Goal: Navigation & Orientation: Find specific page/section

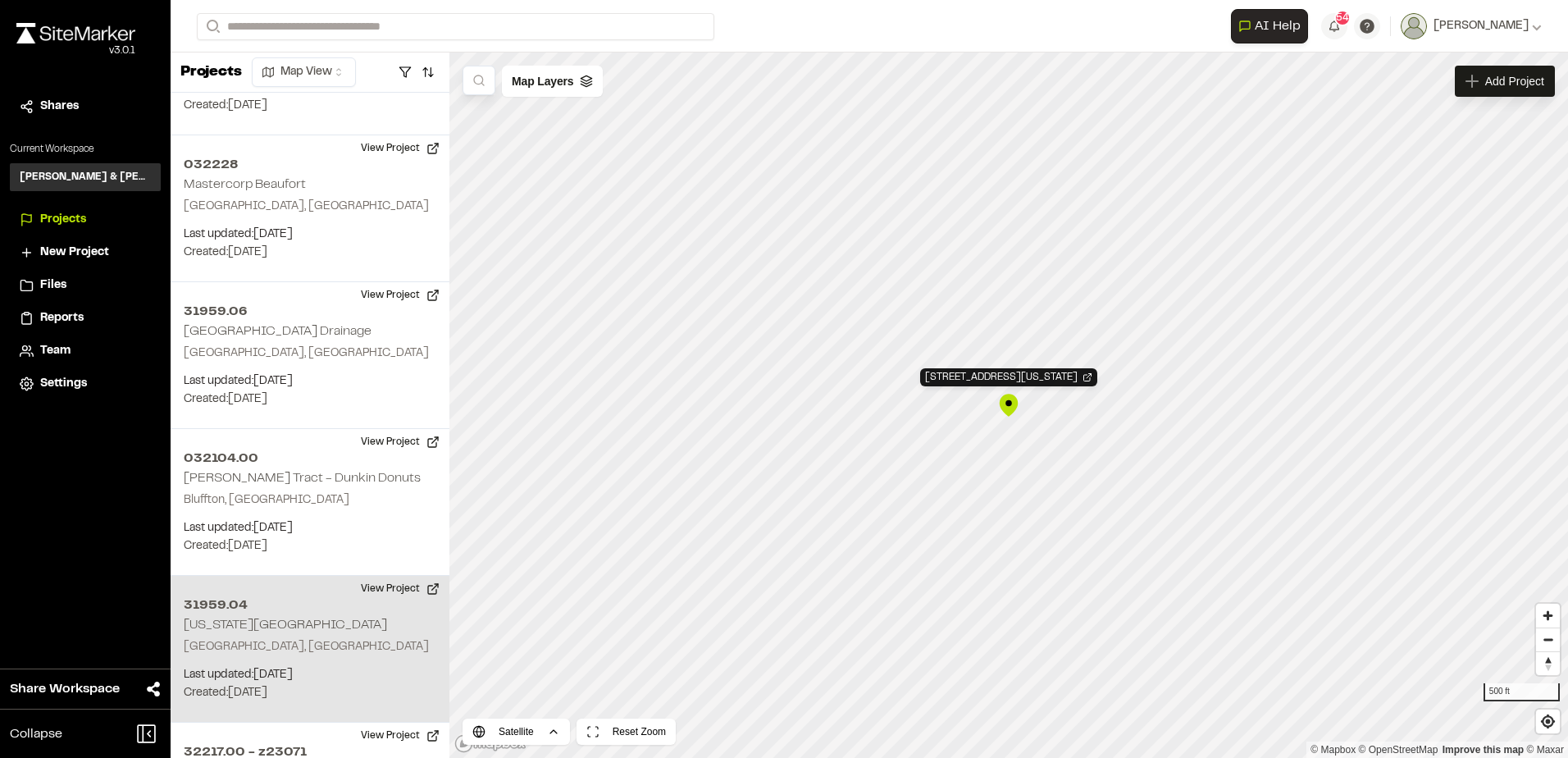
scroll to position [2542, 0]
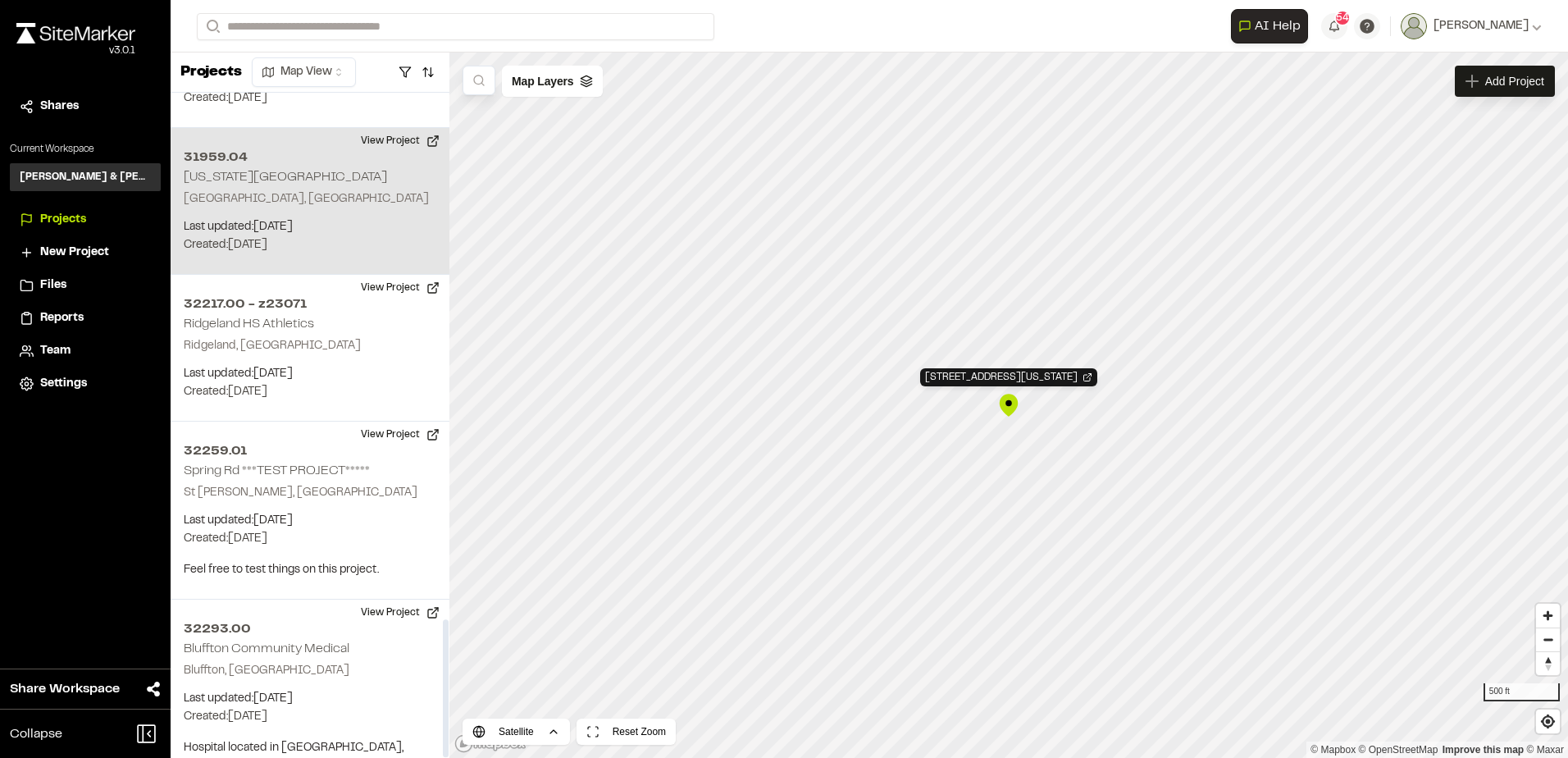
click at [323, 189] on div "31959.04 Washington Street Park Beaufort, SC Last updated: Oct 1, 2025 Budget: …" at bounding box center [310, 202] width 279 height 147
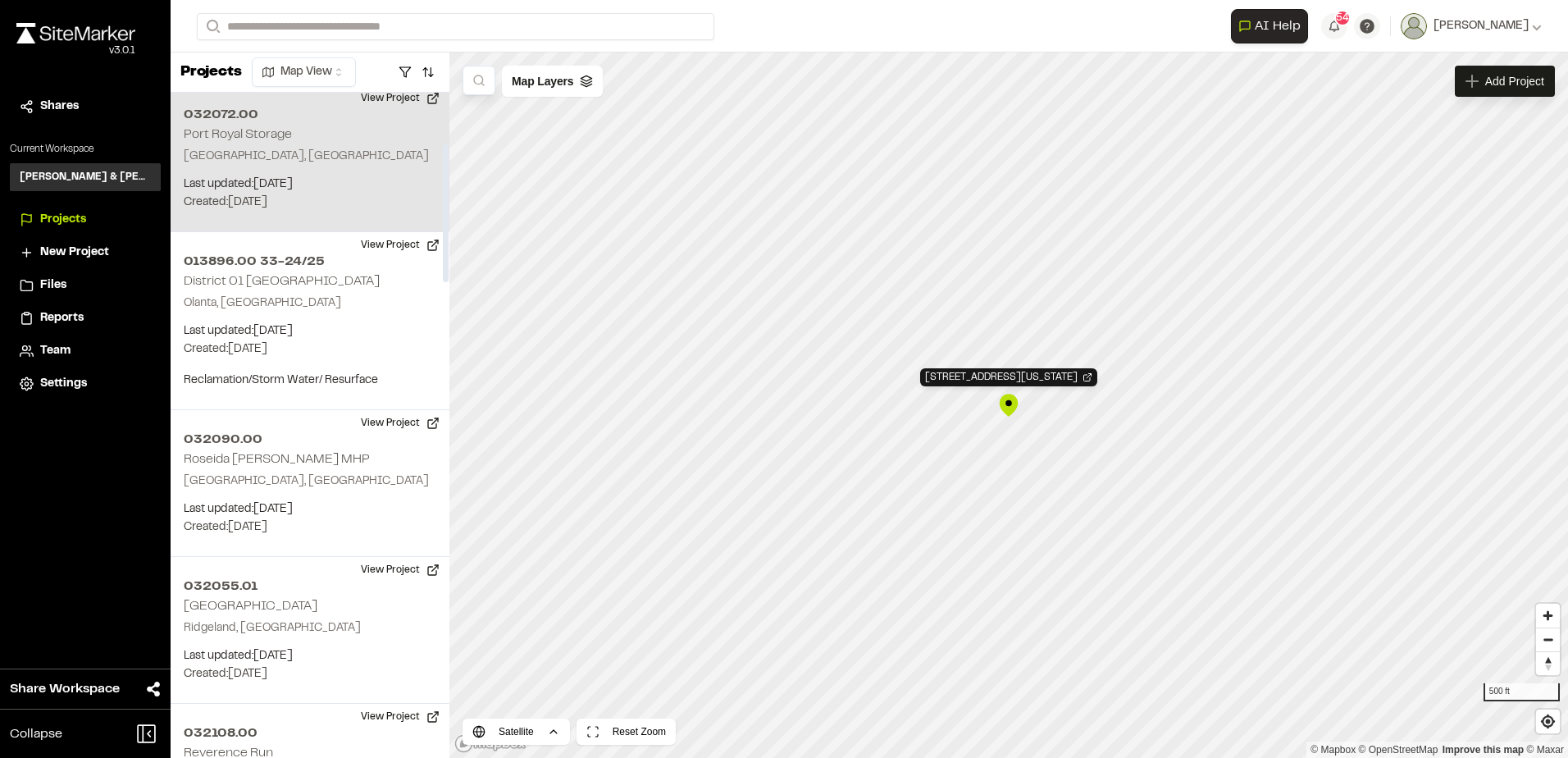
scroll to position [246, 0]
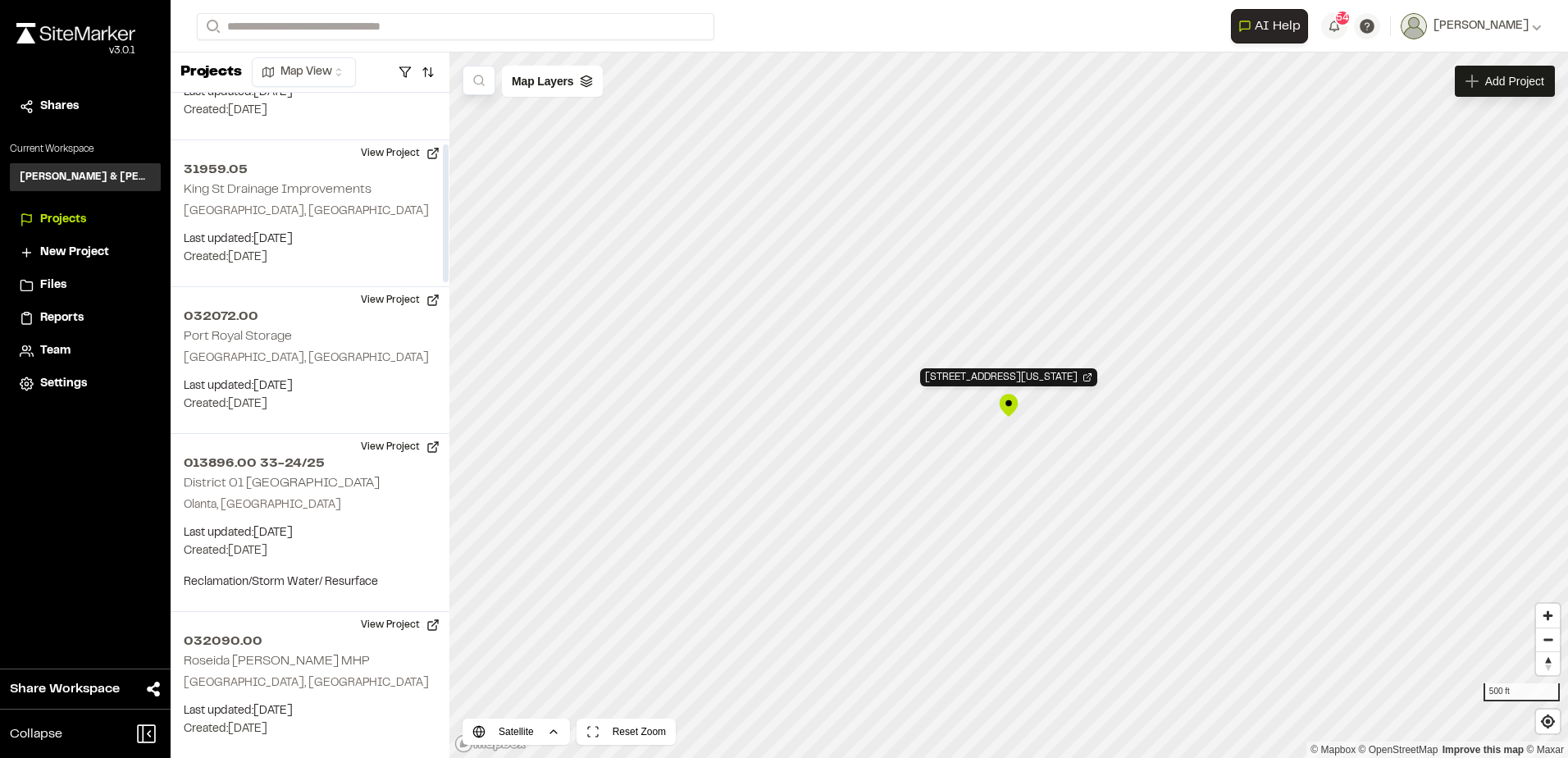
click at [65, 323] on span "Reports" at bounding box center [62, 318] width 44 height 18
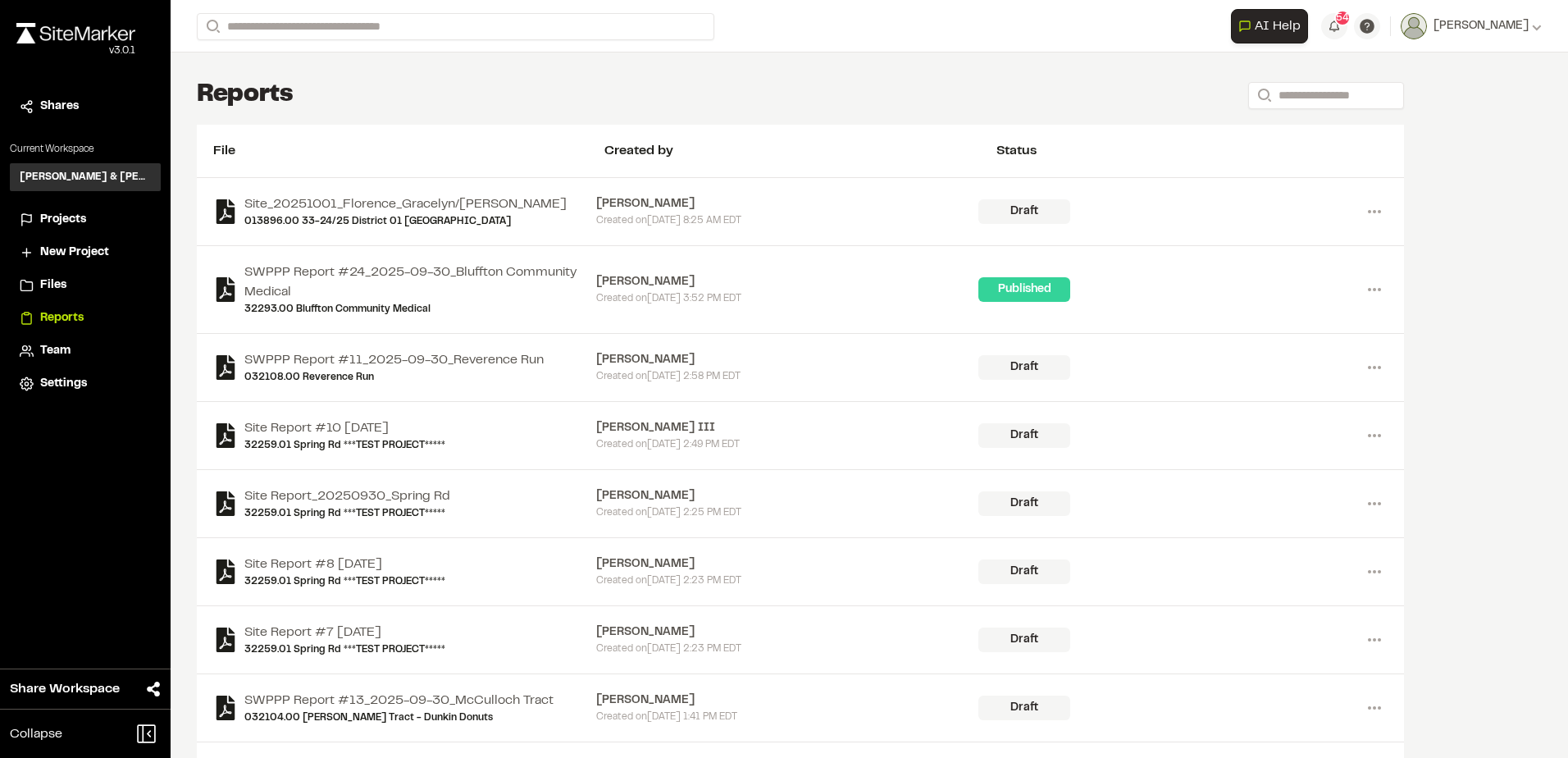
click at [64, 214] on span "Projects" at bounding box center [63, 220] width 46 height 18
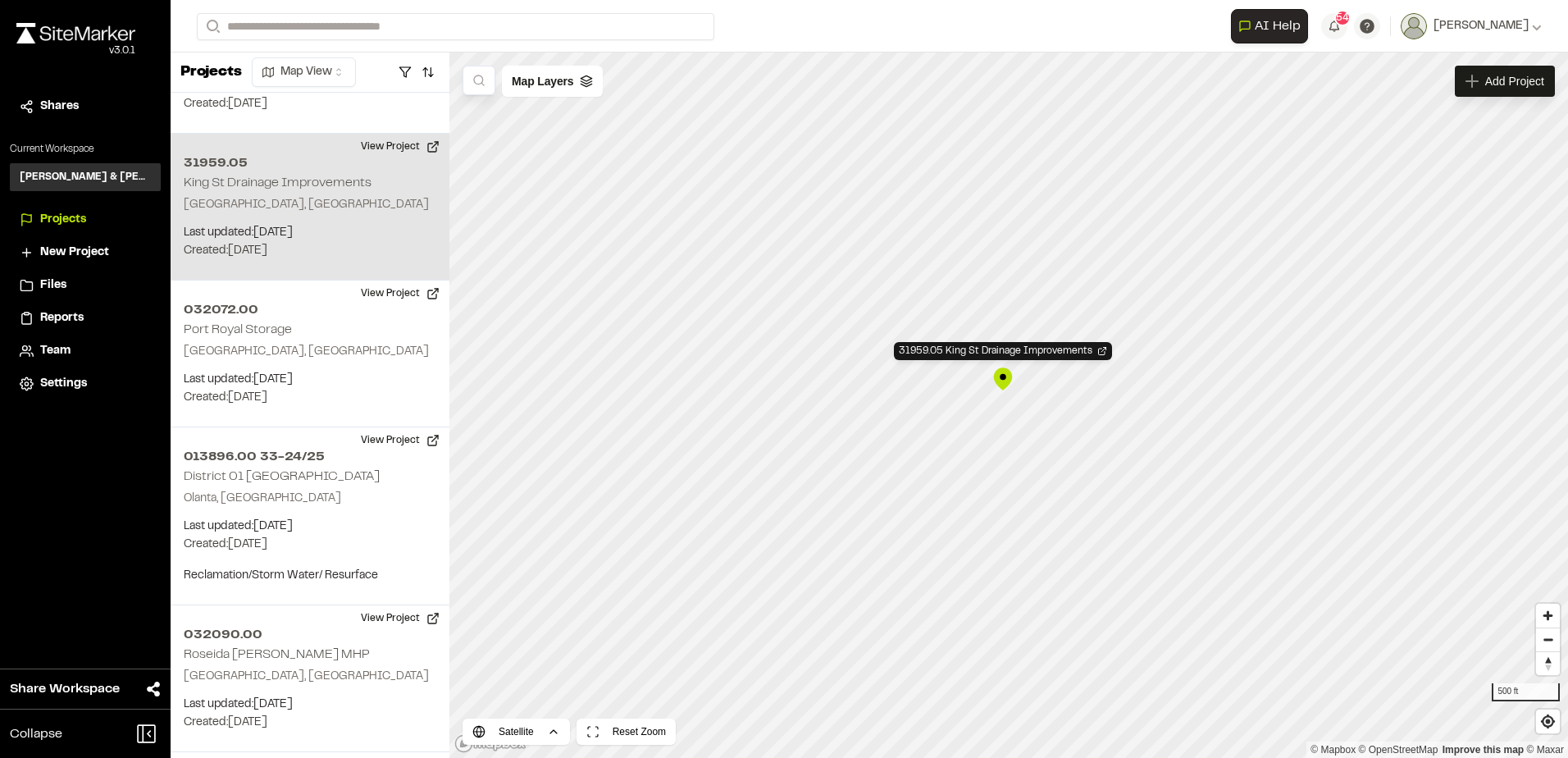
scroll to position [294, 0]
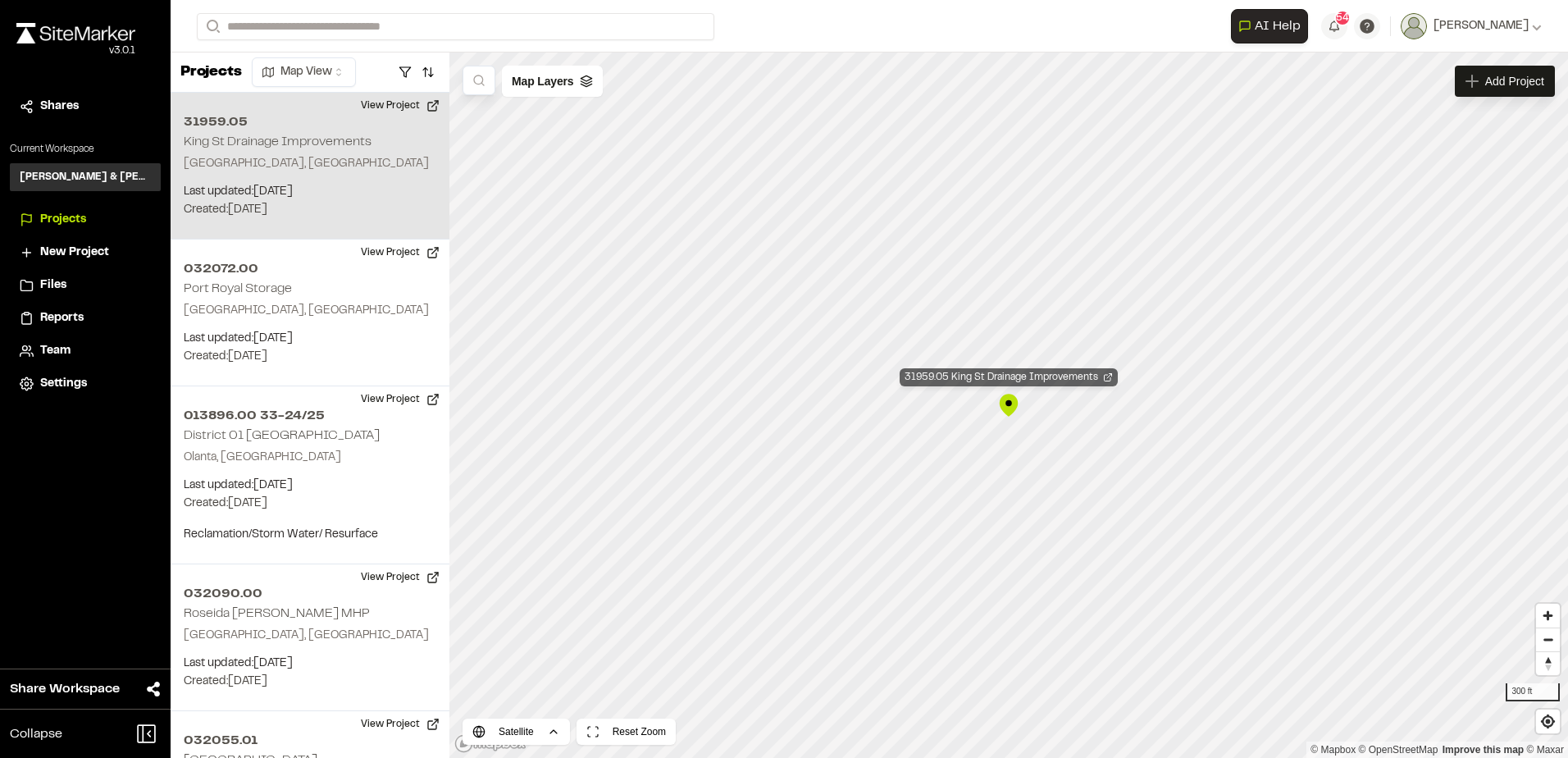
click at [994, 374] on div "31959.05 King St Drainage Improvements" at bounding box center [1009, 377] width 218 height 18
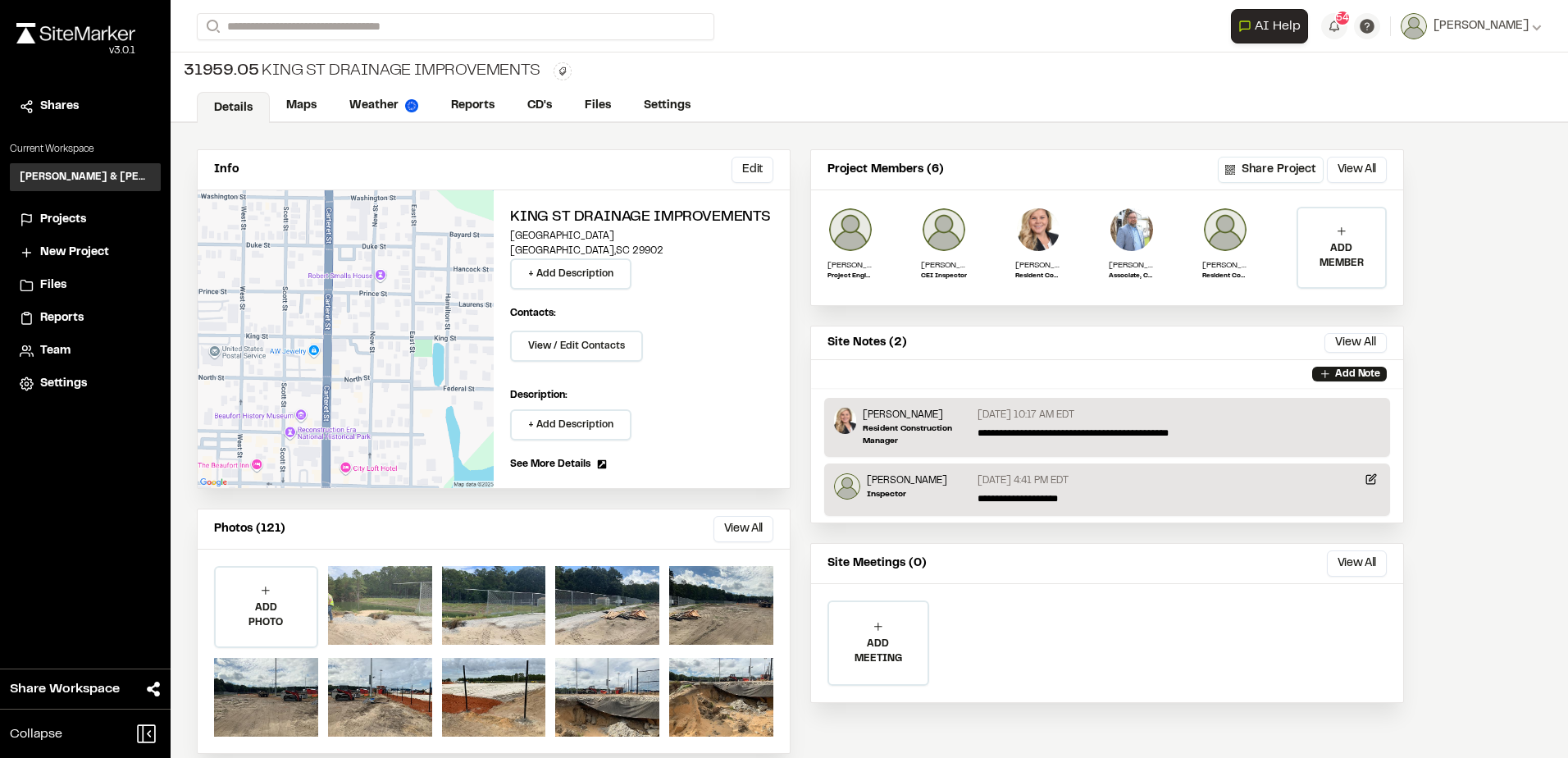
click at [425, 590] on div at bounding box center [380, 605] width 105 height 79
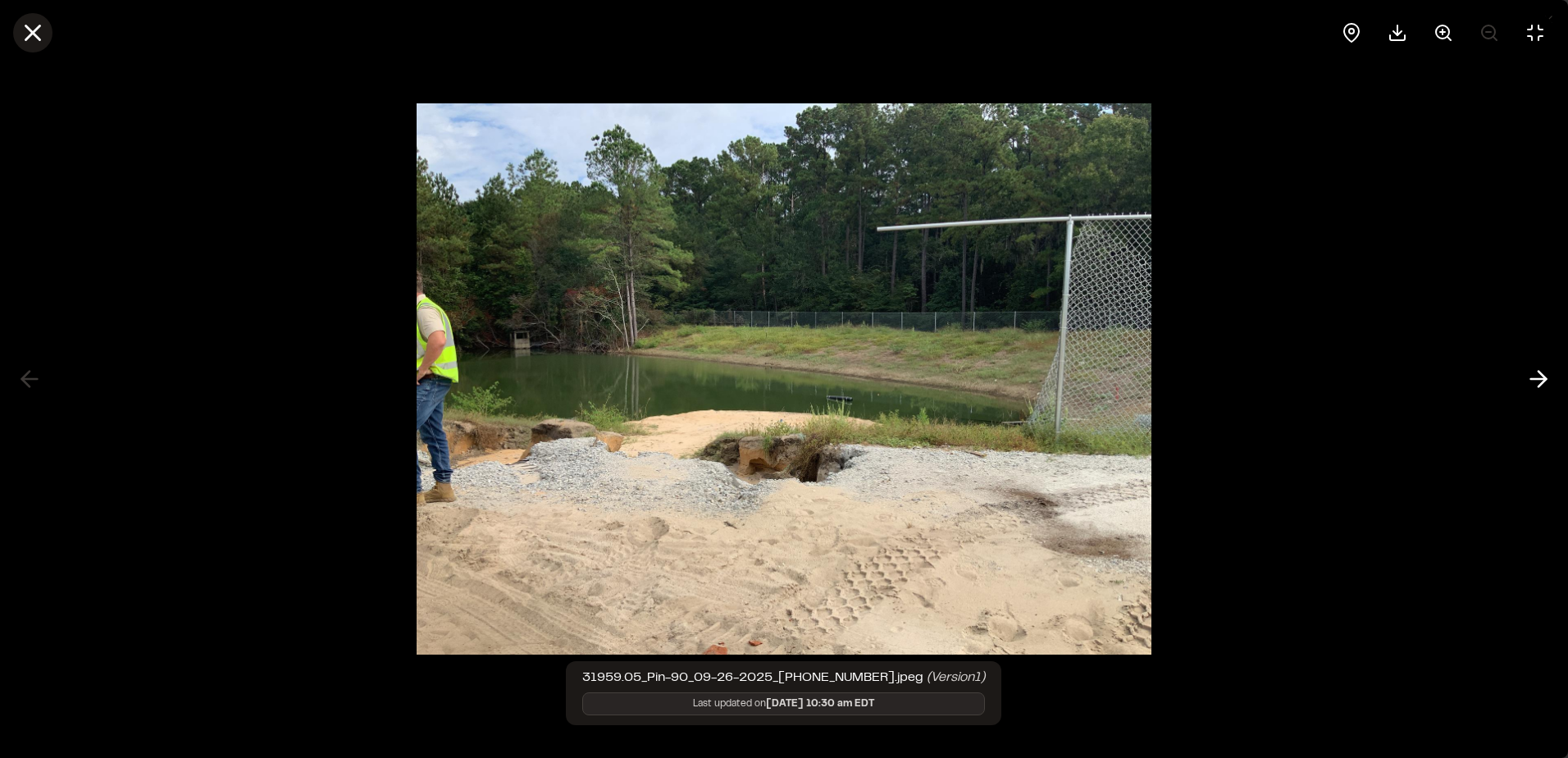
click at [36, 37] on line at bounding box center [33, 33] width 14 height 14
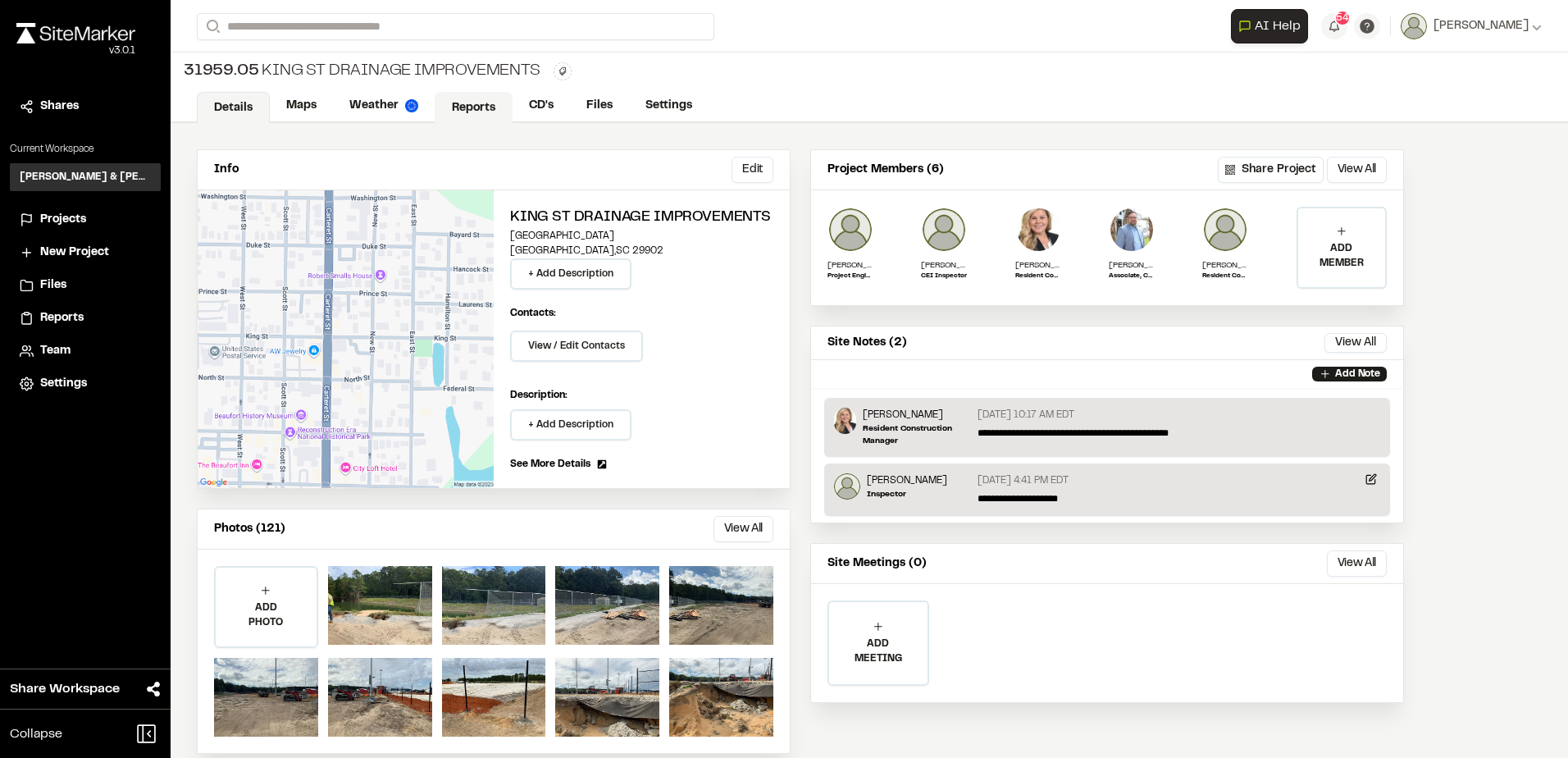
click at [478, 100] on link "Reports" at bounding box center [474, 107] width 78 height 31
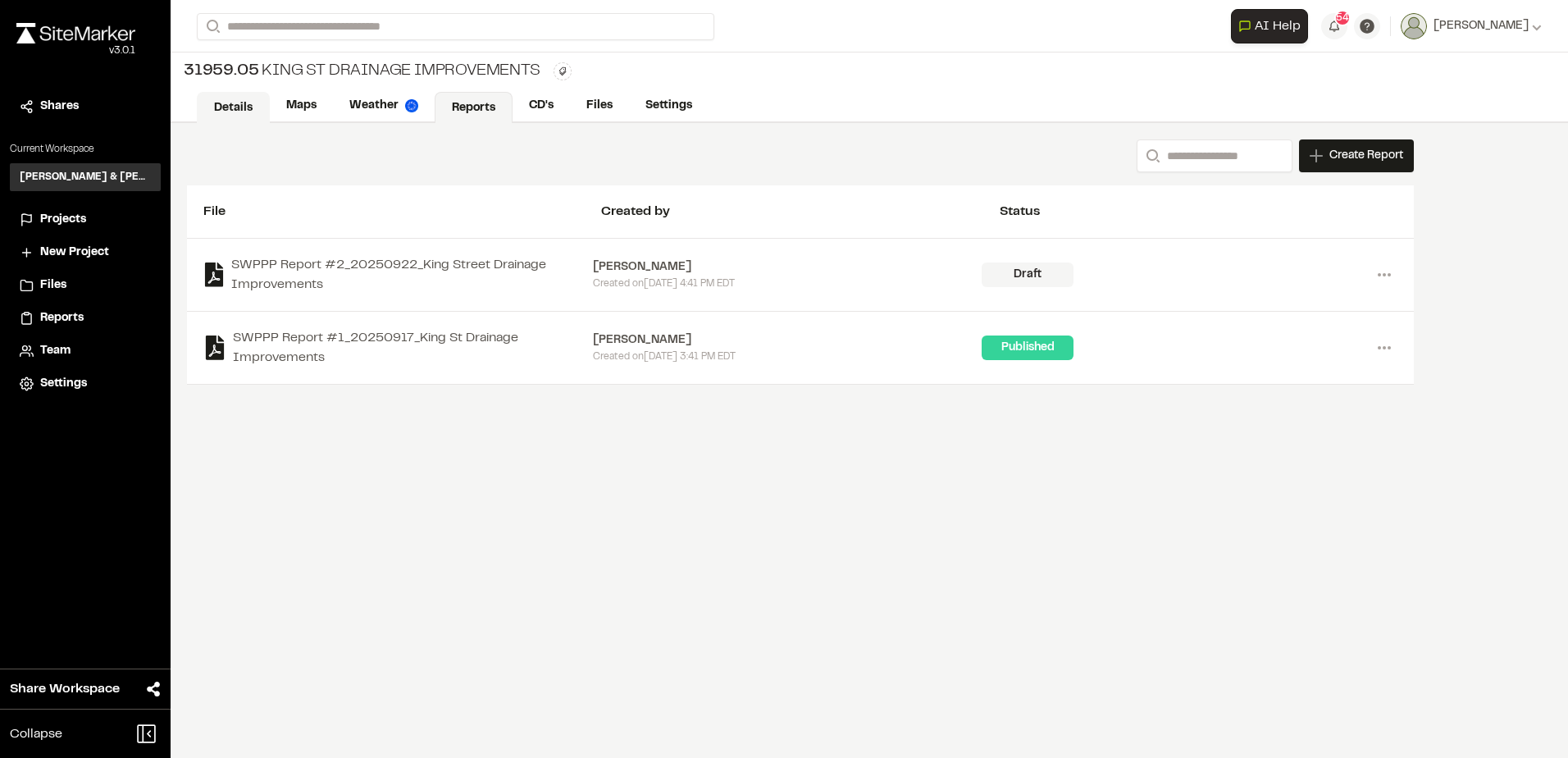
click at [232, 105] on link "Details" at bounding box center [234, 107] width 73 height 31
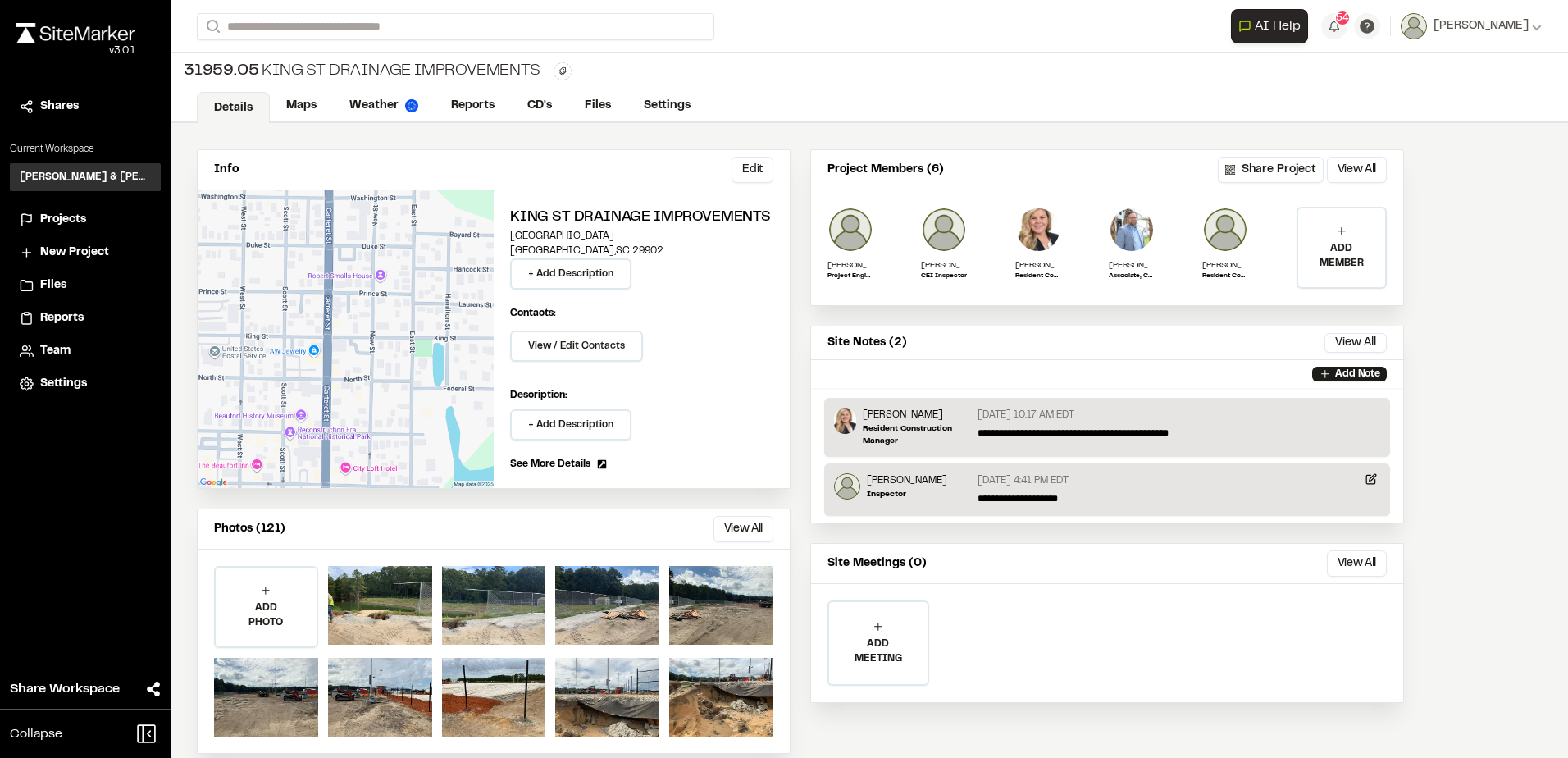
click at [1170, 140] on div "Info Edit Edit King St Drainage Improvements King Street Beaufort , SC 29902 + …" at bounding box center [801, 451] width 1260 height 657
click at [732, 524] on button "View All" at bounding box center [744, 529] width 60 height 26
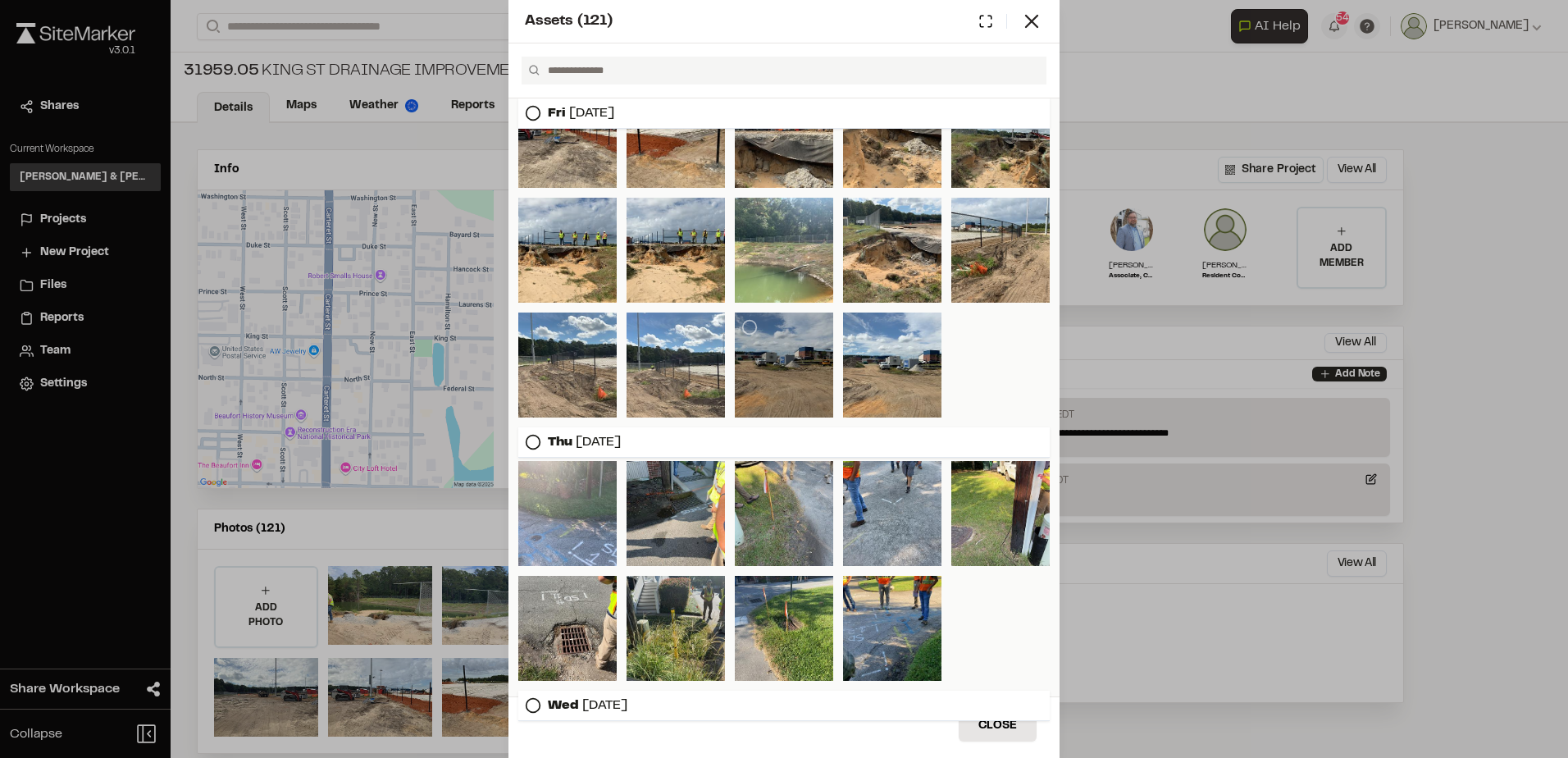
scroll to position [82, 0]
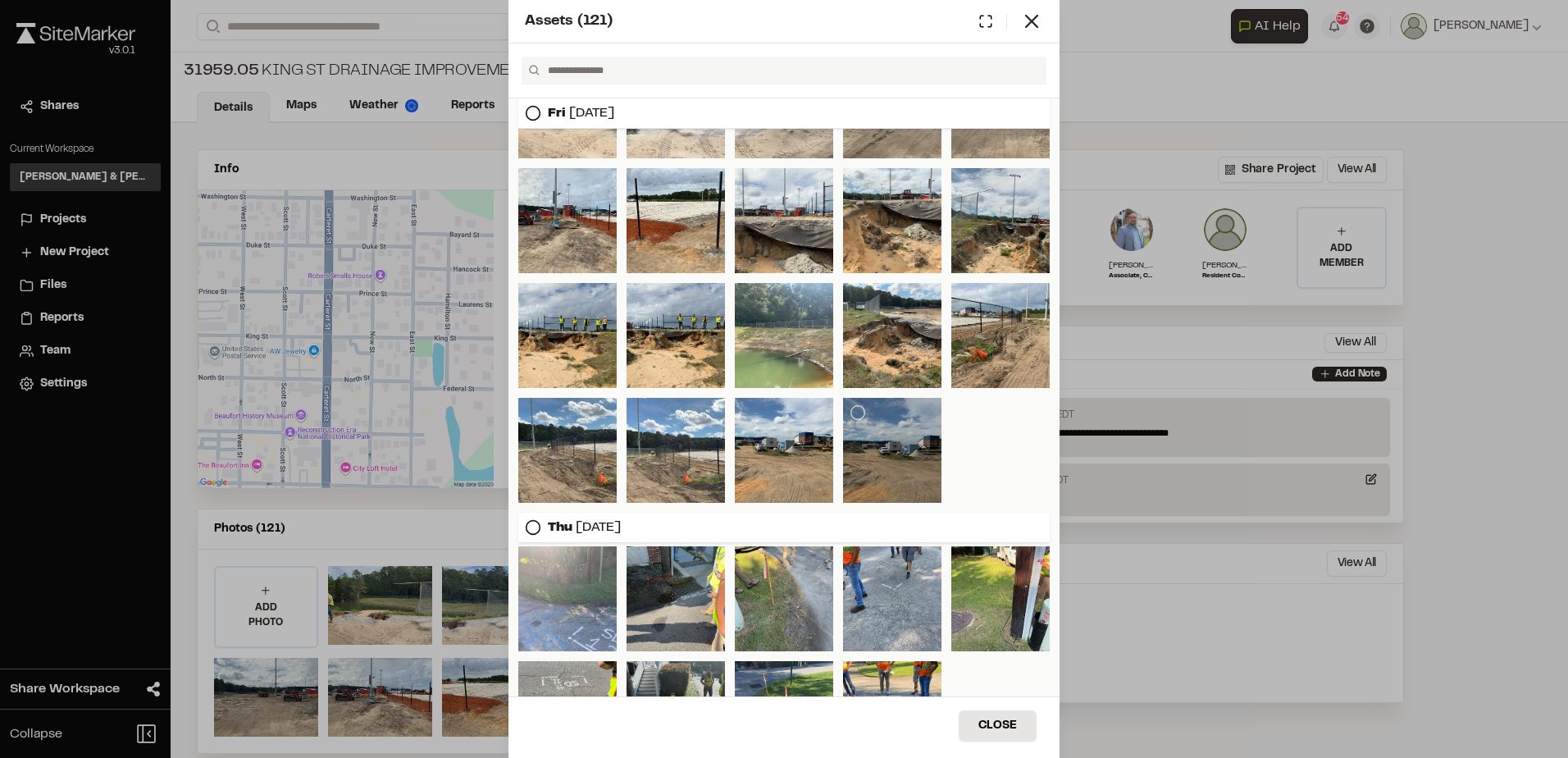
click at [880, 442] on div at bounding box center [892, 450] width 98 height 105
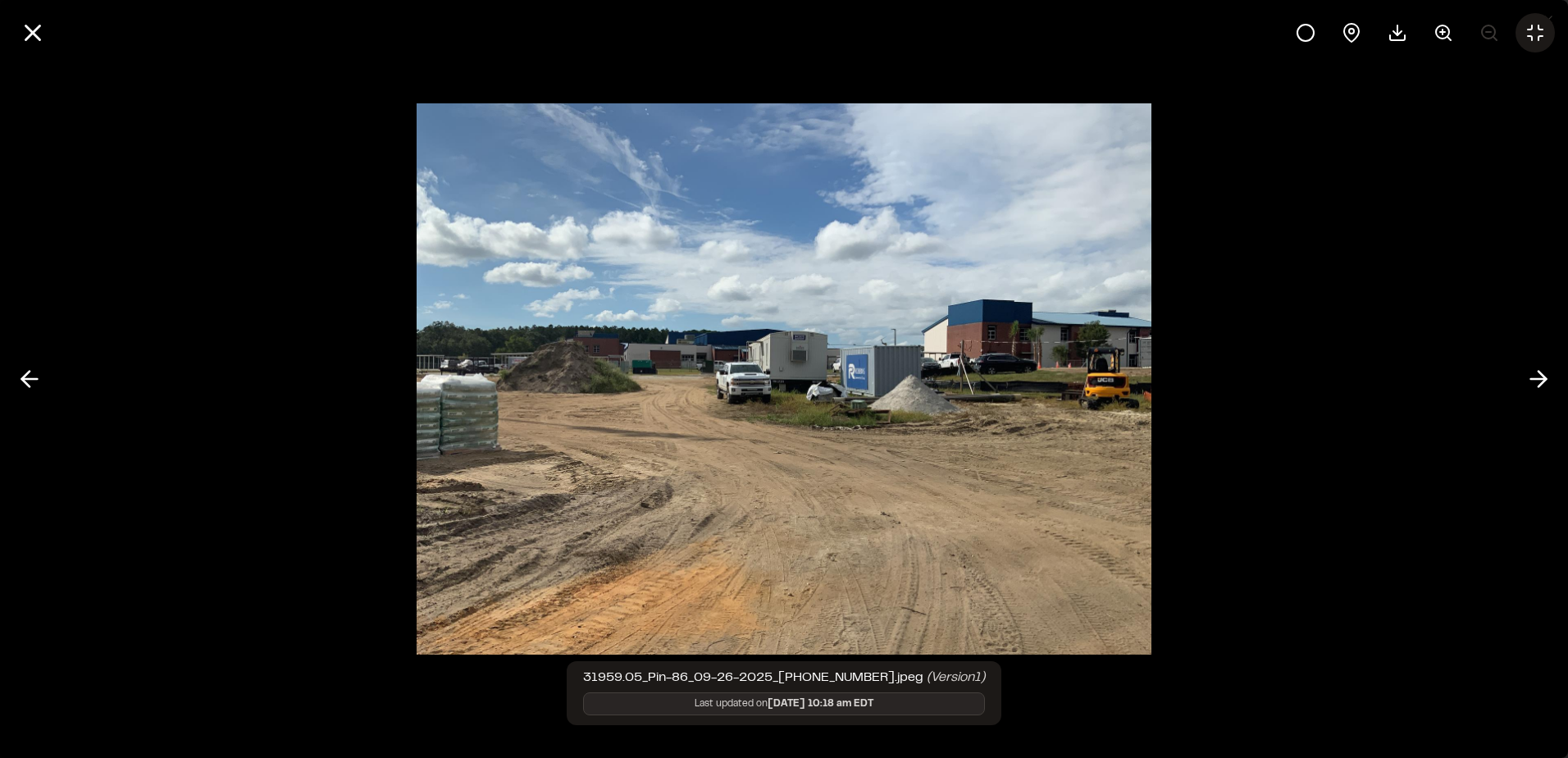
click at [1540, 35] on icon at bounding box center [1535, 33] width 15 height 15
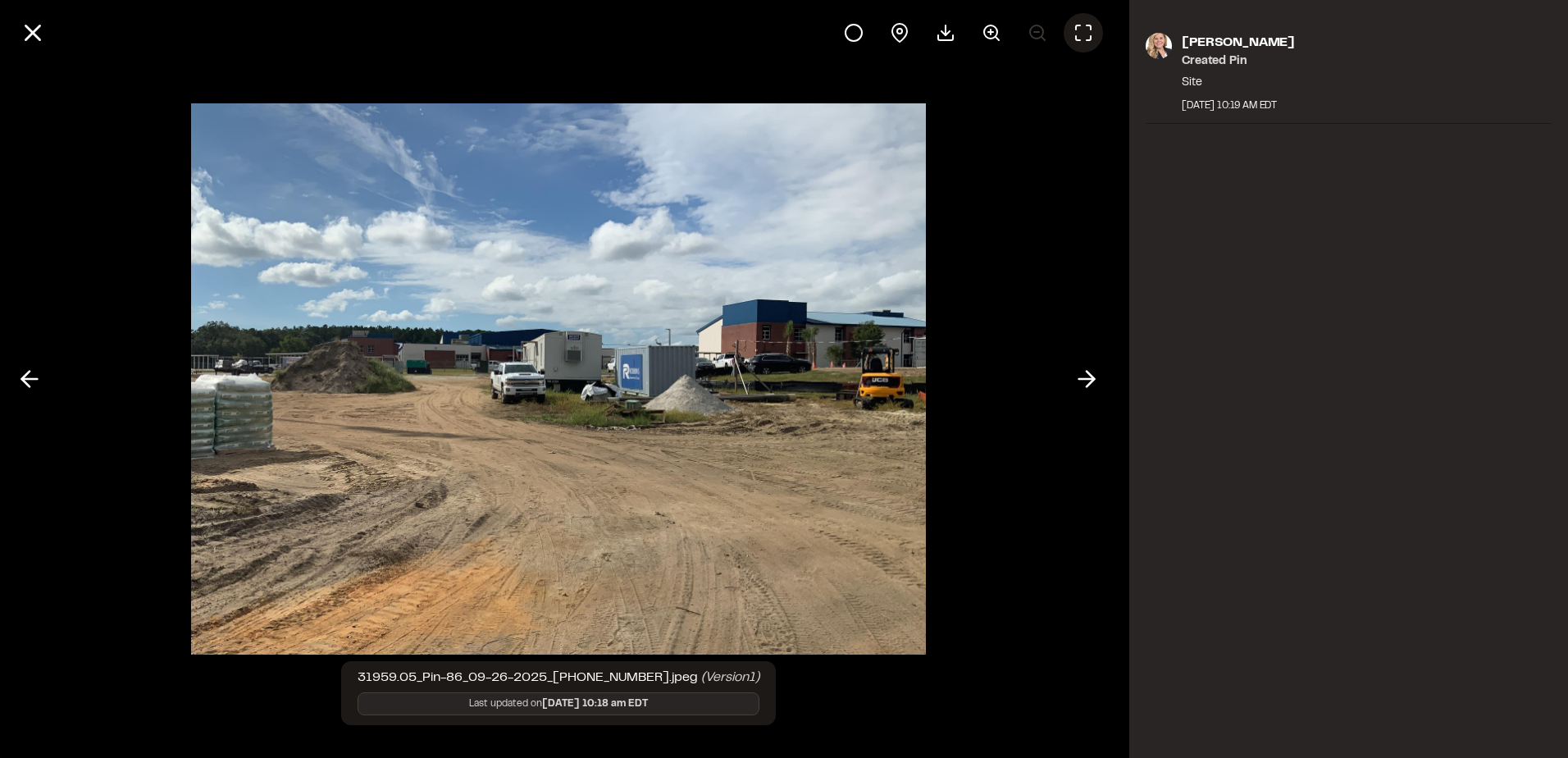
click at [1078, 27] on icon at bounding box center [1084, 33] width 20 height 20
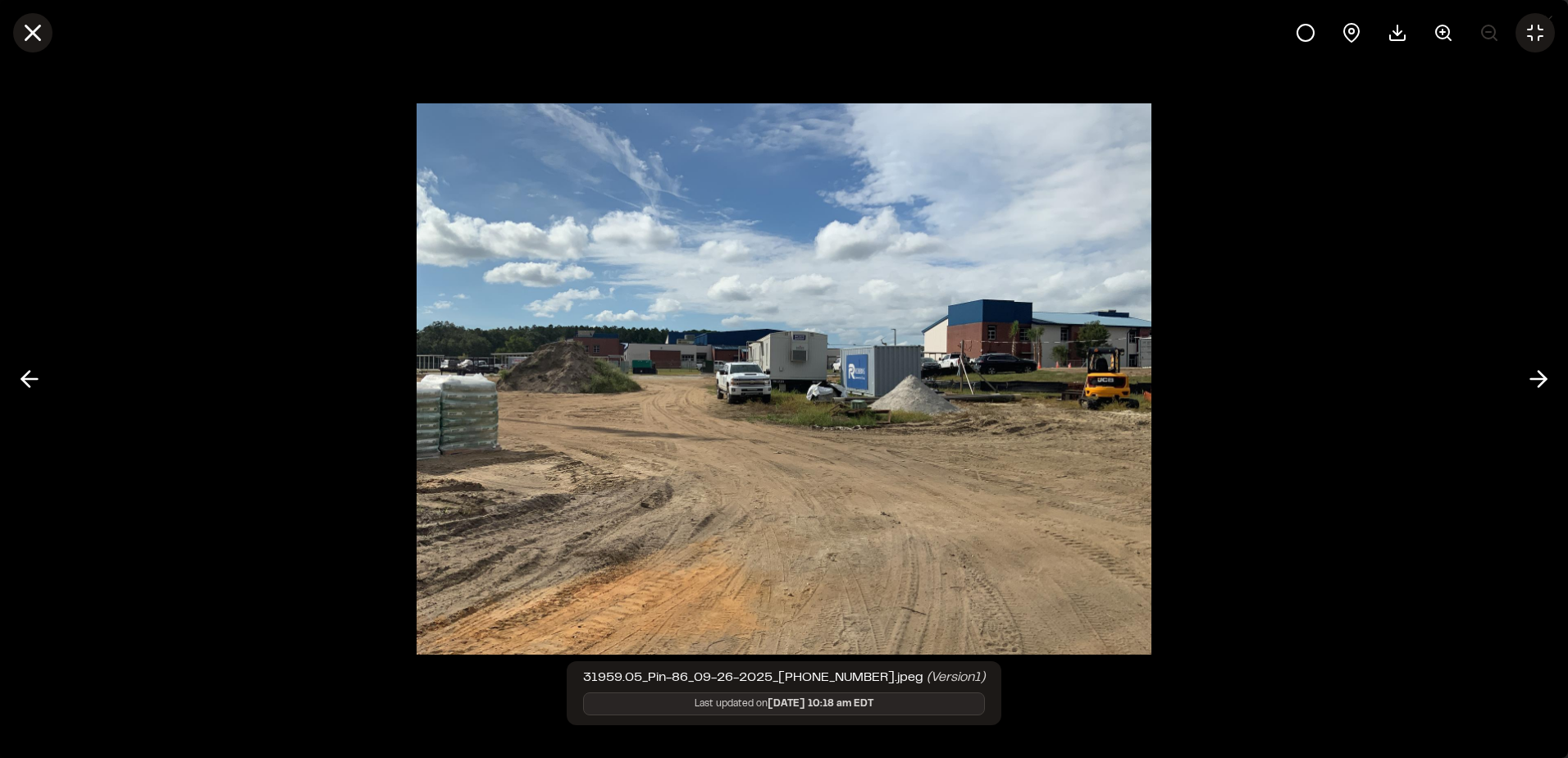
click at [23, 21] on icon at bounding box center [33, 33] width 28 height 28
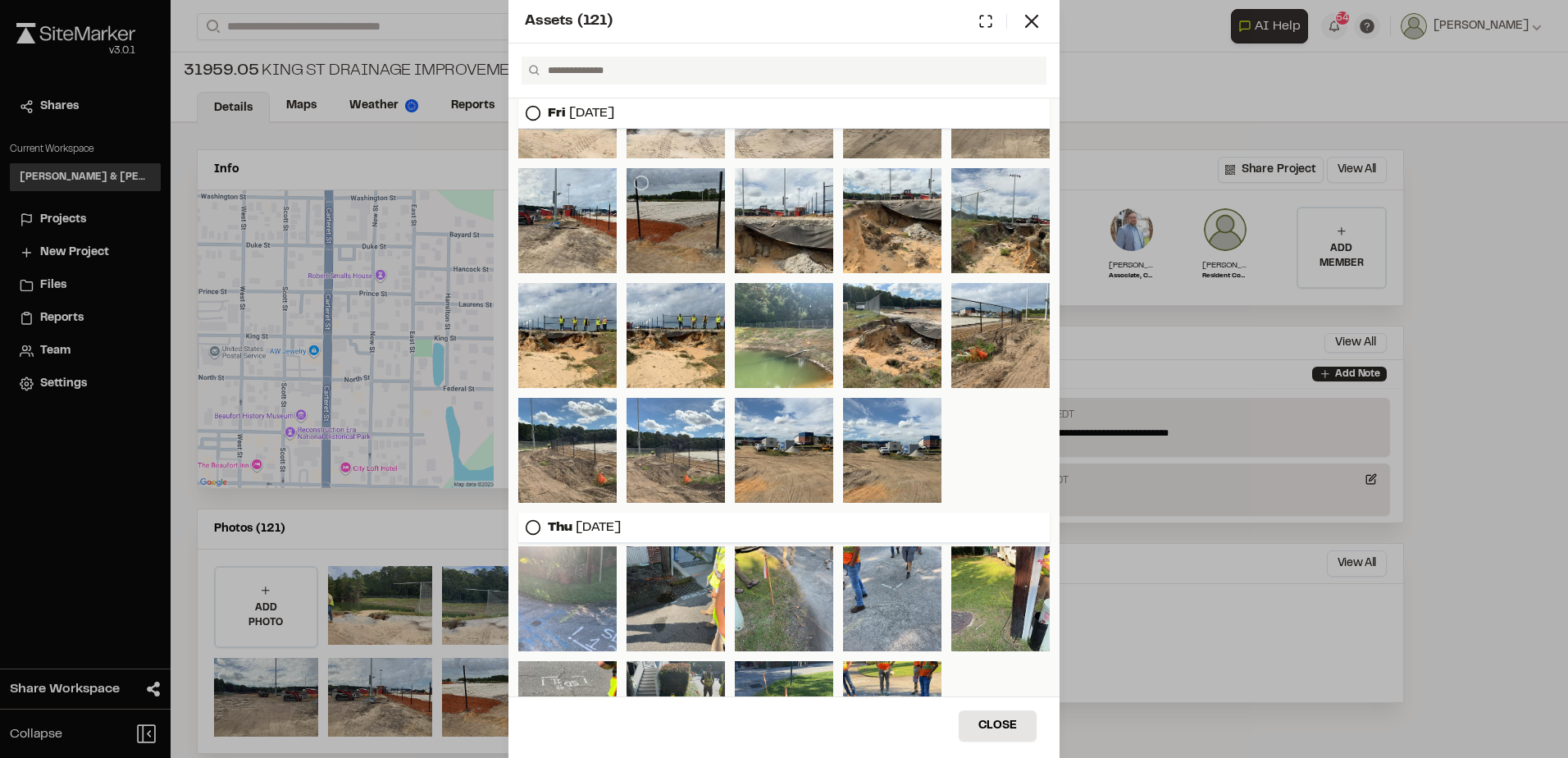
click at [684, 246] on div at bounding box center [675, 220] width 98 height 105
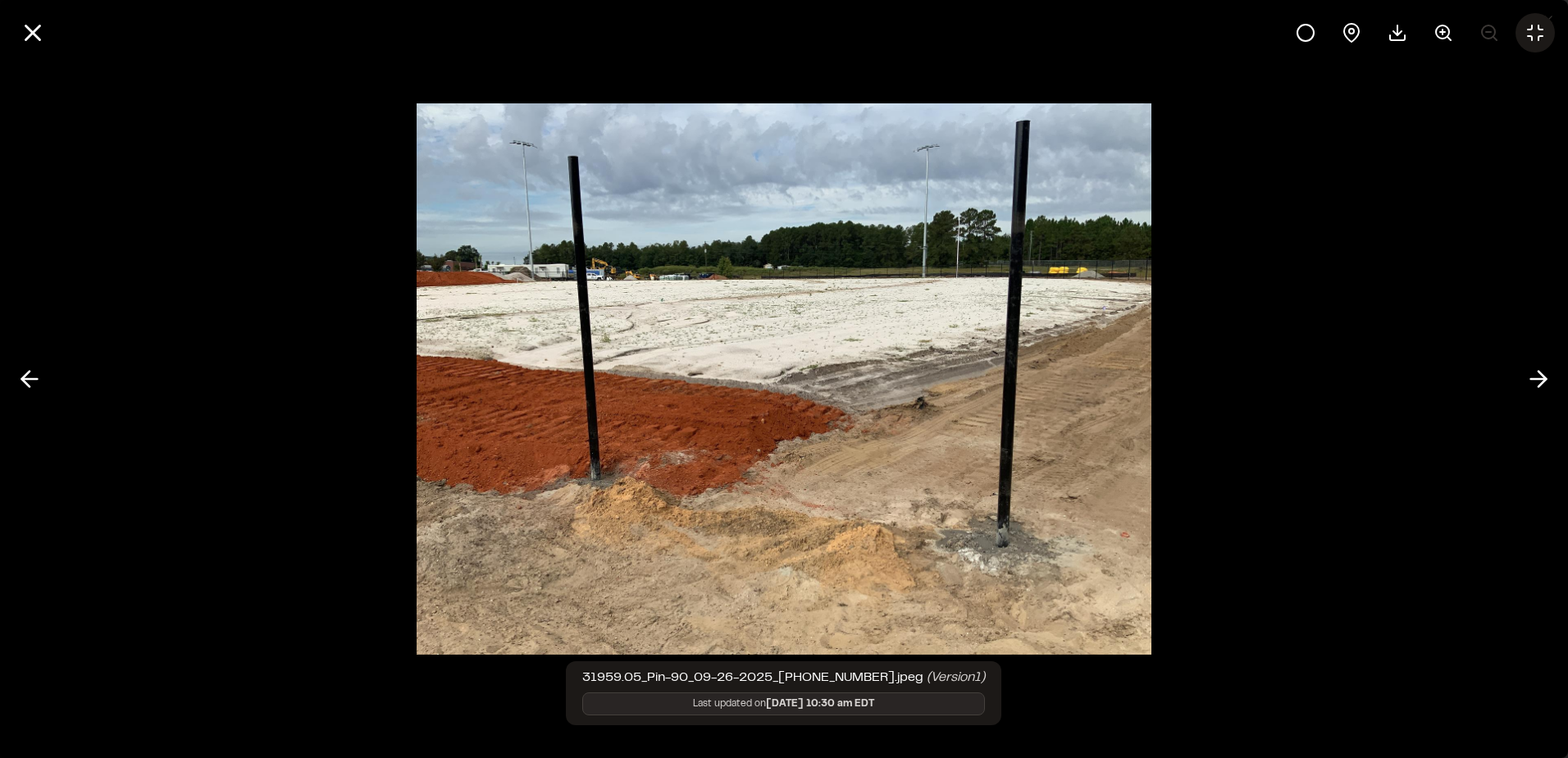
click at [1533, 21] on button at bounding box center [1534, 32] width 39 height 39
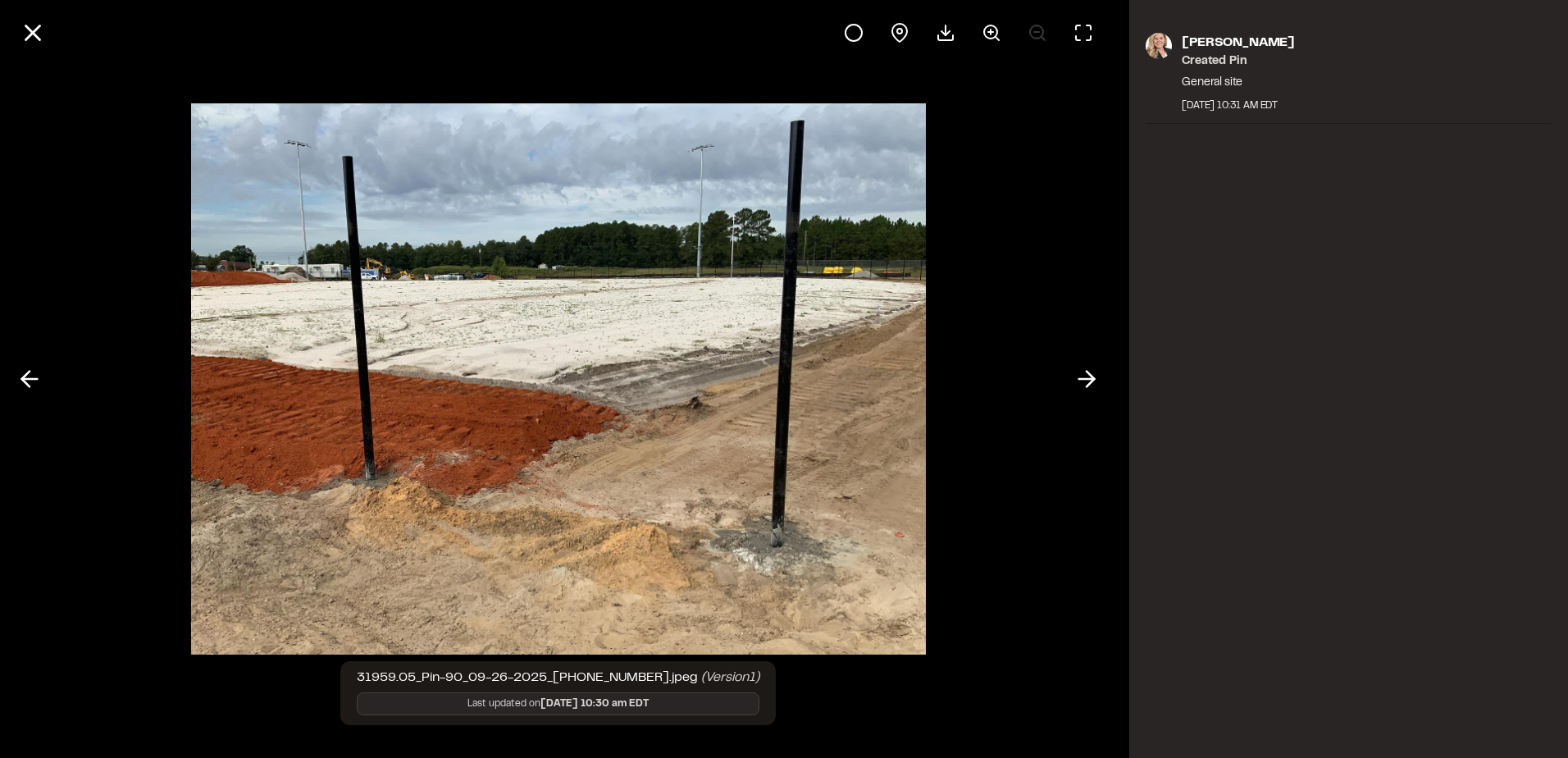
click at [1065, 43] on div at bounding box center [969, 32] width 269 height 39
click at [1089, 26] on icon at bounding box center [1084, 33] width 15 height 15
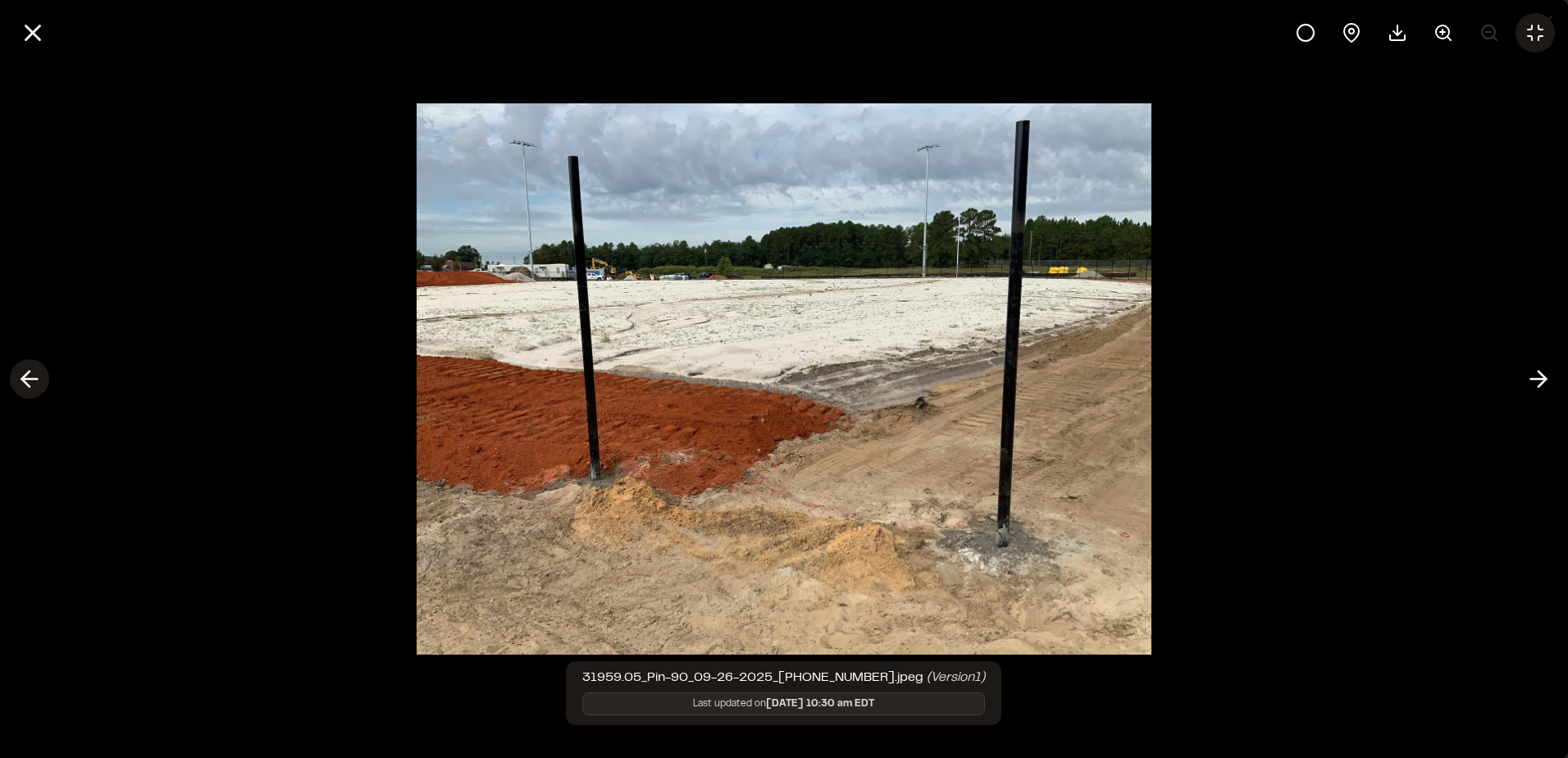
click at [15, 371] on button at bounding box center [29, 378] width 39 height 39
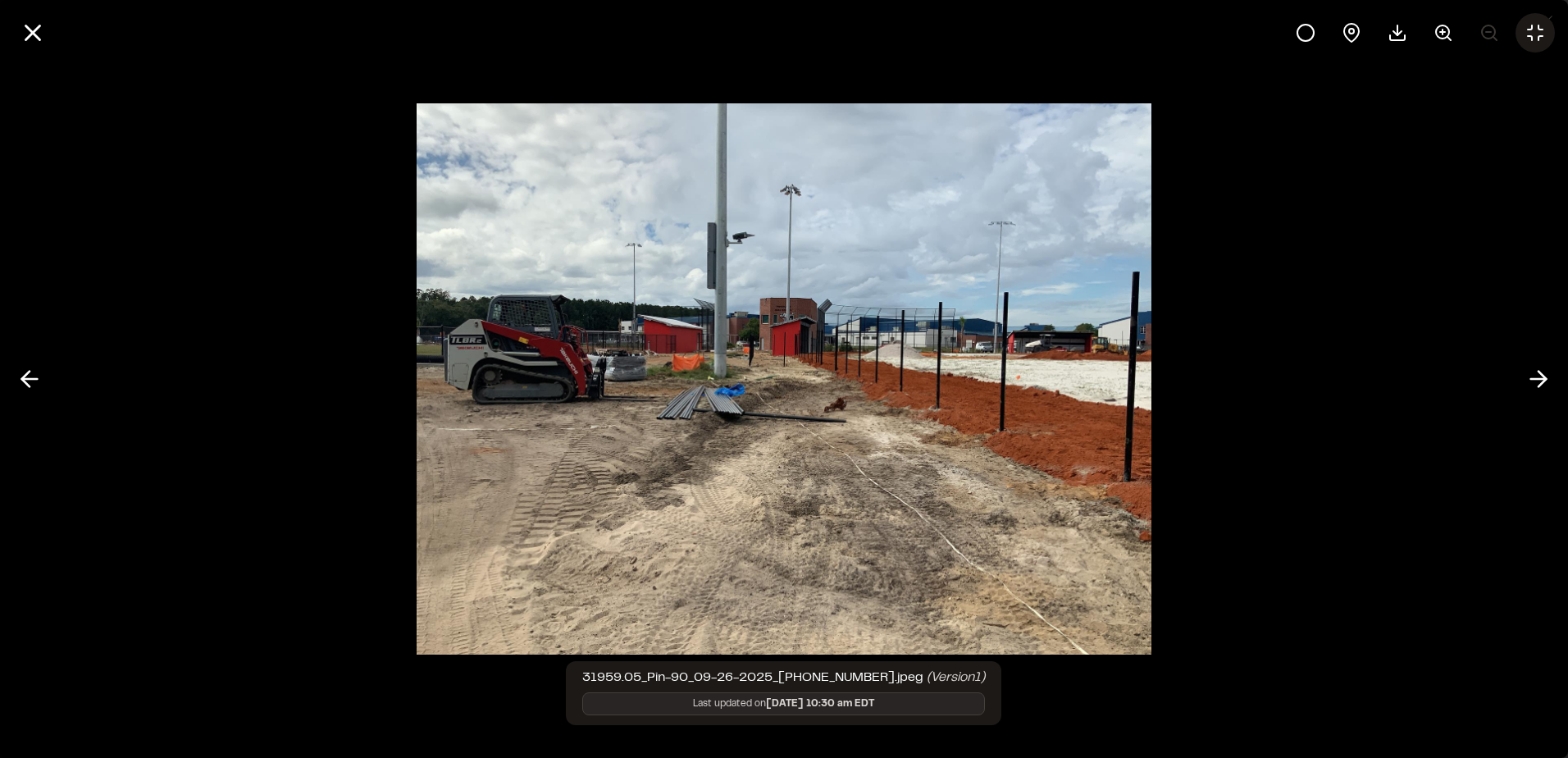
click at [1535, 25] on icon at bounding box center [1535, 33] width 20 height 20
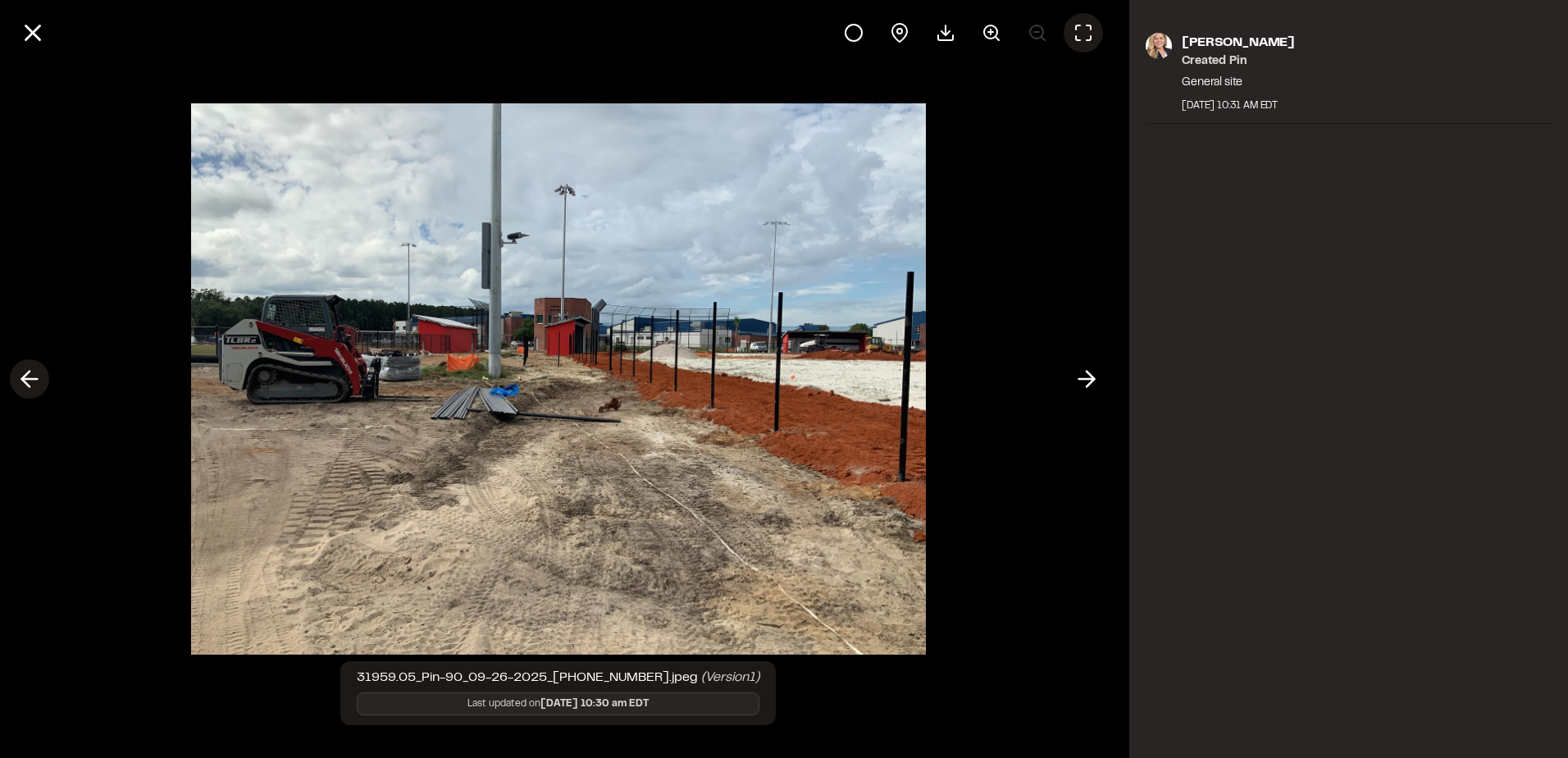
click at [18, 383] on icon at bounding box center [29, 378] width 26 height 28
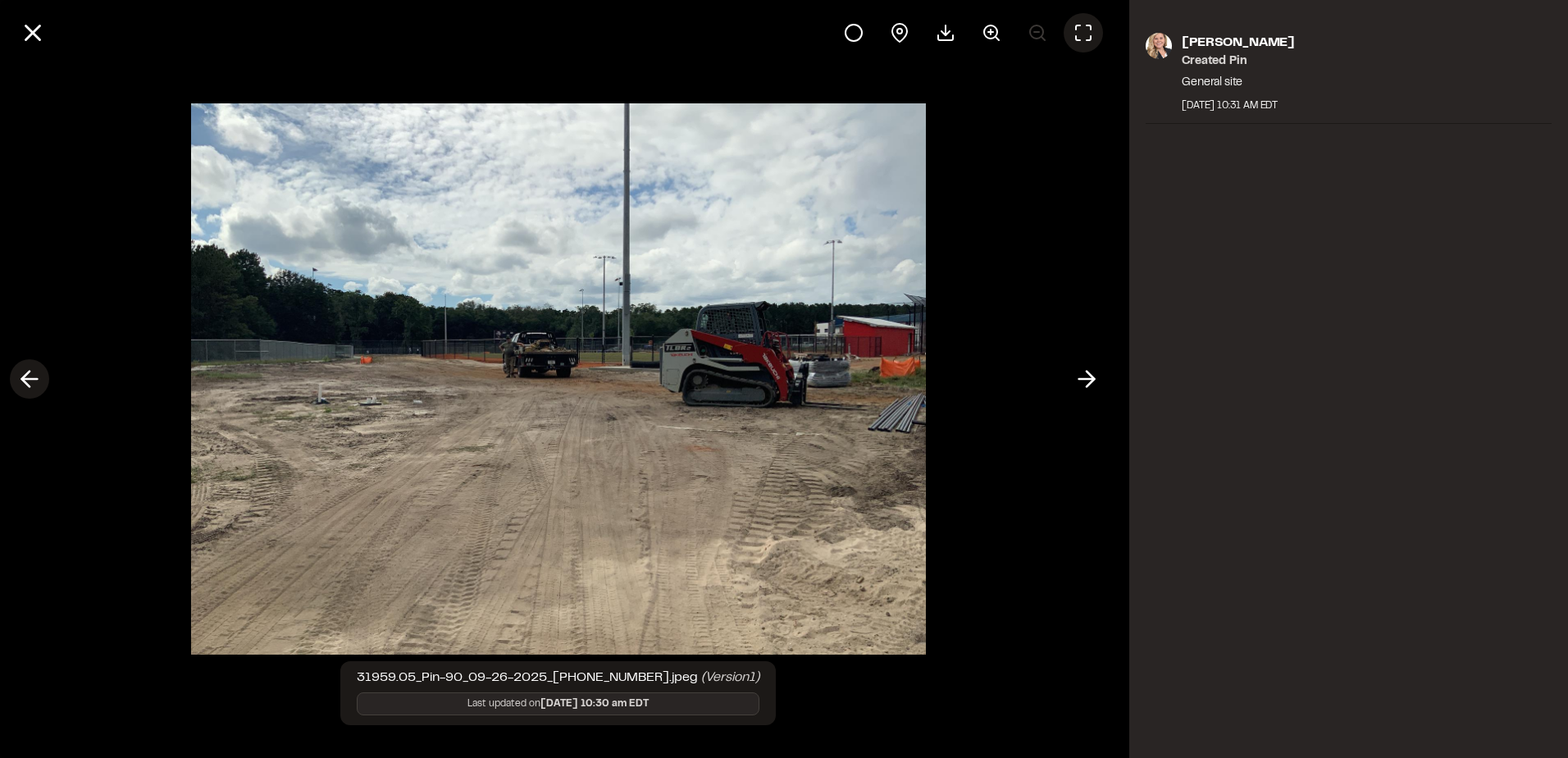
click at [18, 383] on icon at bounding box center [29, 378] width 26 height 28
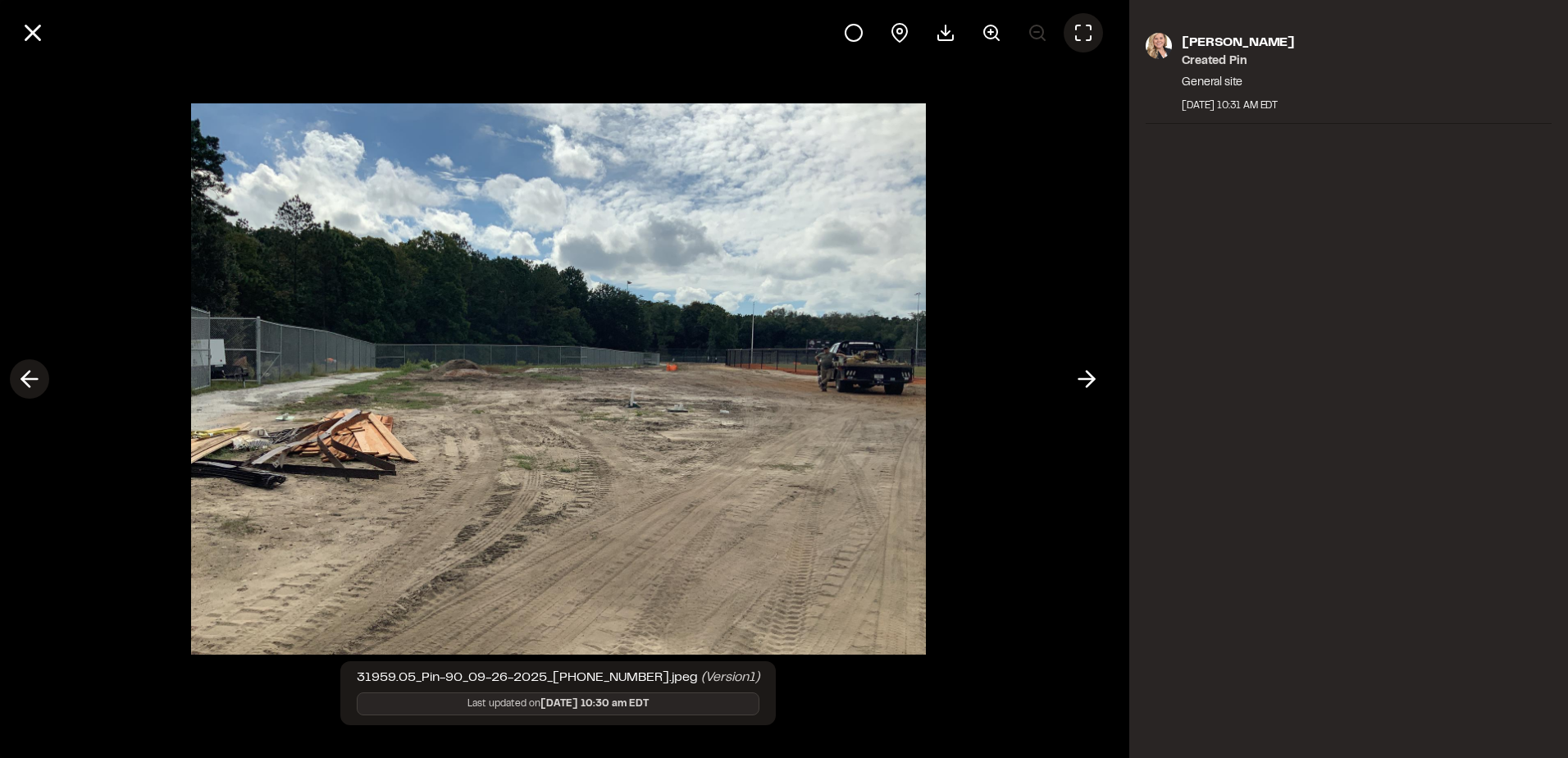
click at [18, 383] on icon at bounding box center [29, 378] width 26 height 28
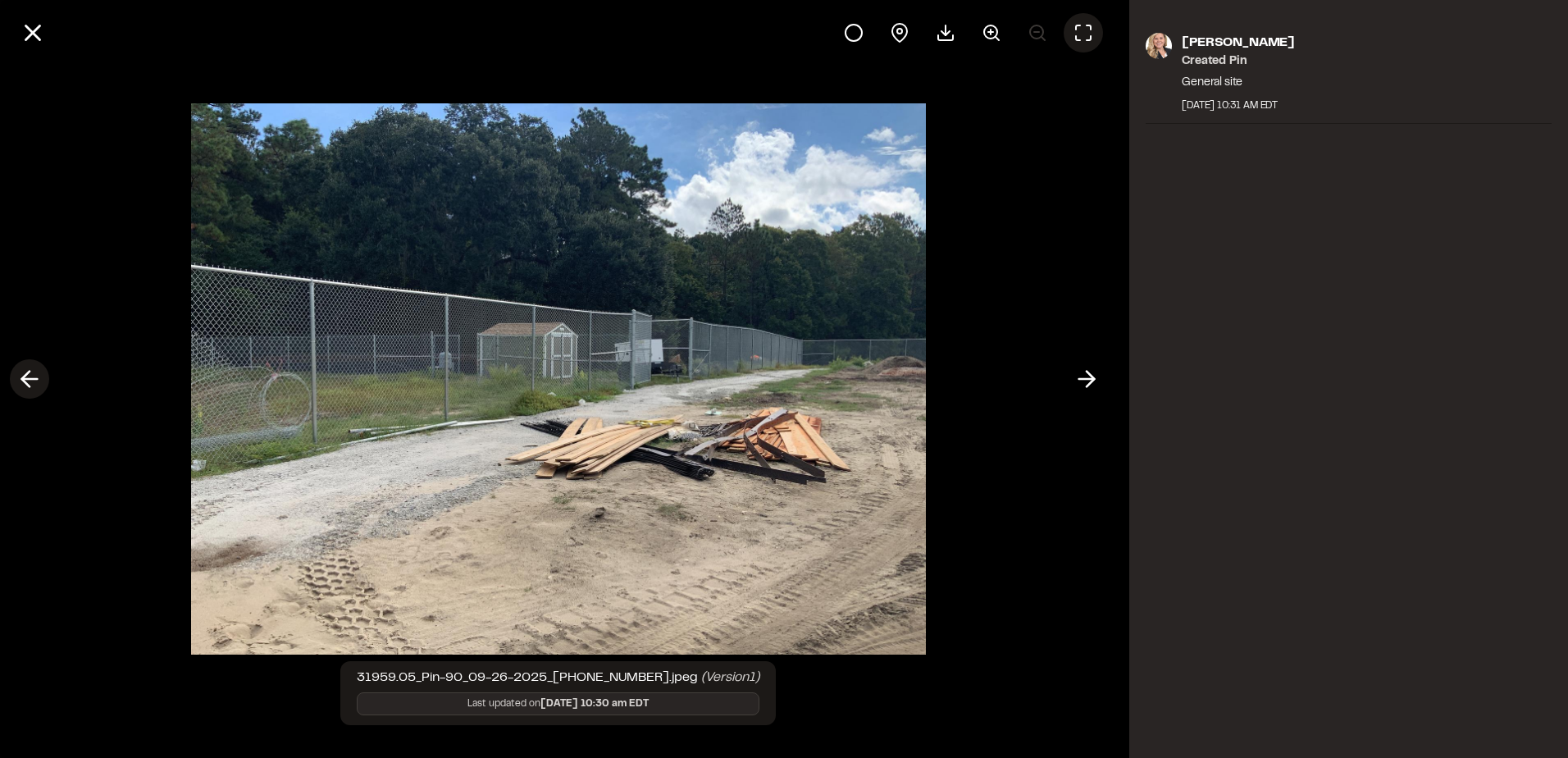
click at [18, 383] on icon at bounding box center [29, 378] width 26 height 28
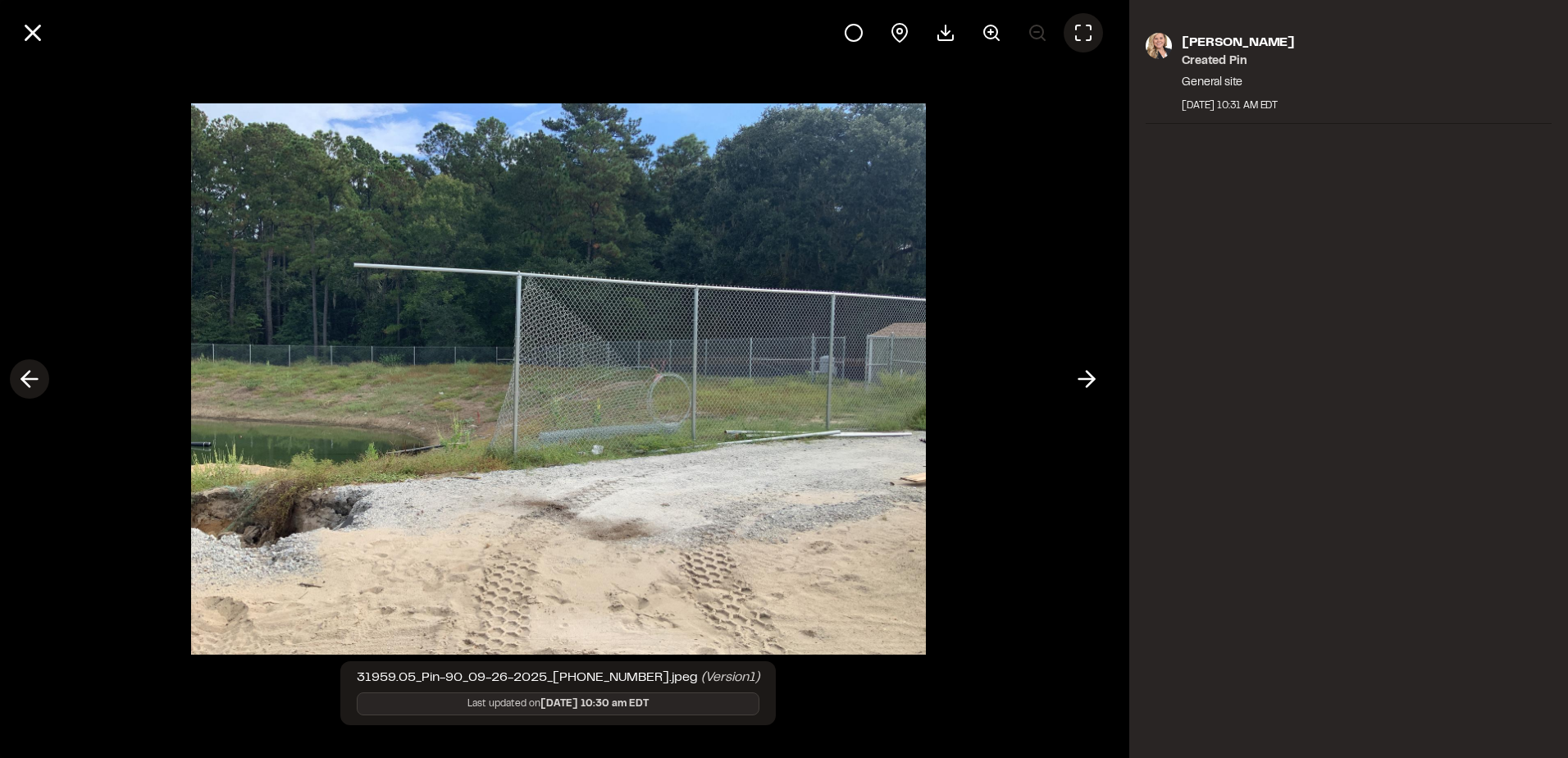
click at [18, 383] on icon at bounding box center [29, 378] width 26 height 28
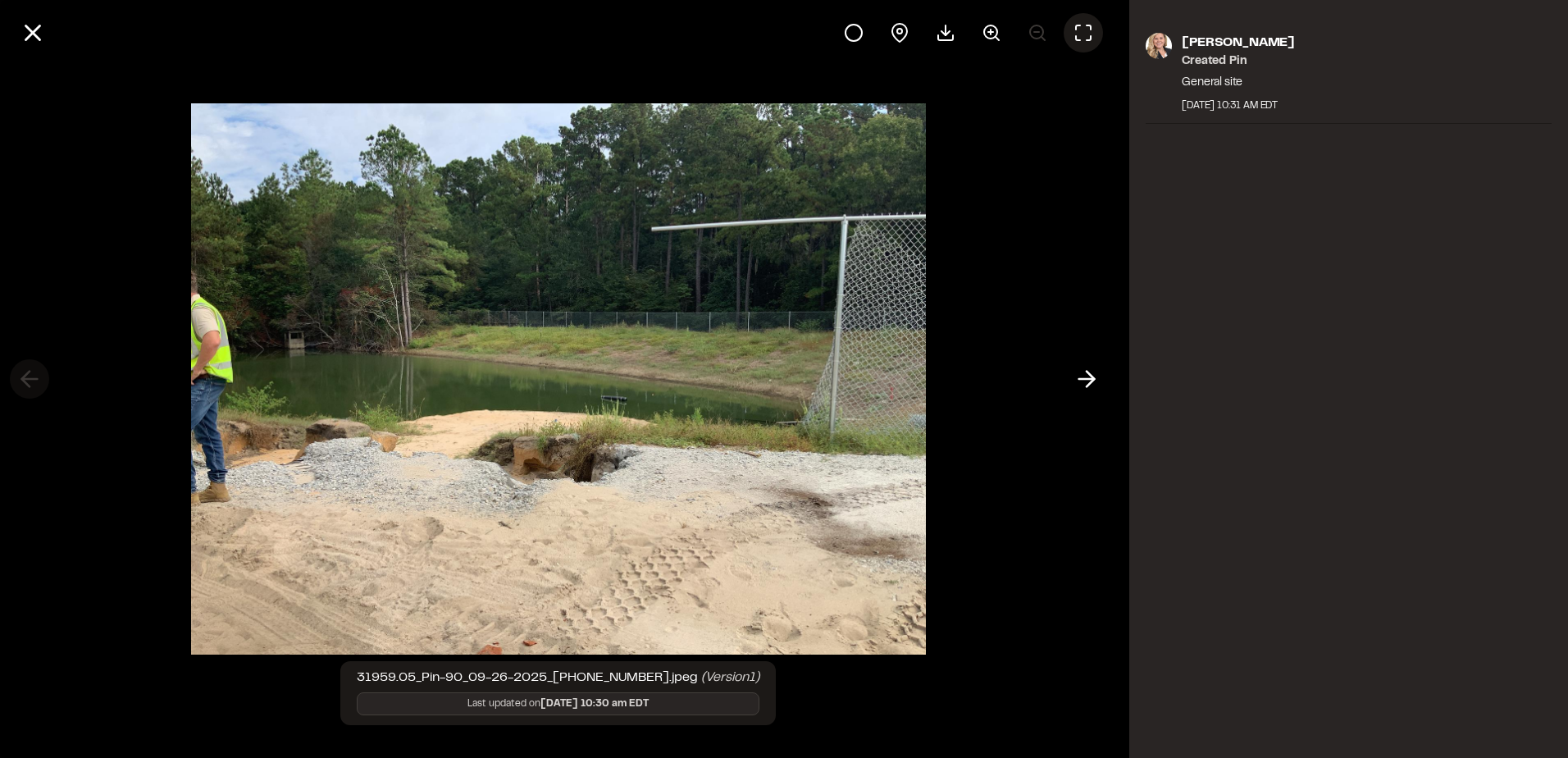
click at [18, 383] on div at bounding box center [558, 379] width 1116 height 758
click at [32, 26] on icon at bounding box center [33, 33] width 28 height 28
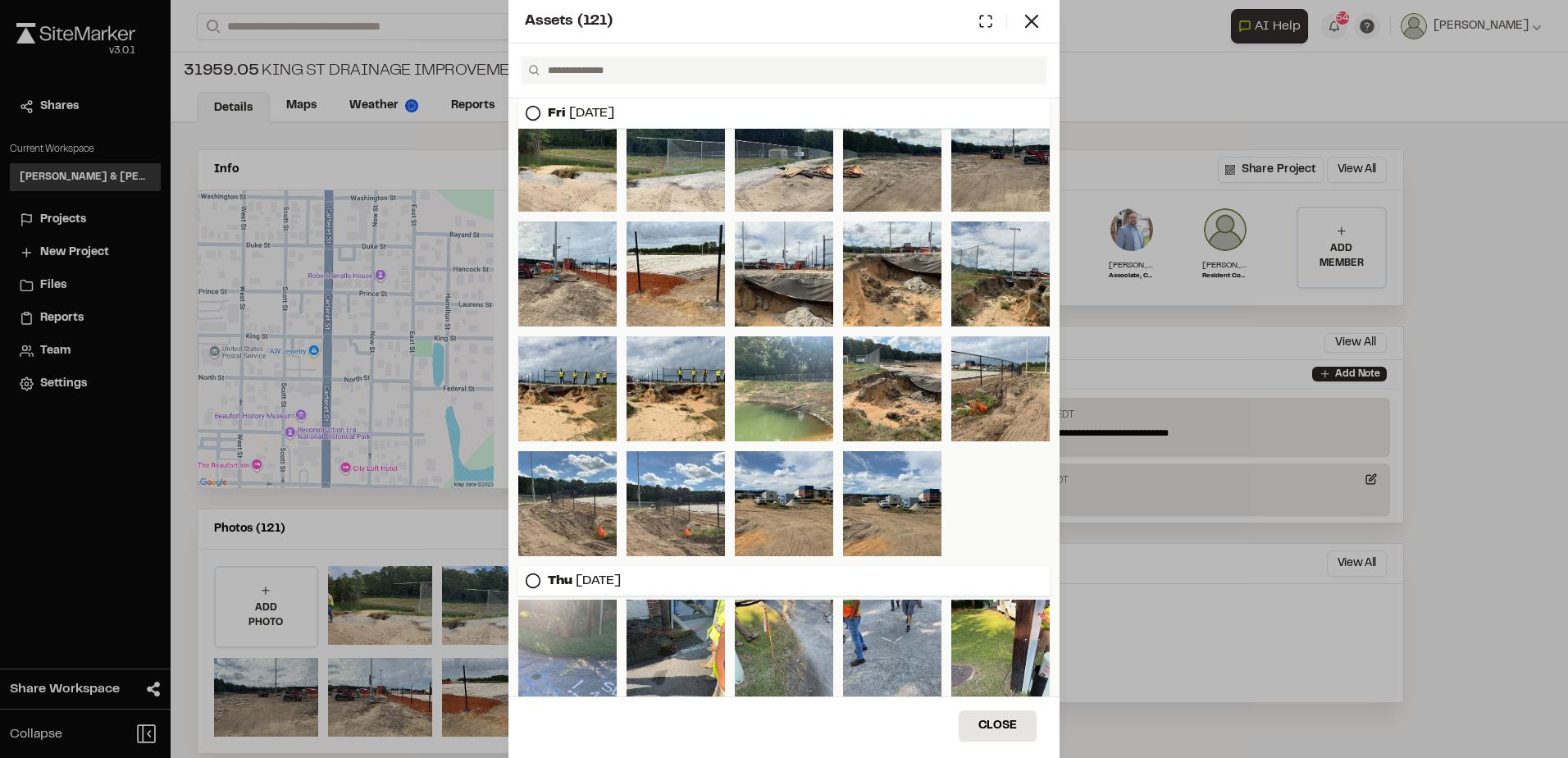
scroll to position [0, 0]
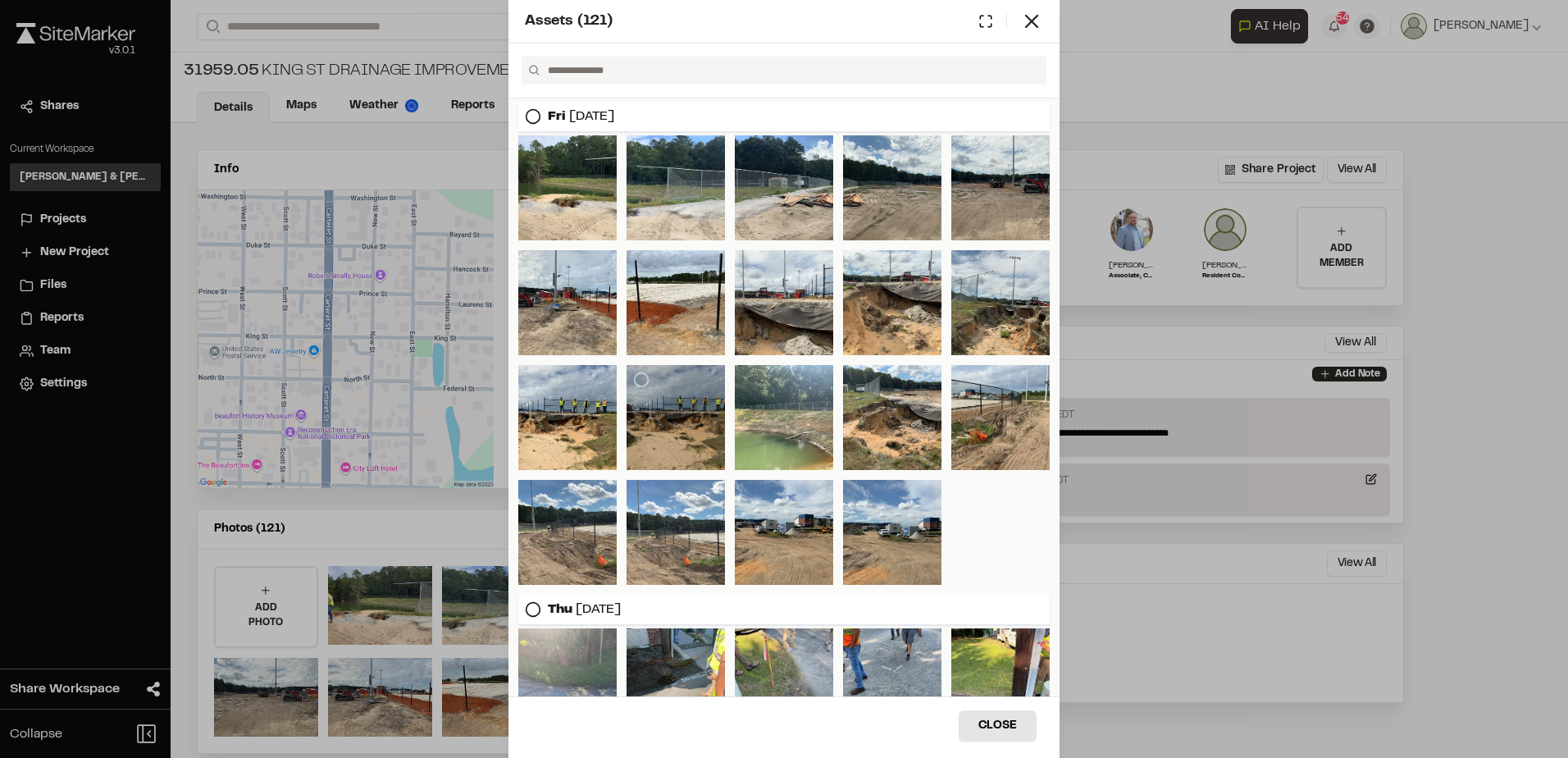
click at [660, 404] on div at bounding box center [675, 416] width 98 height 105
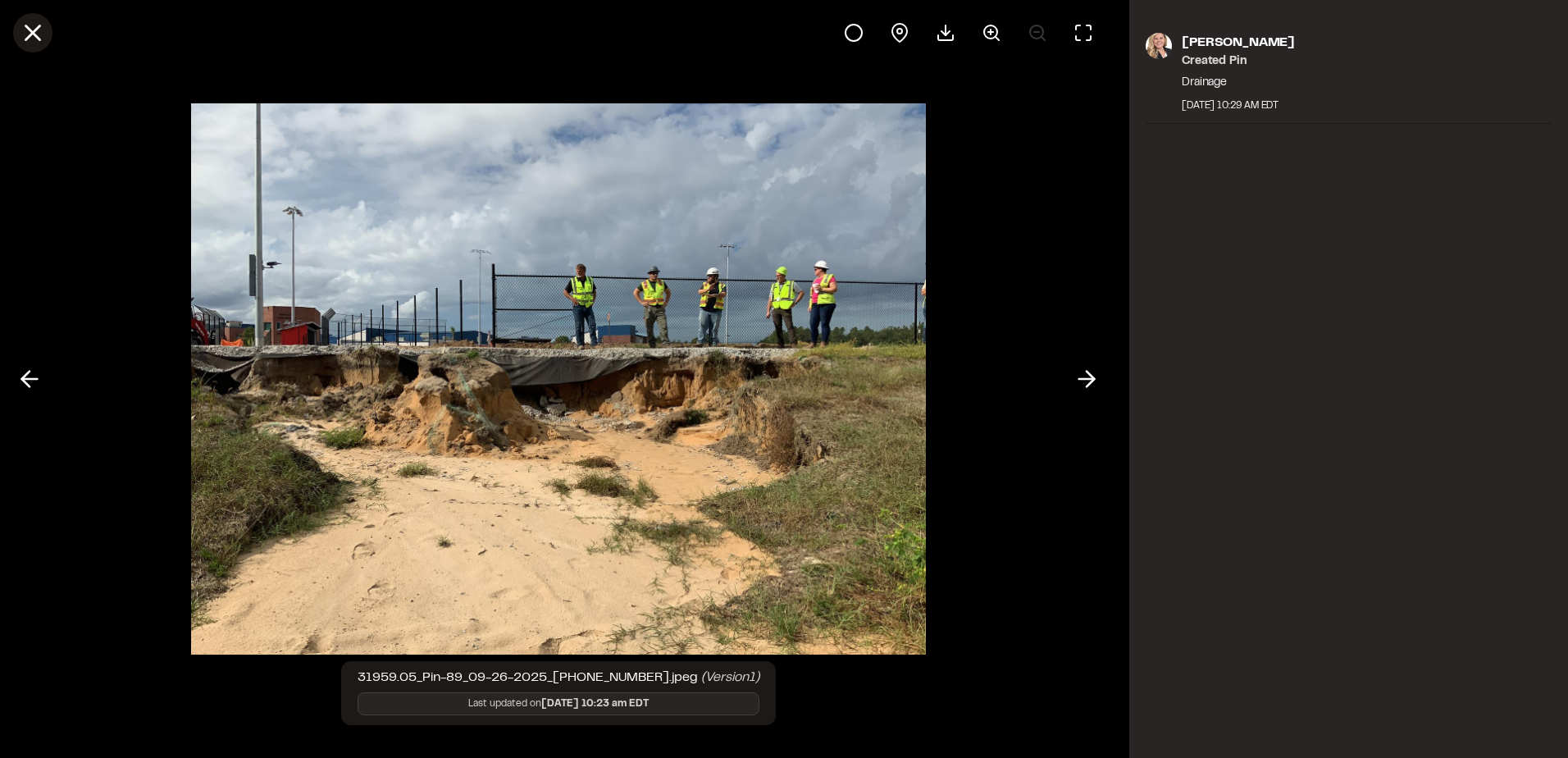
click at [16, 32] on button at bounding box center [32, 32] width 39 height 39
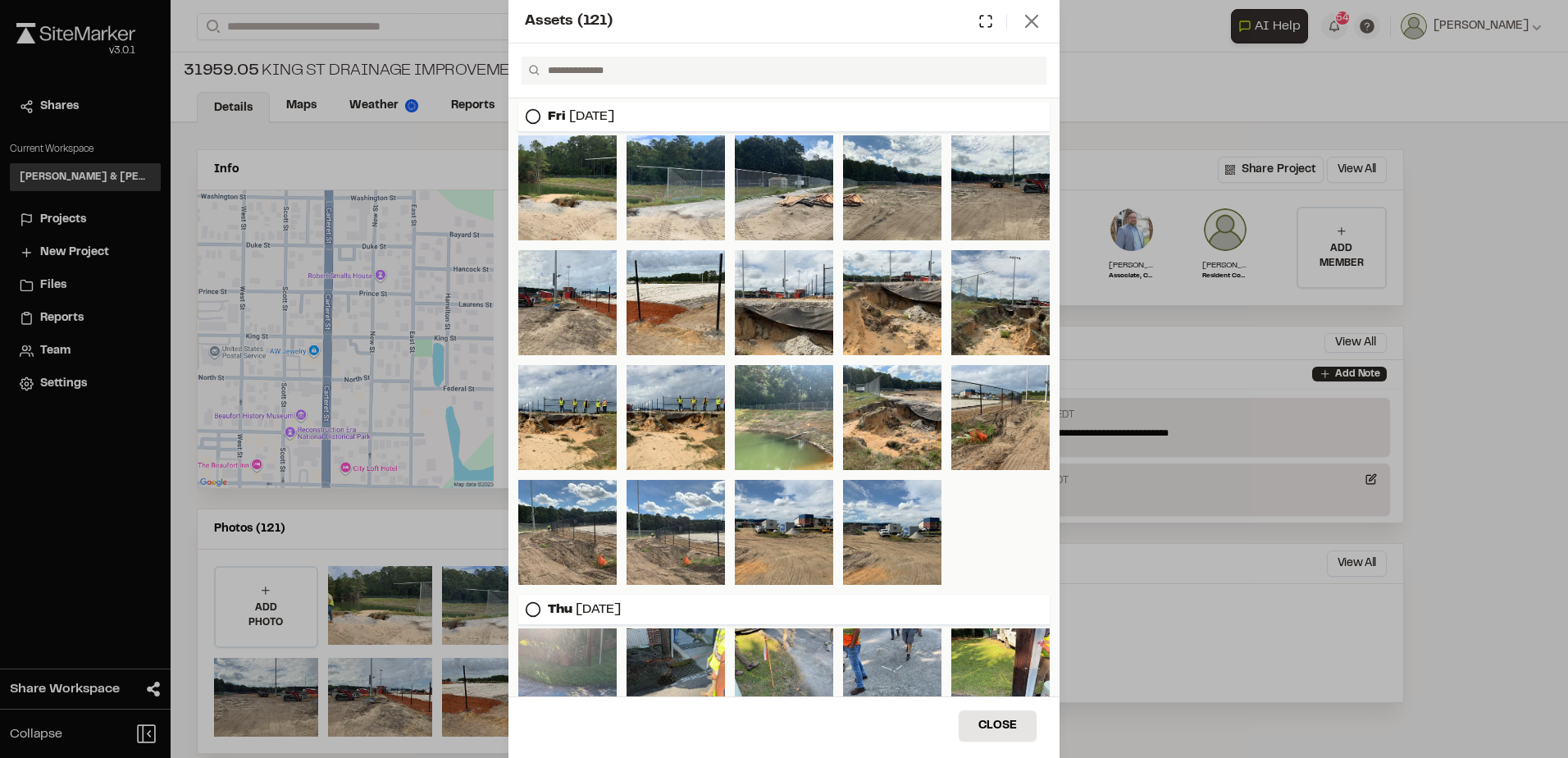
click at [1035, 32] on icon at bounding box center [1031, 21] width 23 height 23
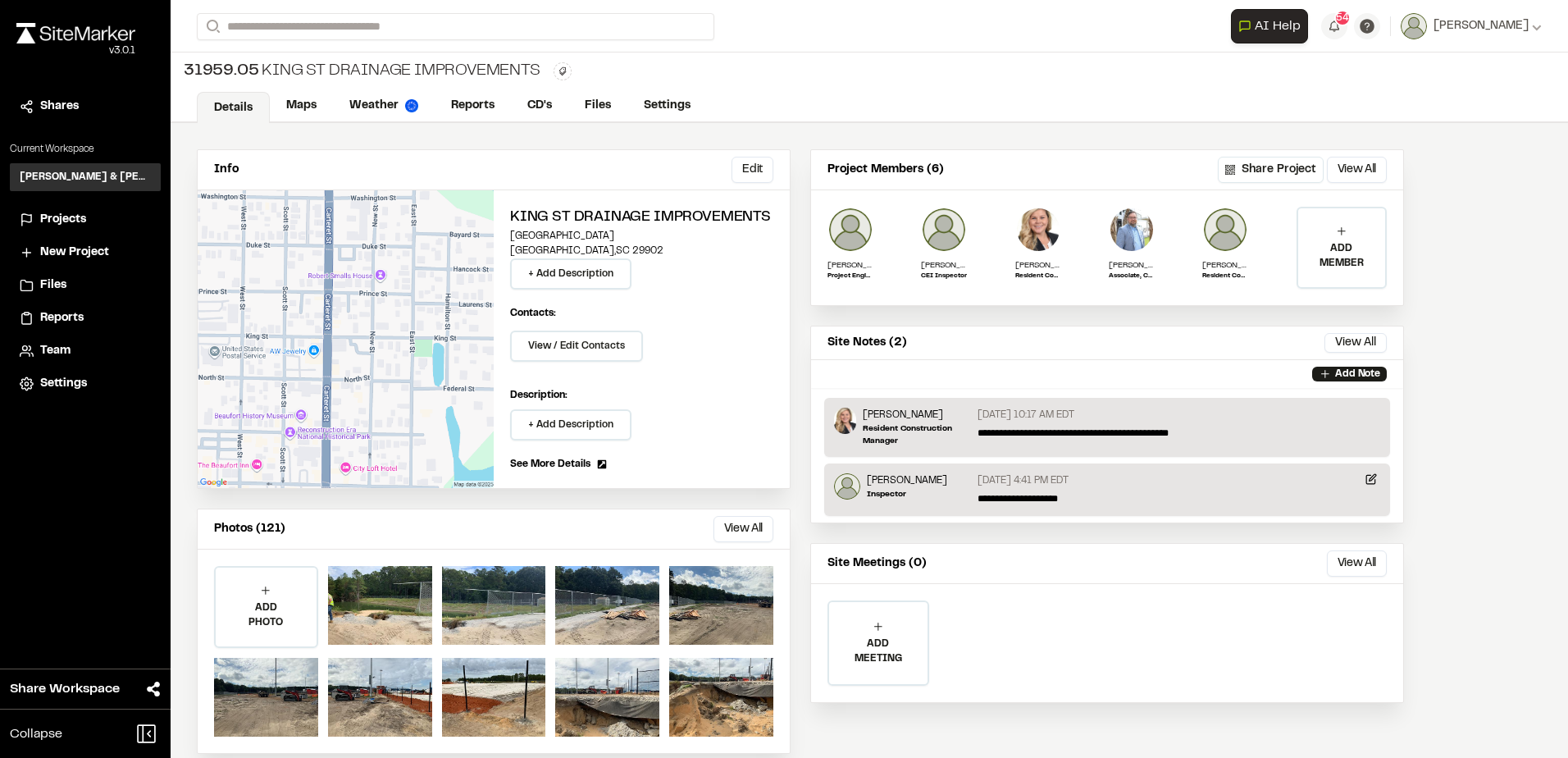
click at [249, 105] on link "Details" at bounding box center [234, 107] width 73 height 31
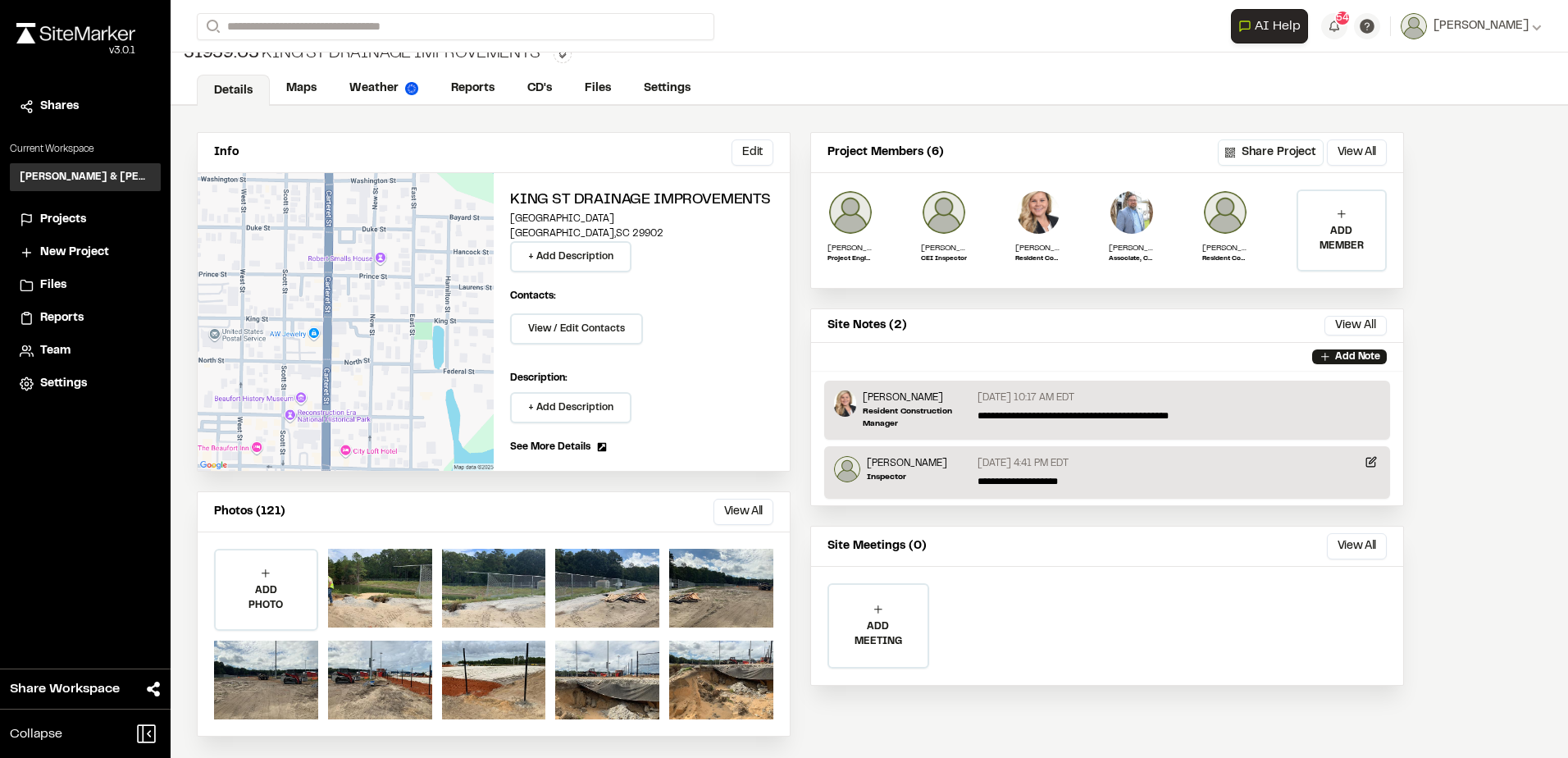
scroll to position [22, 0]
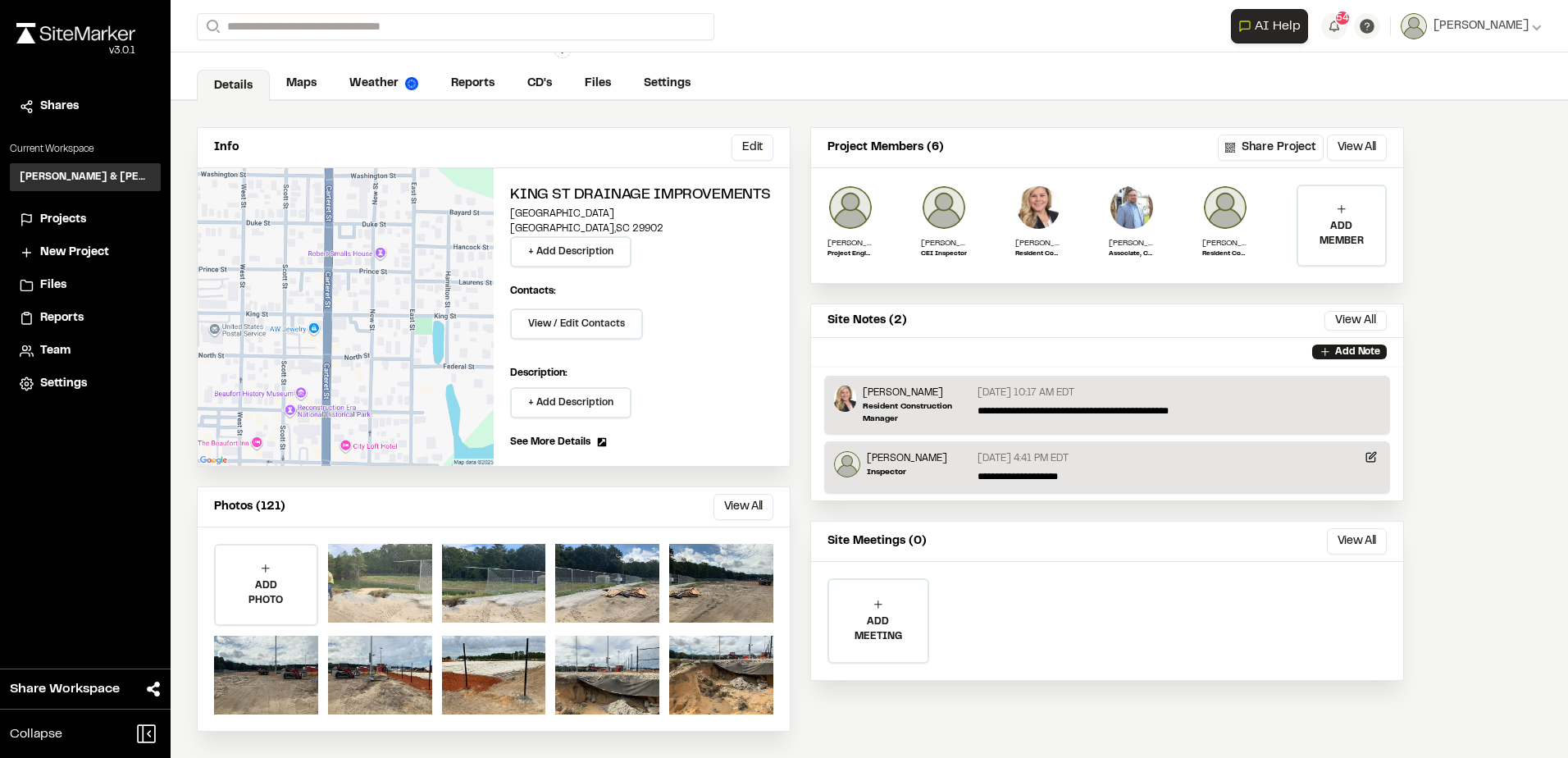
click at [369, 578] on div at bounding box center [380, 583] width 105 height 79
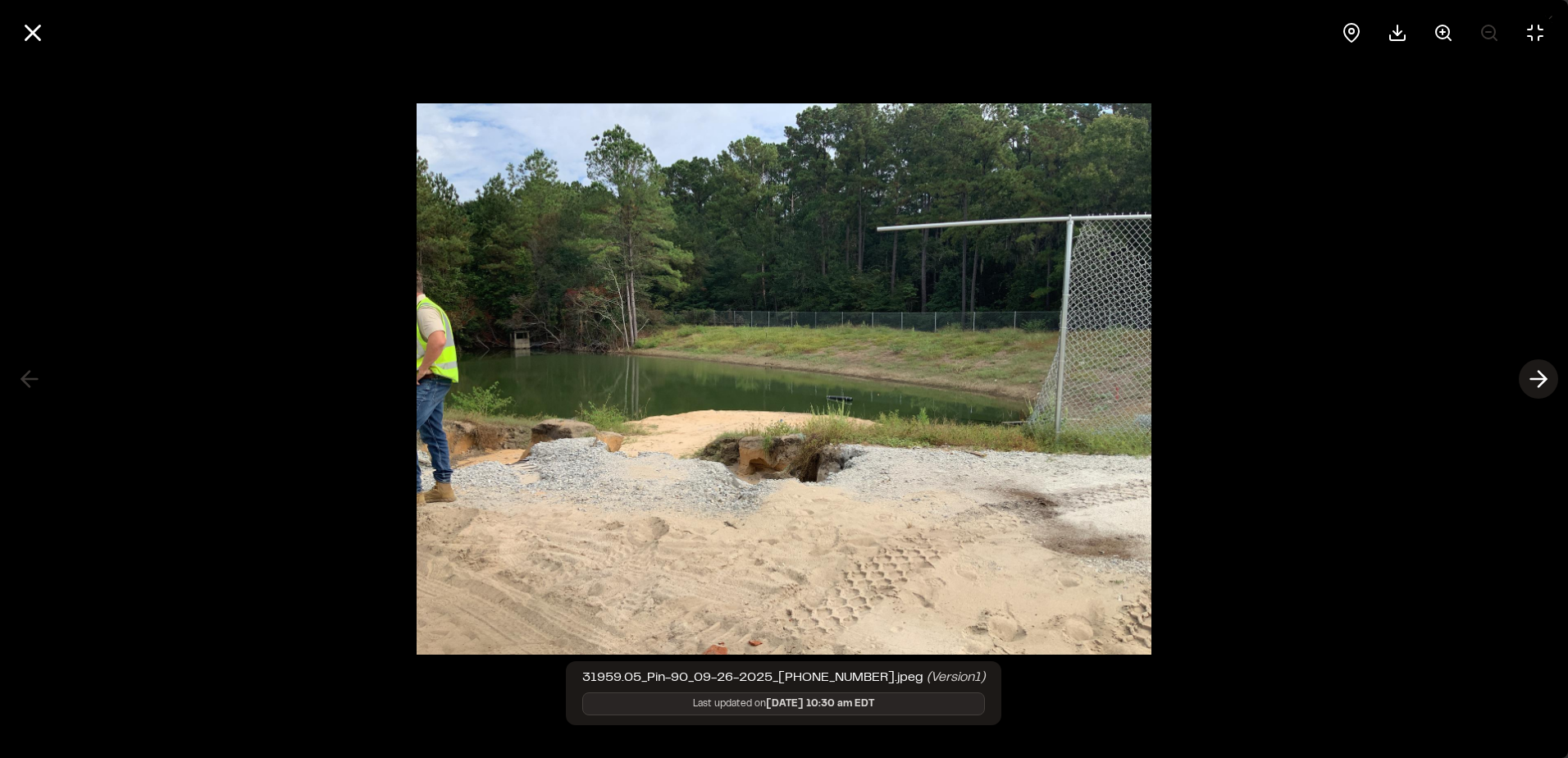
click at [1536, 367] on icon at bounding box center [1538, 378] width 26 height 28
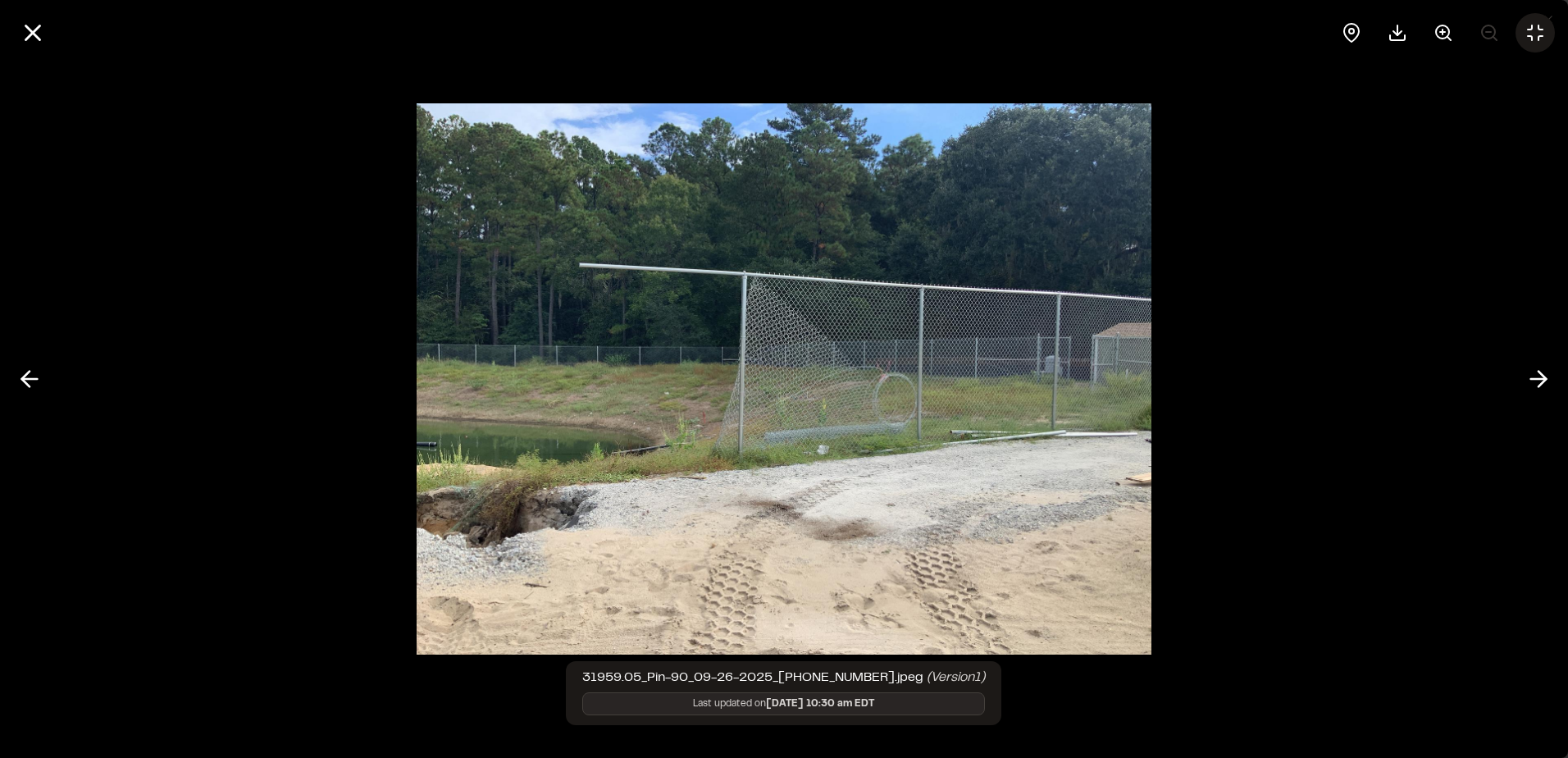
click at [1531, 36] on icon at bounding box center [1535, 33] width 15 height 15
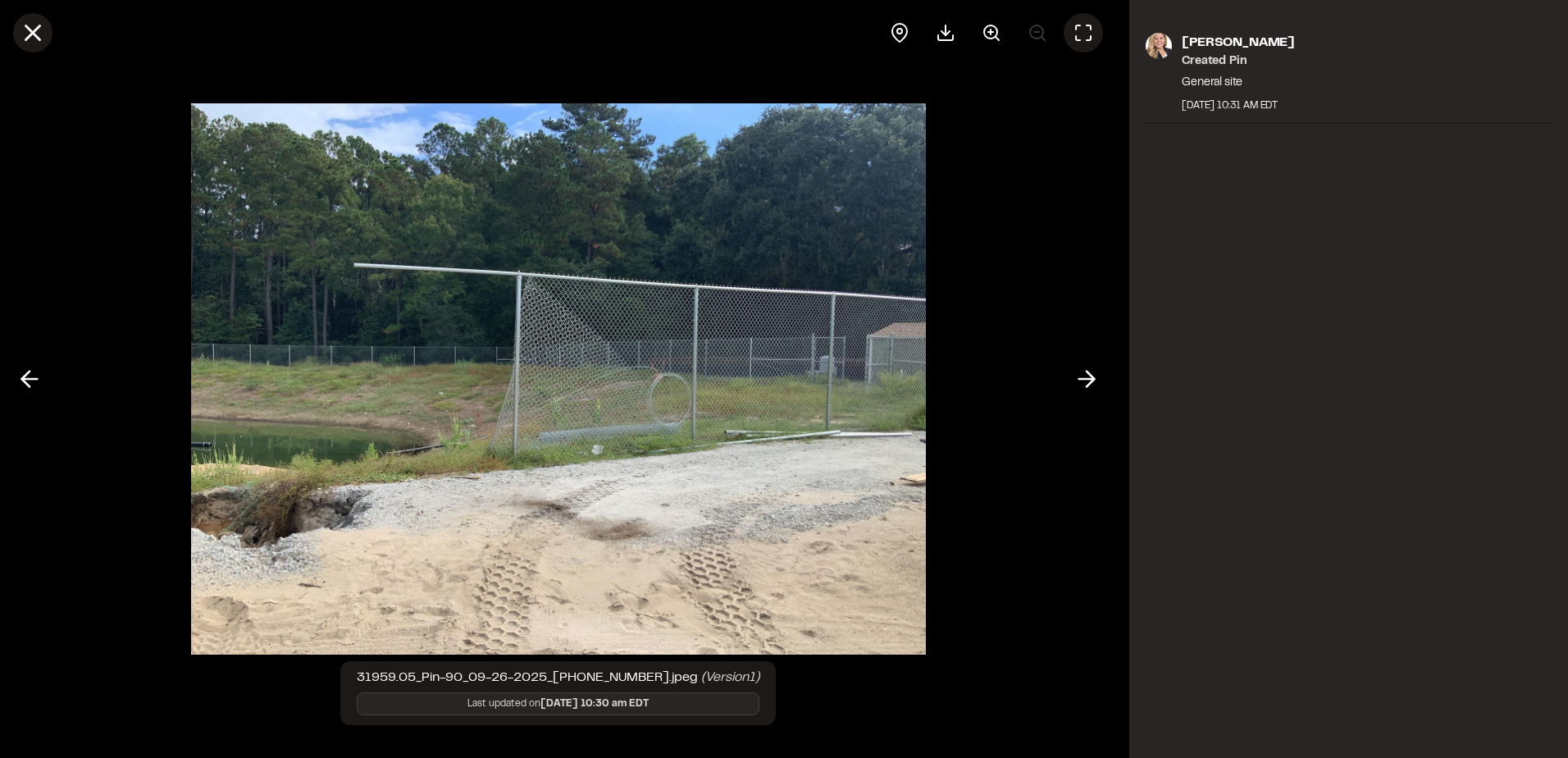
click at [18, 40] on button at bounding box center [32, 32] width 39 height 39
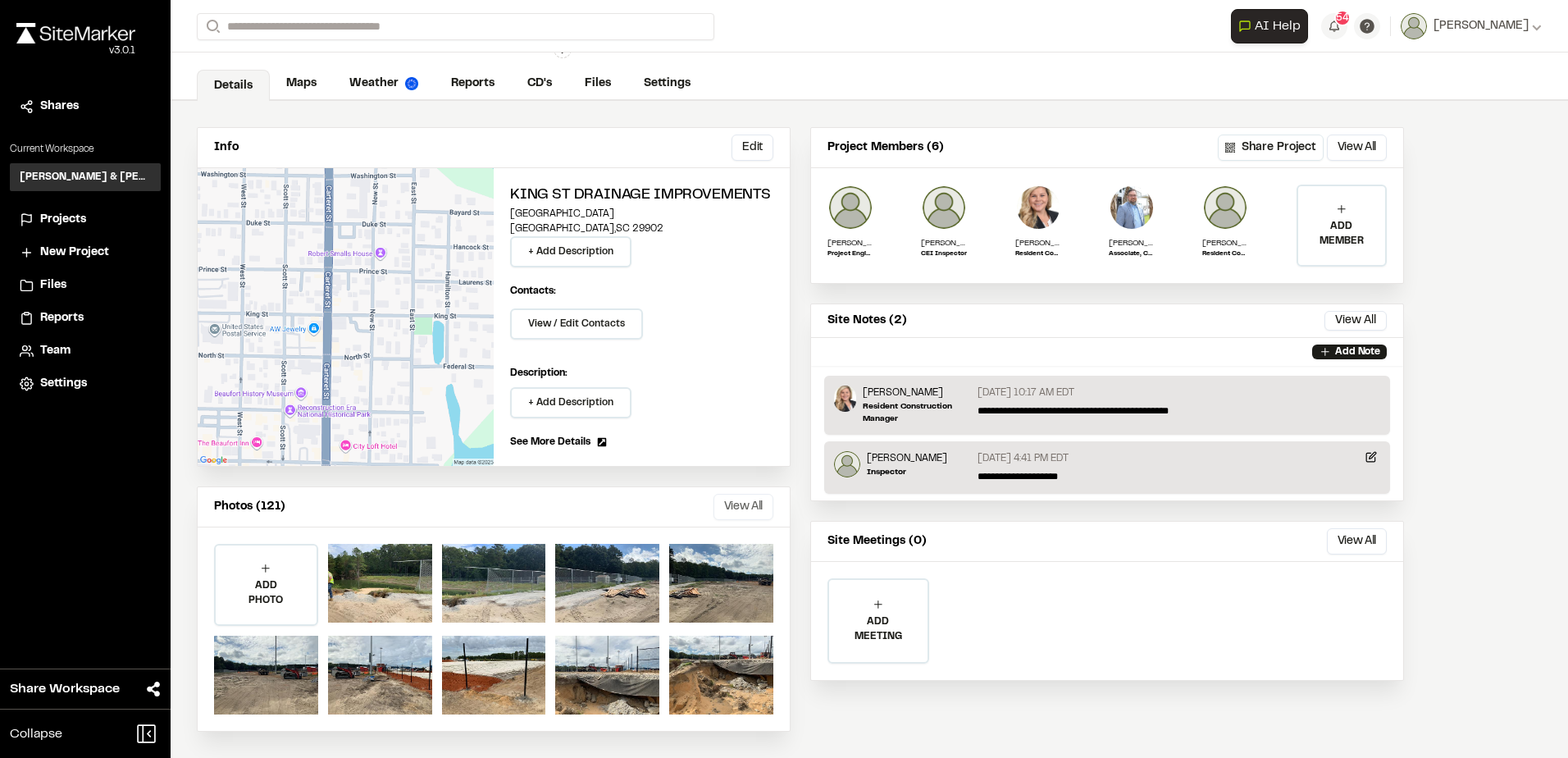
click at [734, 500] on button "View All" at bounding box center [744, 506] width 60 height 26
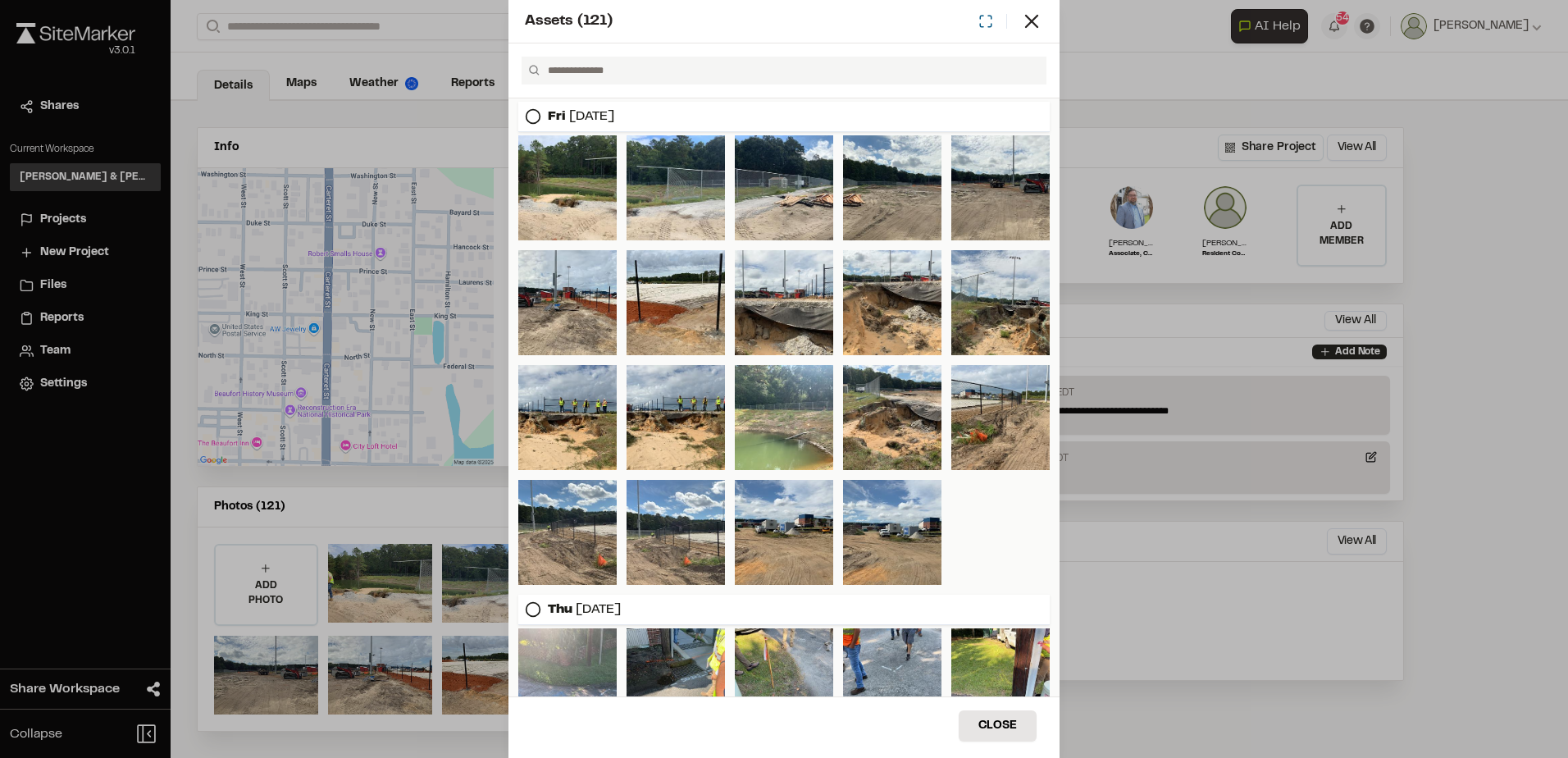
click at [983, 17] on icon at bounding box center [985, 21] width 15 height 15
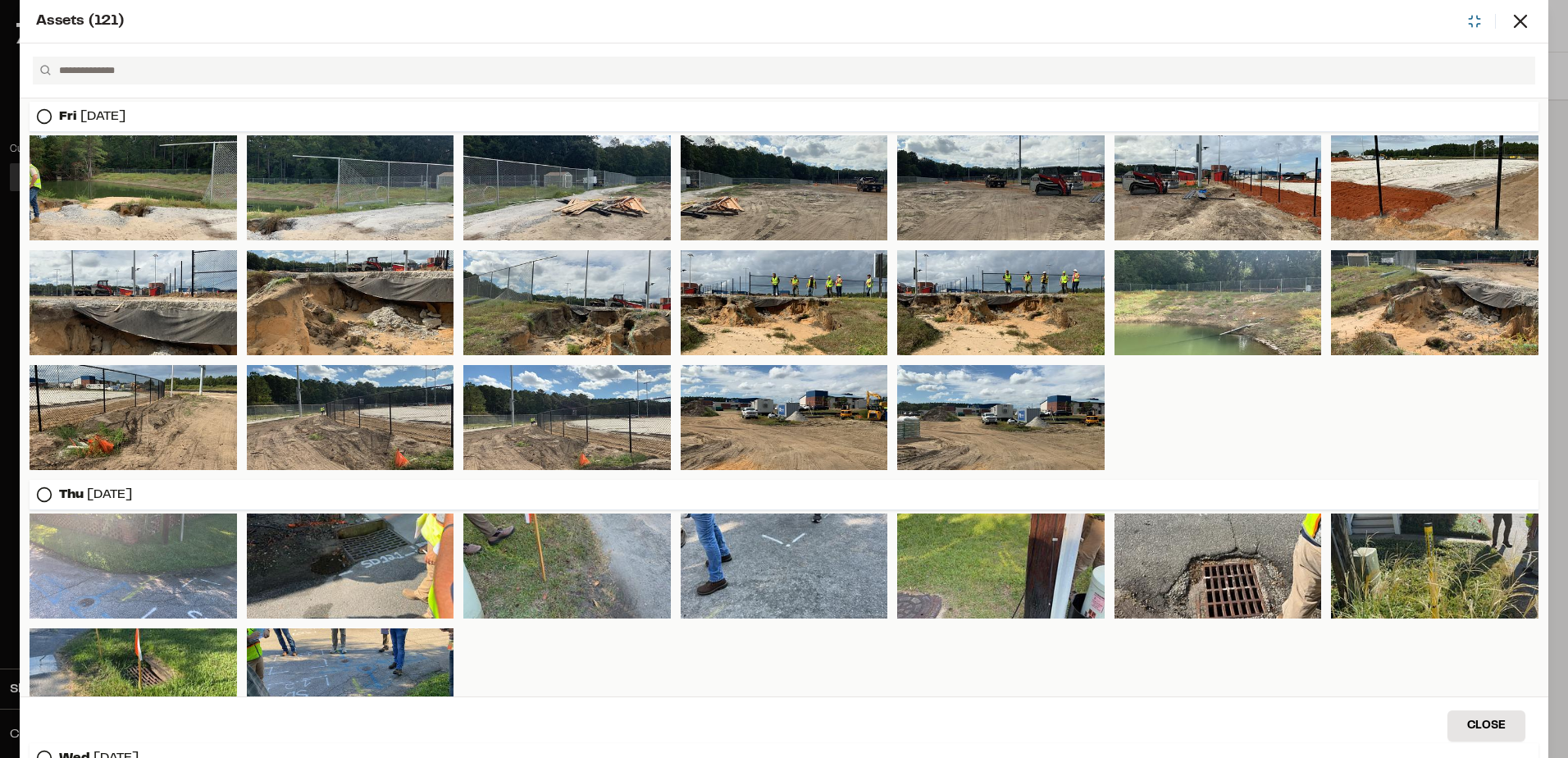
click at [1472, 18] on icon at bounding box center [1474, 21] width 15 height 15
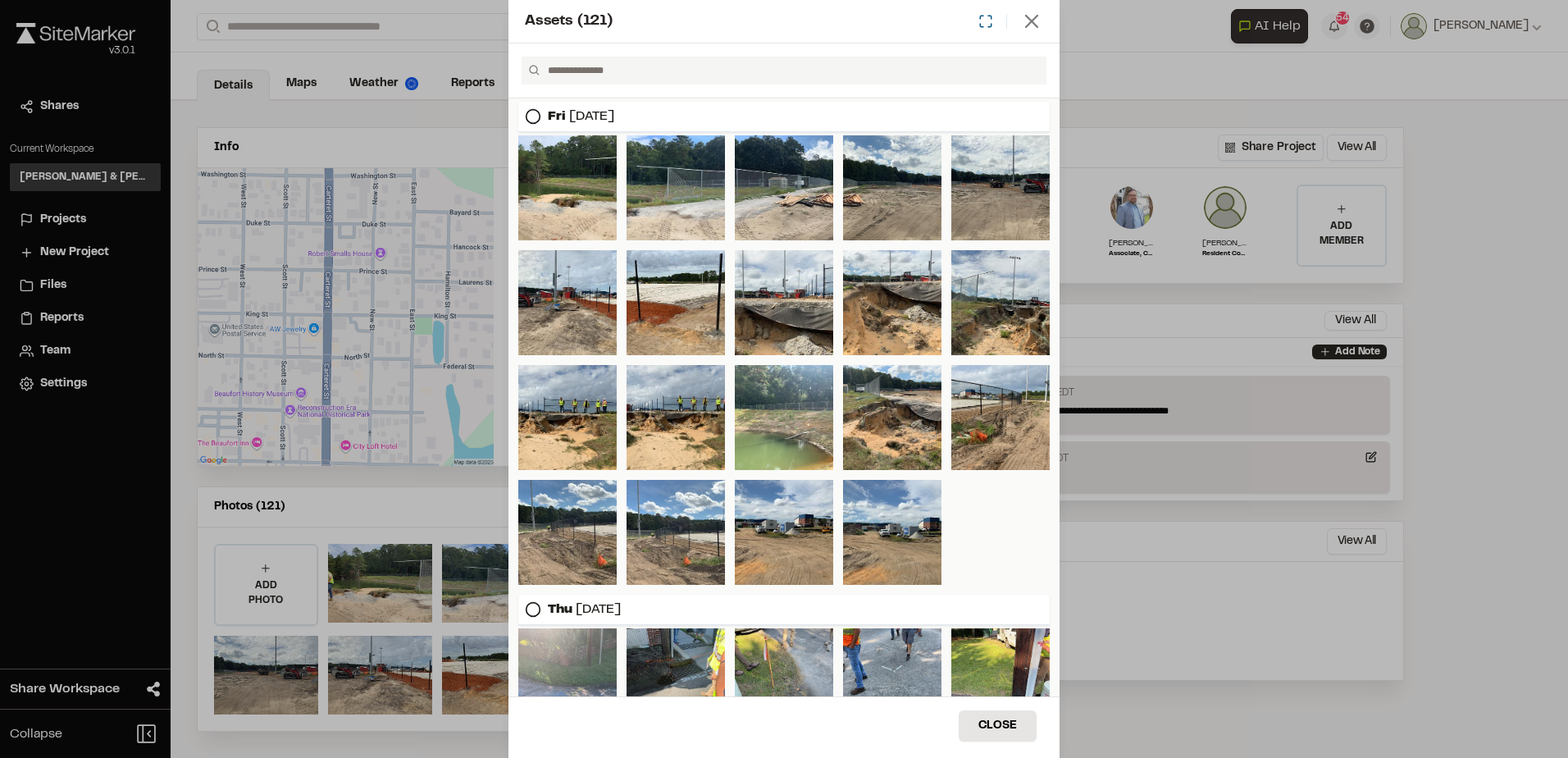
click at [1035, 22] on icon at bounding box center [1031, 21] width 23 height 23
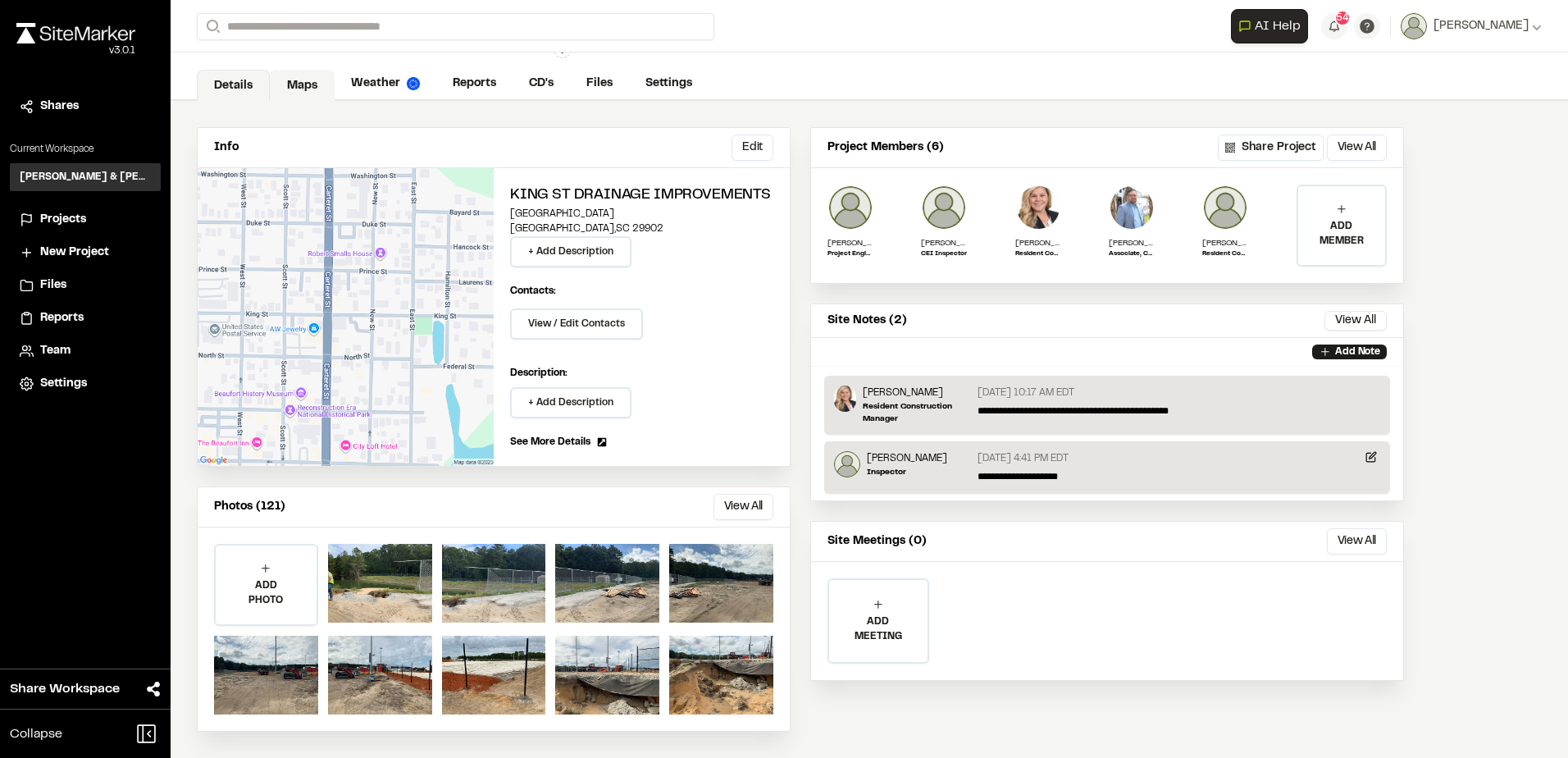
click at [315, 89] on link "Maps" at bounding box center [302, 85] width 65 height 31
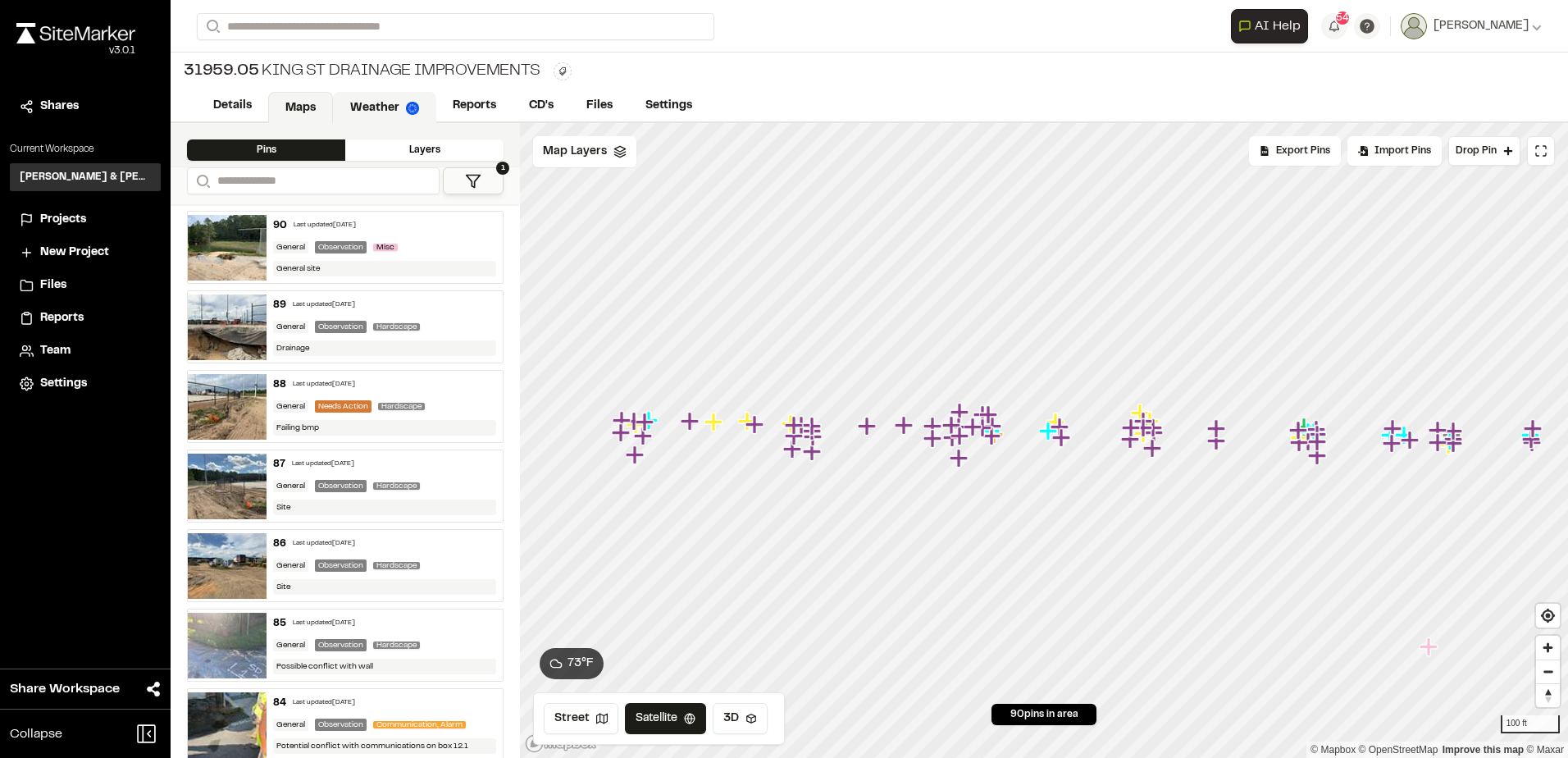
click at [373, 103] on link "Weather" at bounding box center [385, 107] width 104 height 31
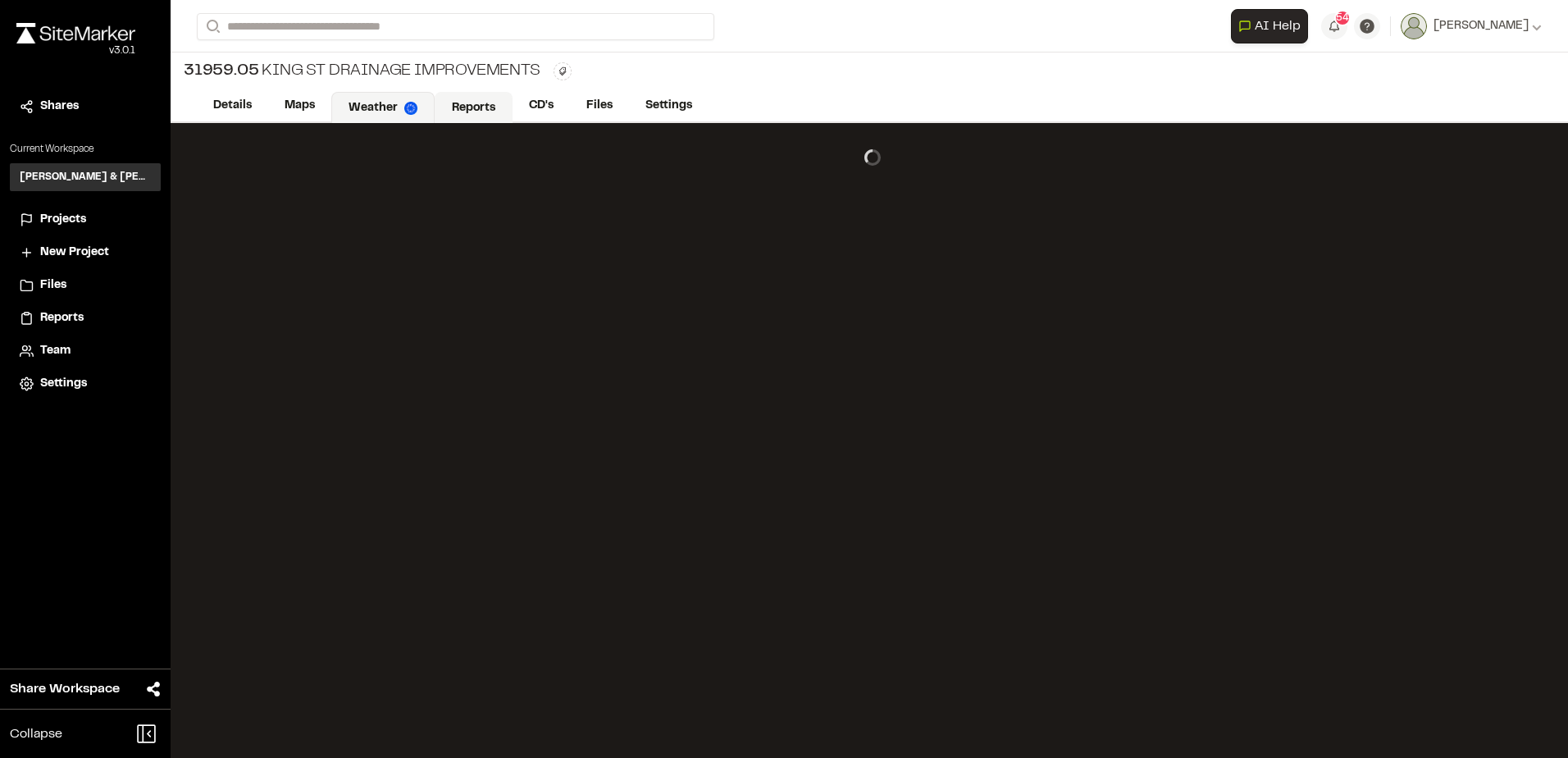
click at [449, 100] on link "Reports" at bounding box center [474, 107] width 78 height 31
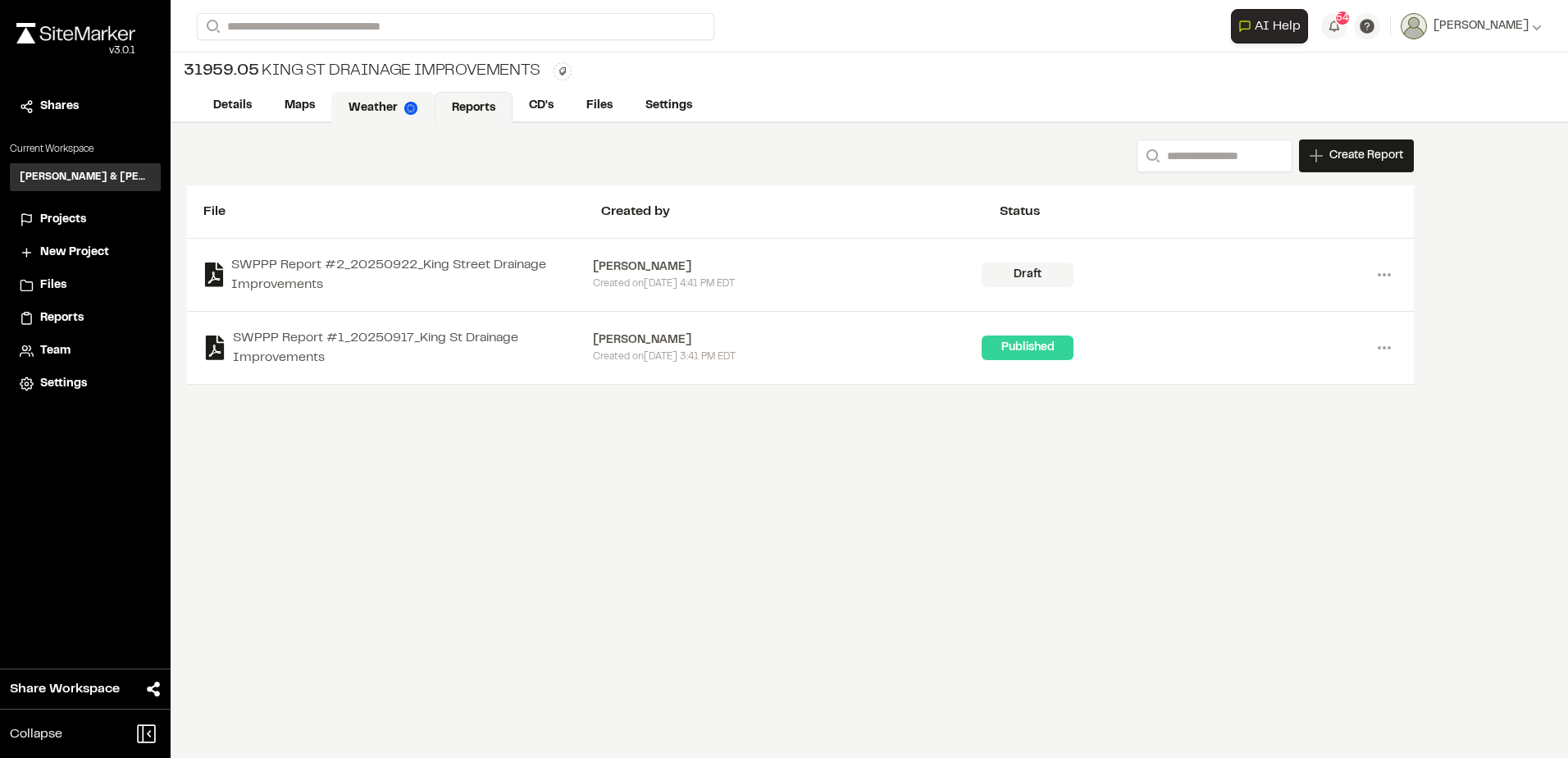
click at [407, 104] on img at bounding box center [411, 108] width 13 height 13
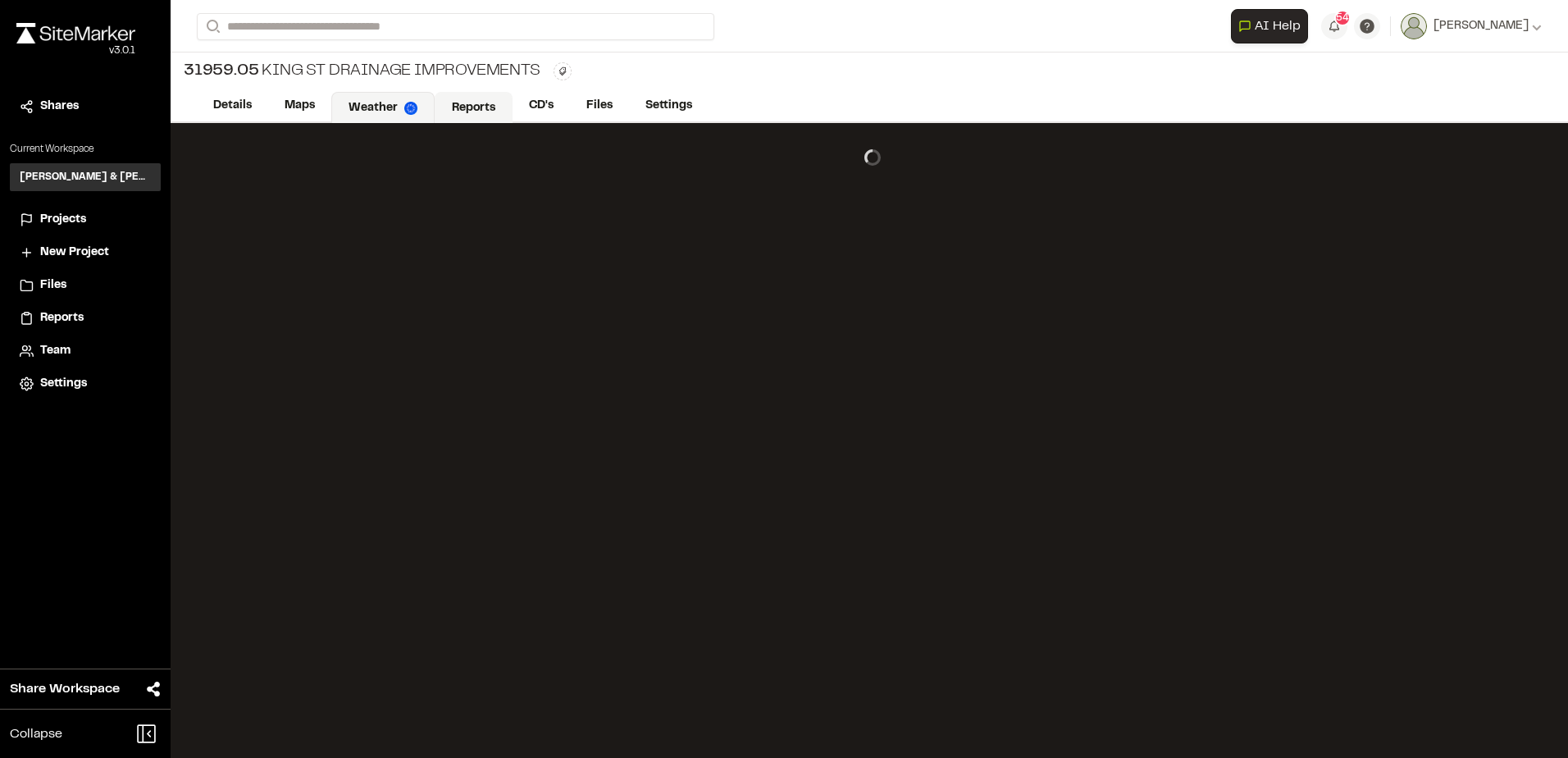
click at [482, 98] on link "Reports" at bounding box center [474, 107] width 78 height 31
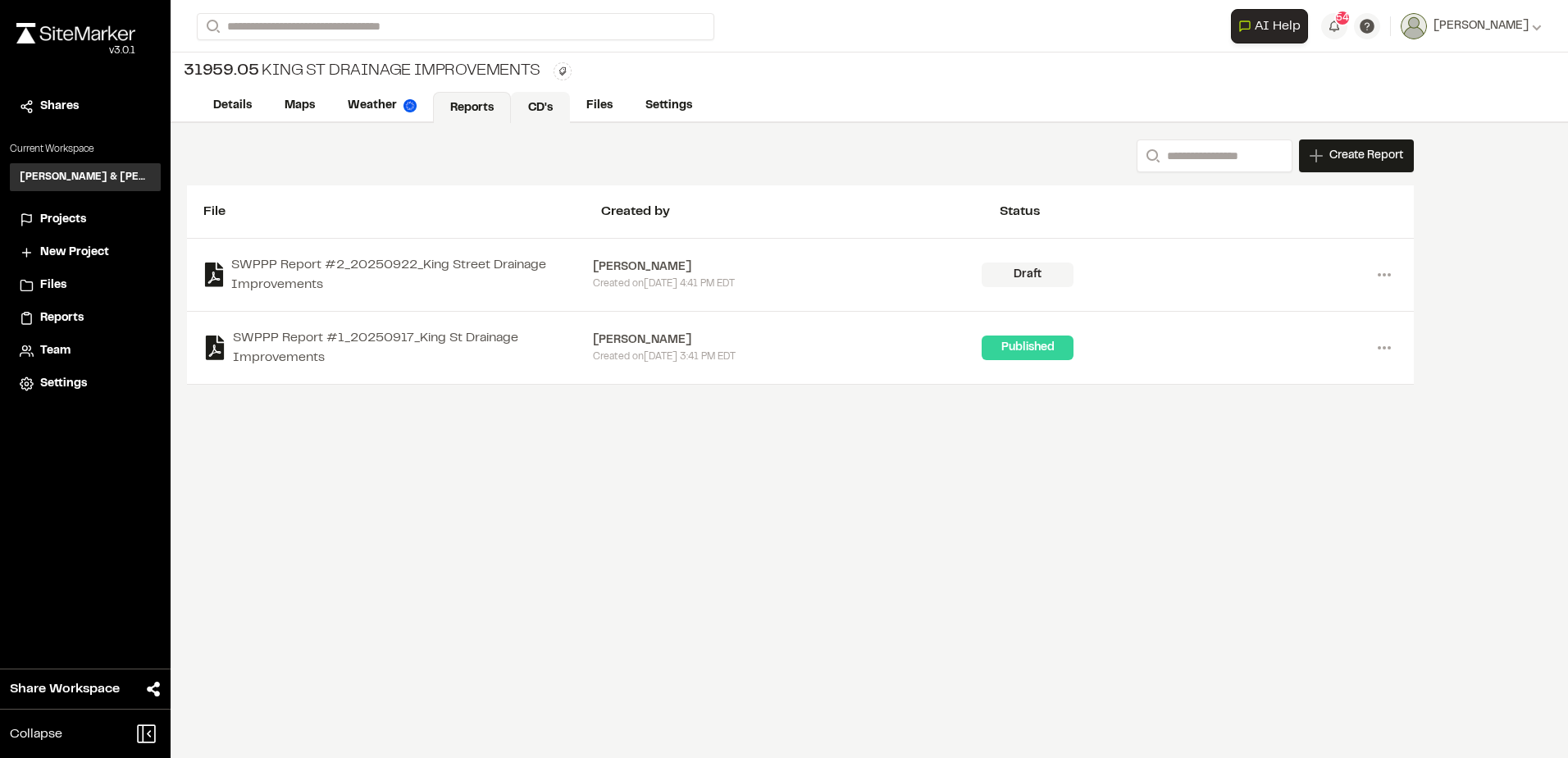
click at [552, 95] on link "CD's" at bounding box center [540, 107] width 59 height 31
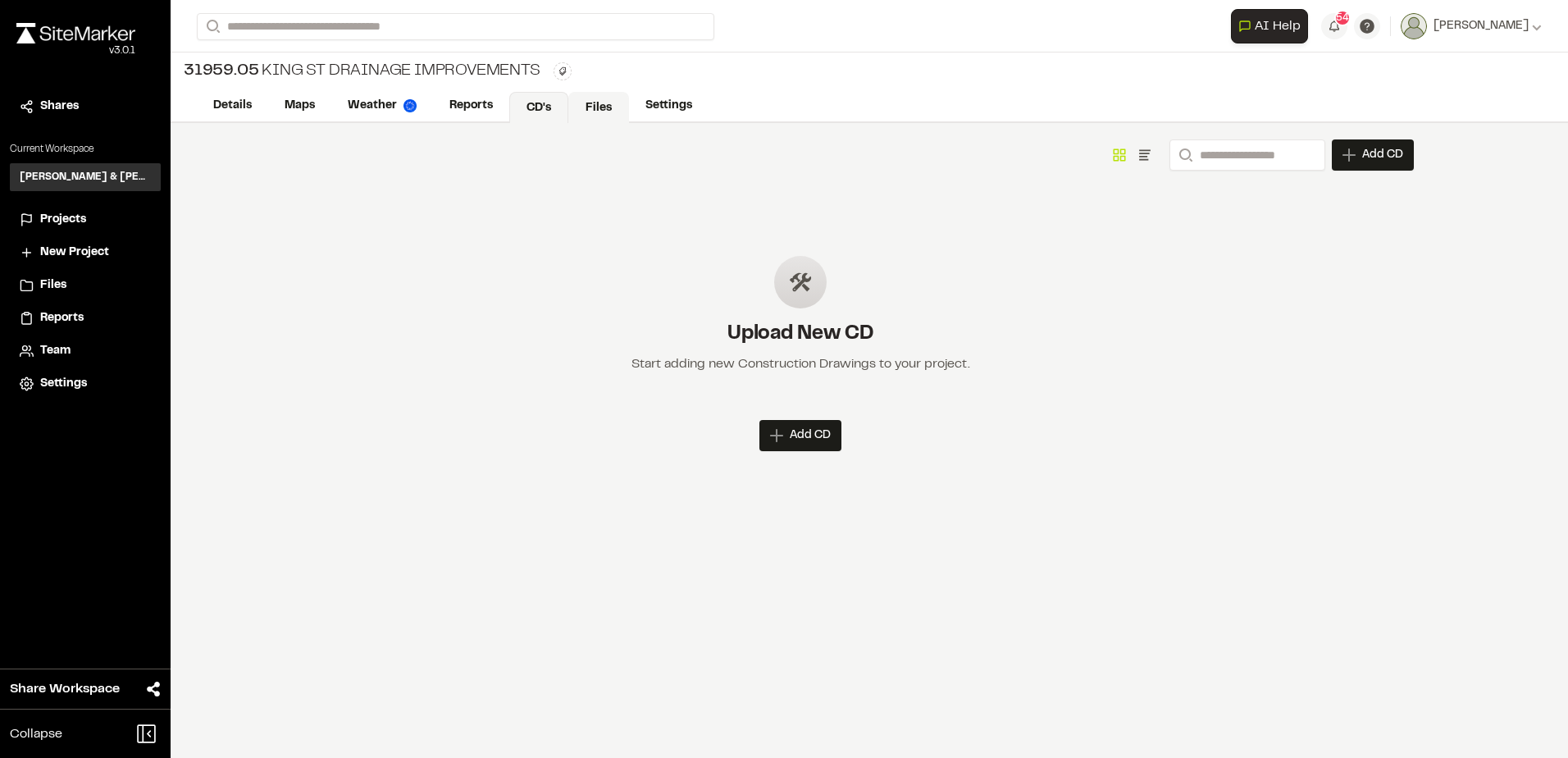
click at [592, 97] on link "Files" at bounding box center [598, 107] width 61 height 31
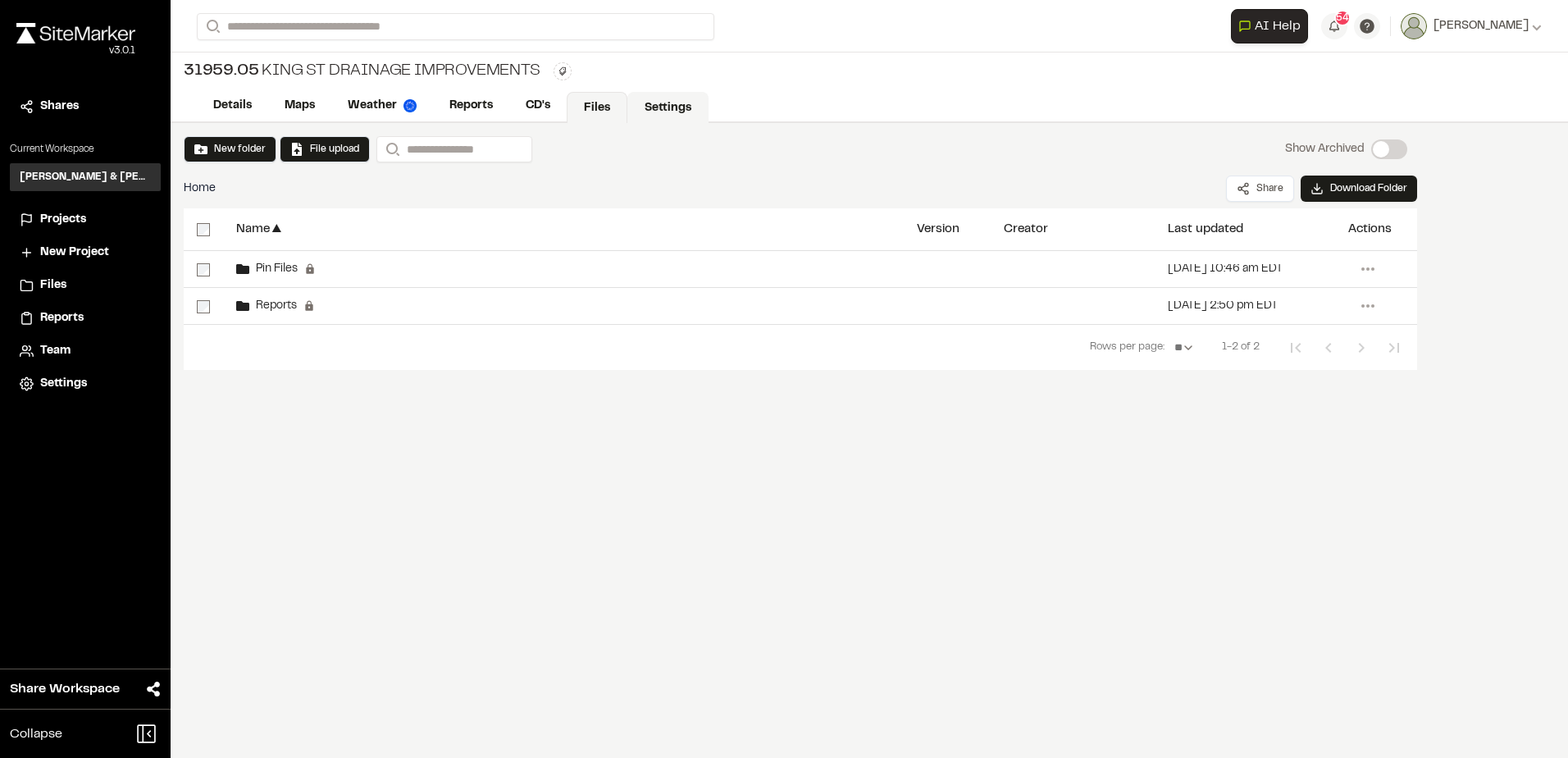
click at [644, 100] on link "Settings" at bounding box center [667, 107] width 81 height 31
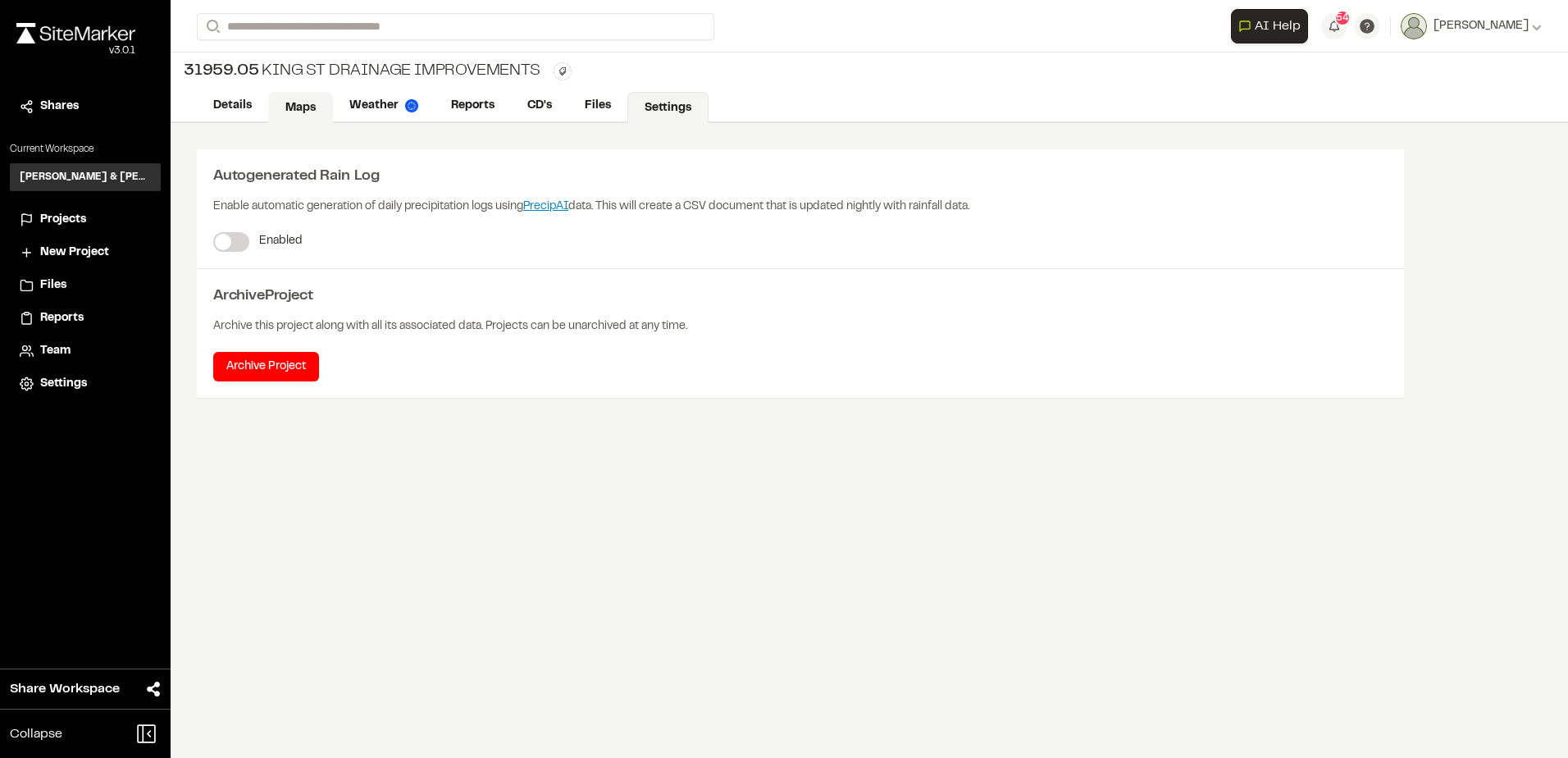
click at [294, 105] on link "Maps" at bounding box center [300, 107] width 65 height 31
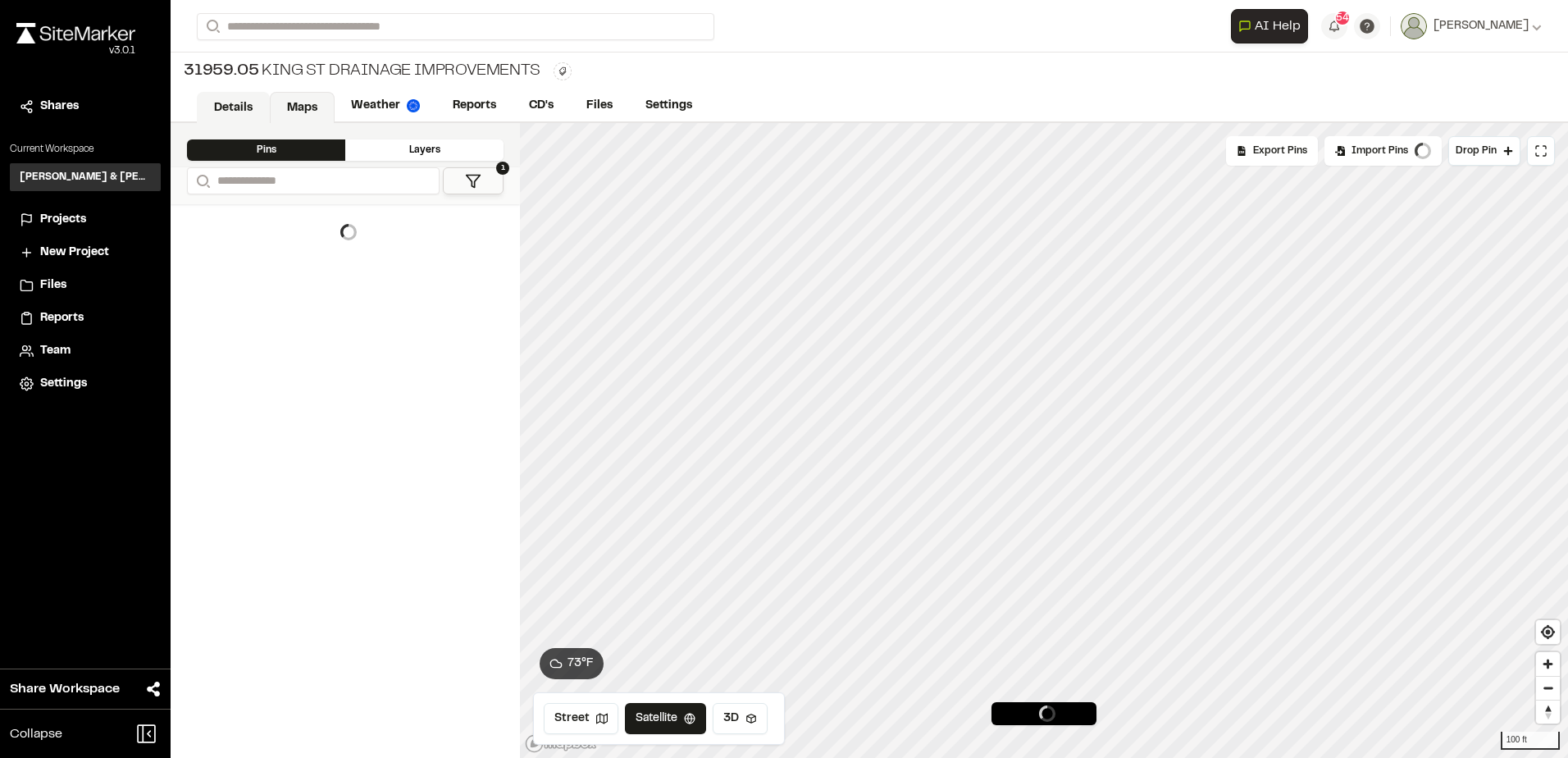
click at [244, 102] on link "Details" at bounding box center [234, 107] width 73 height 31
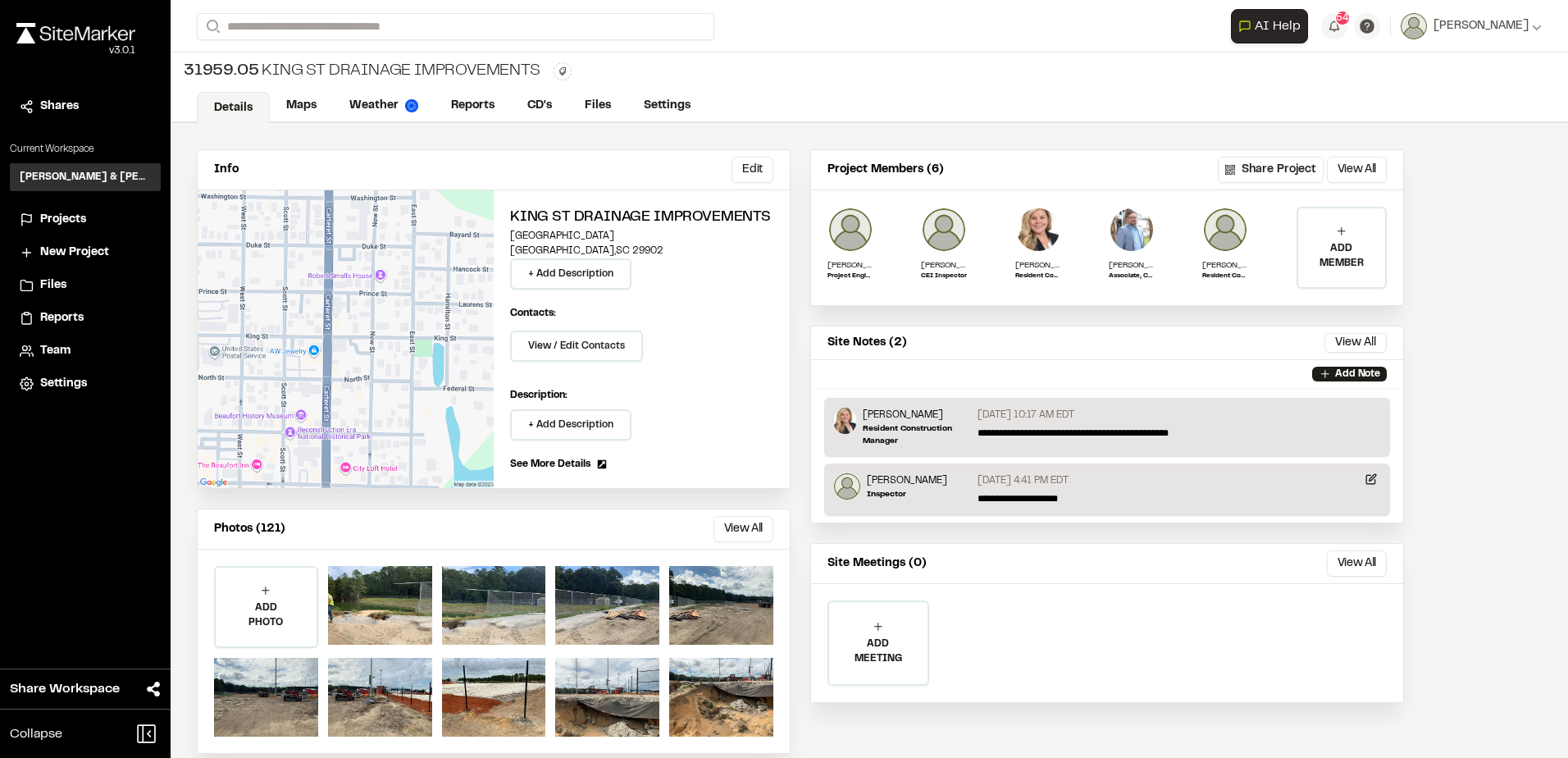
click at [246, 592] on div "ADD PHOTO" at bounding box center [265, 606] width 101 height 79
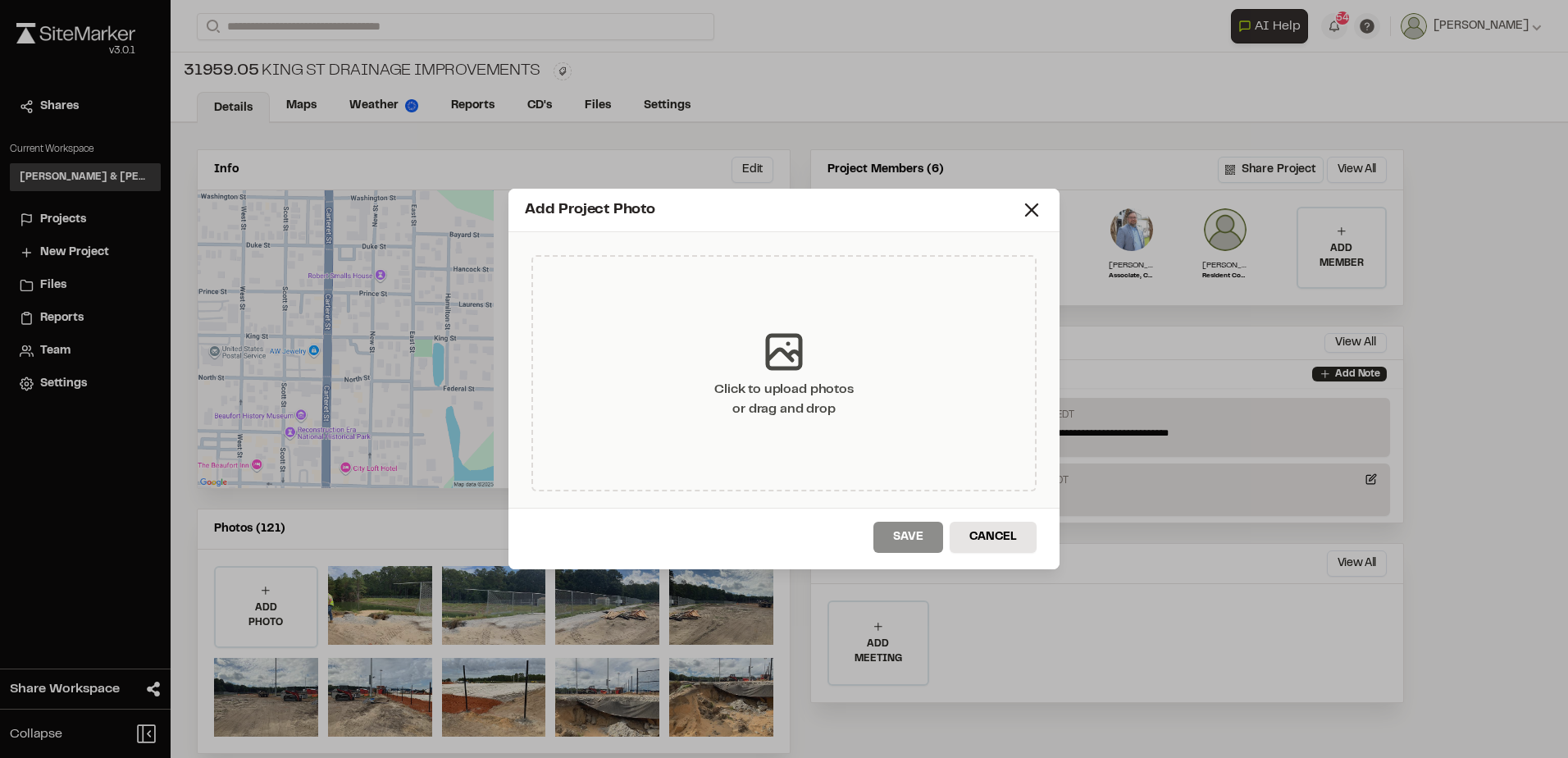
click at [876, 374] on div "Click to upload photos or drag and drop" at bounding box center [784, 374] width 505 height 236
click at [87, 279] on div "Add Project Photo Click to upload photos or drag and drop Save Cancel" at bounding box center [784, 379] width 1568 height 758
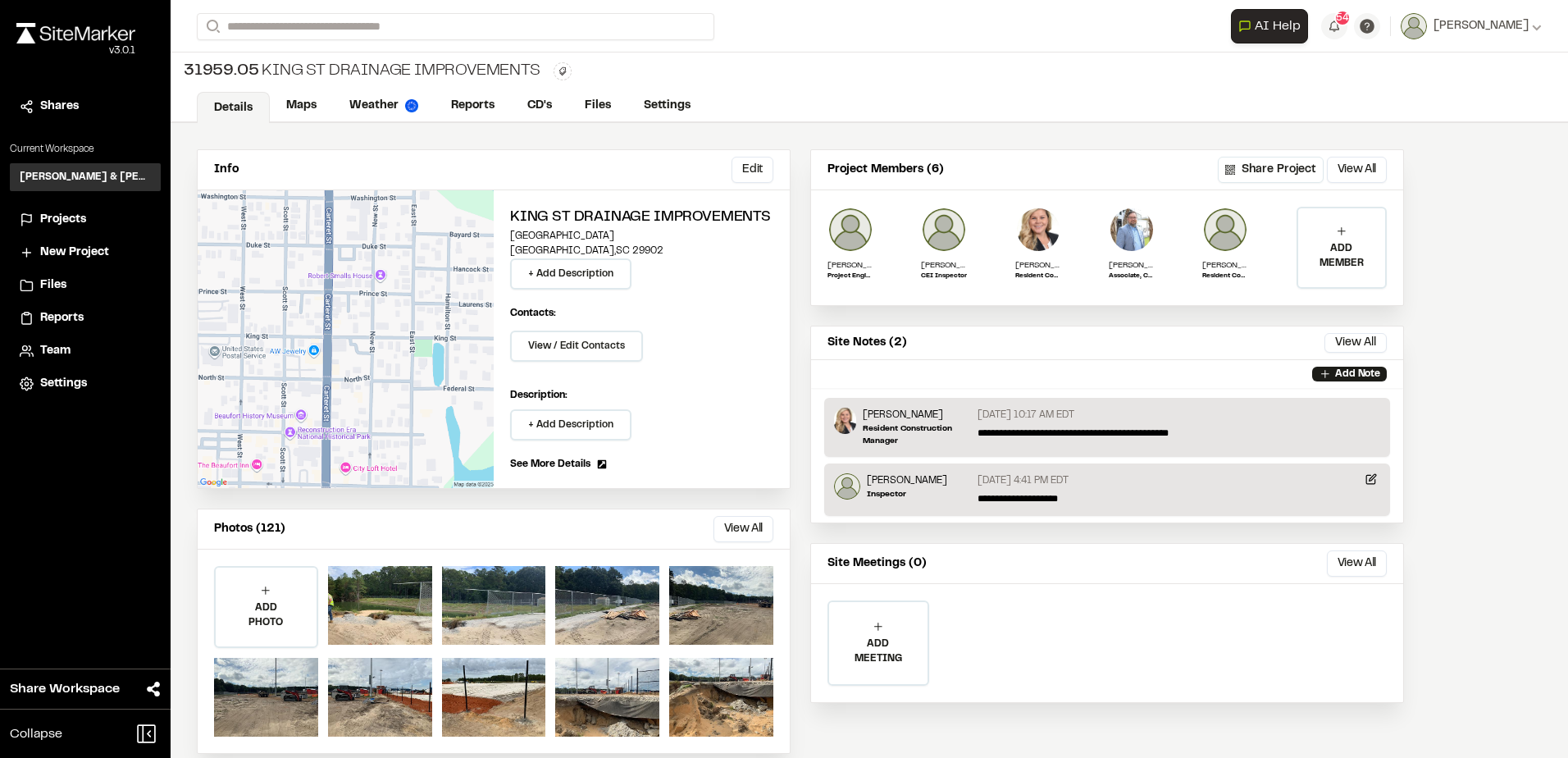
click at [86, 216] on span "Projects" at bounding box center [63, 220] width 46 height 18
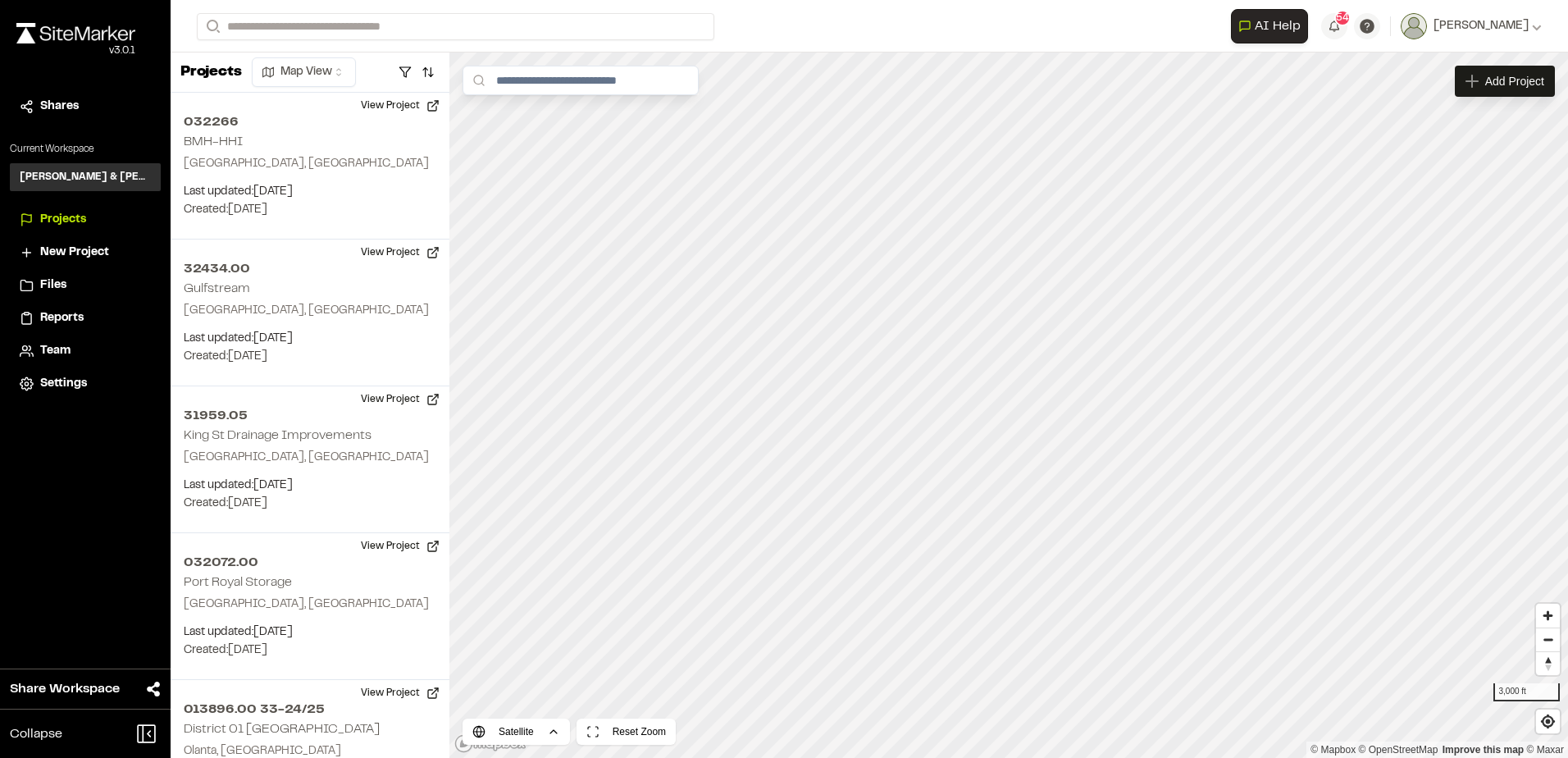
scroll to position [2542, 0]
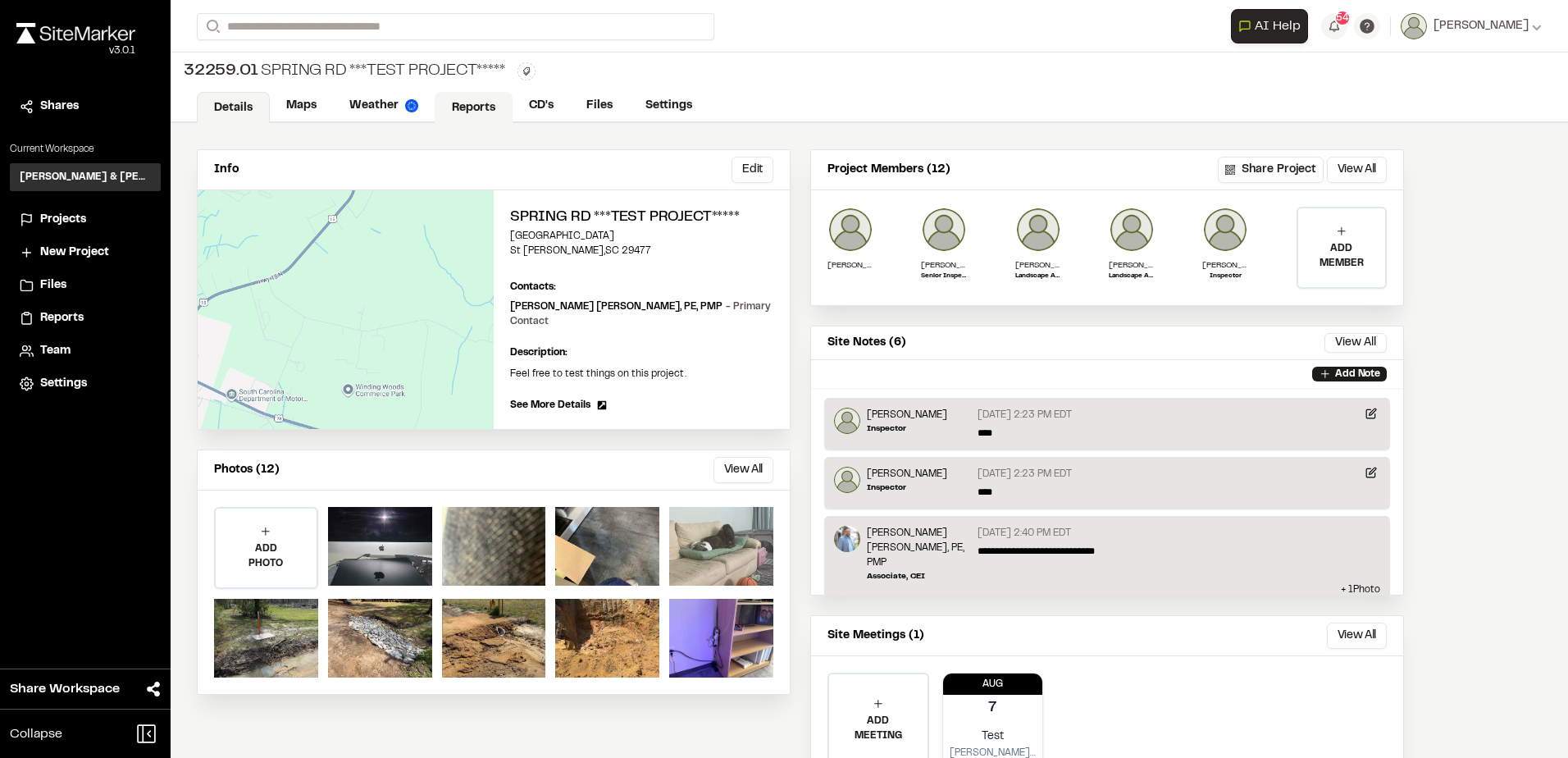
click at [459, 96] on link "Reports" at bounding box center [474, 107] width 78 height 31
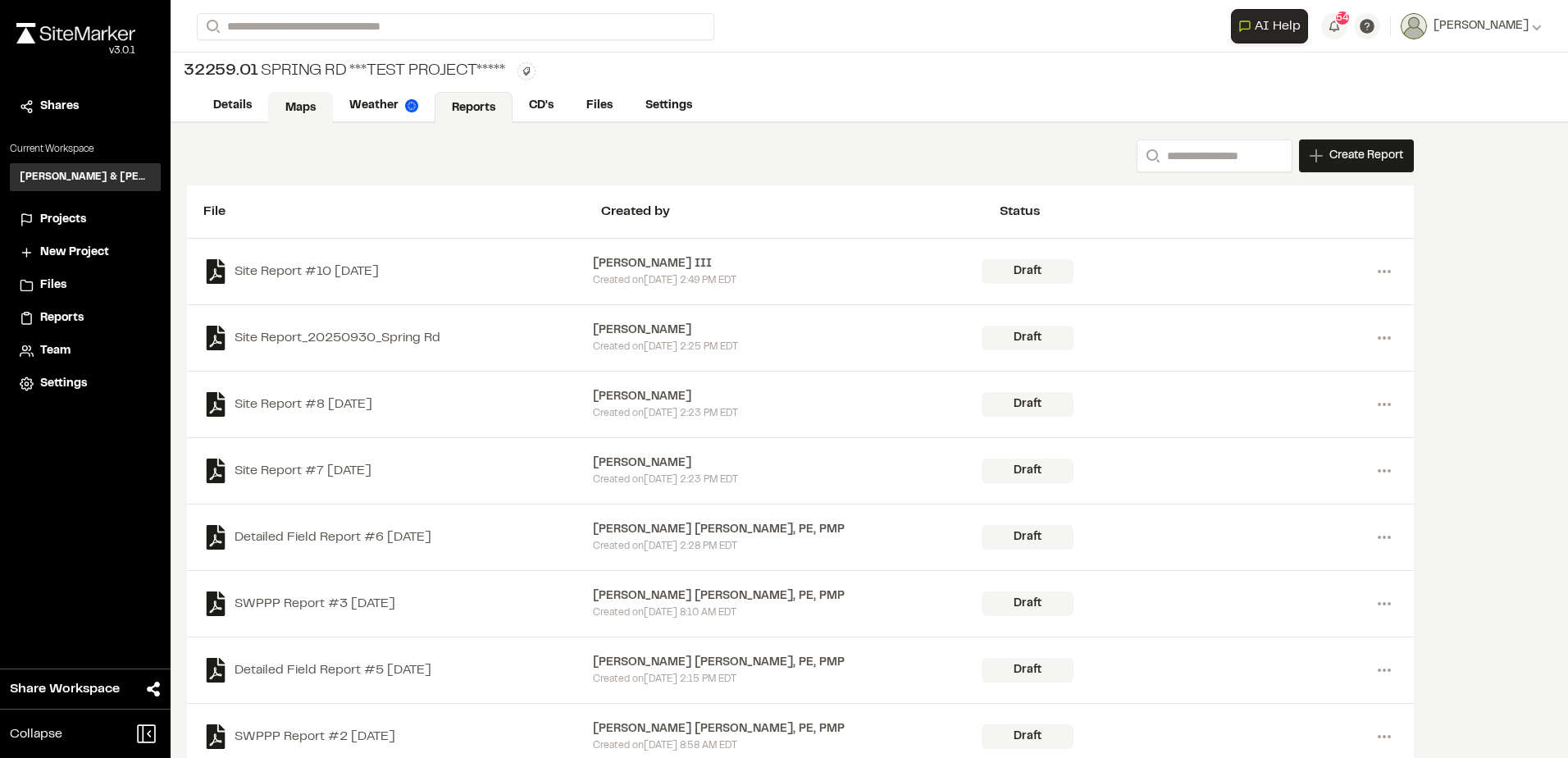
click at [333, 115] on link "Weather" at bounding box center [384, 105] width 102 height 31
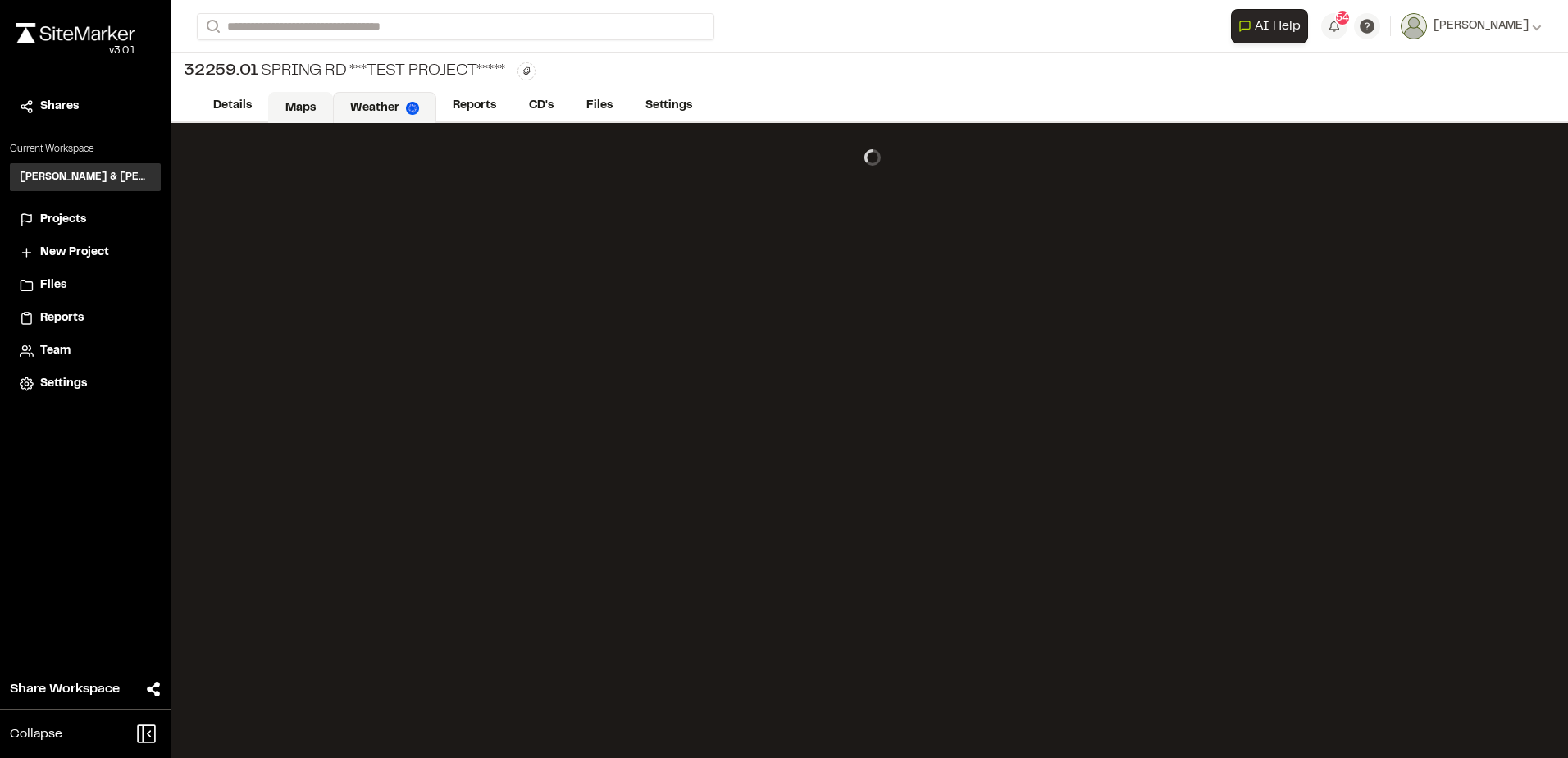
click at [309, 111] on link "Maps" at bounding box center [300, 107] width 65 height 31
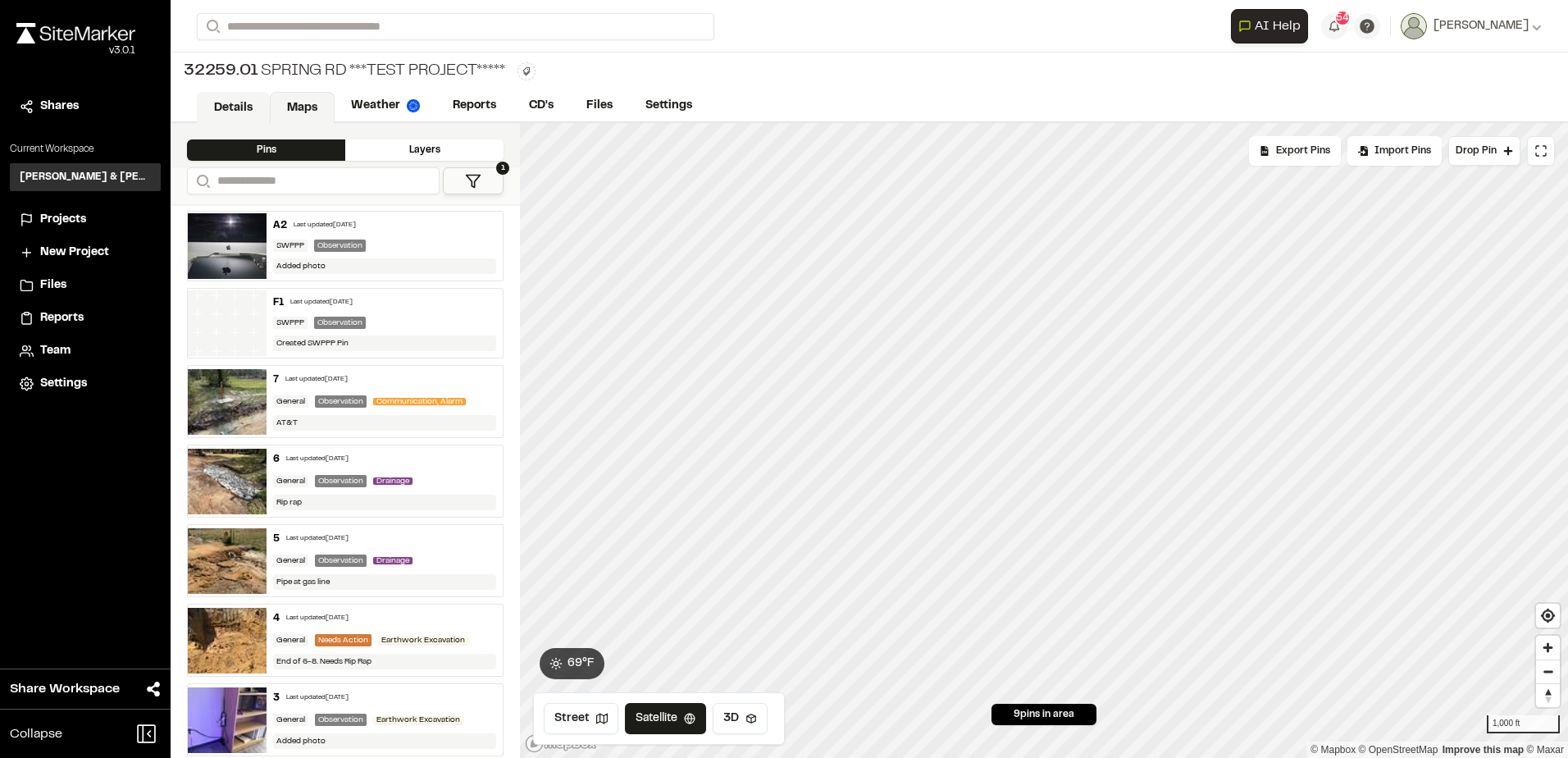
click at [248, 111] on link "Details" at bounding box center [234, 107] width 73 height 31
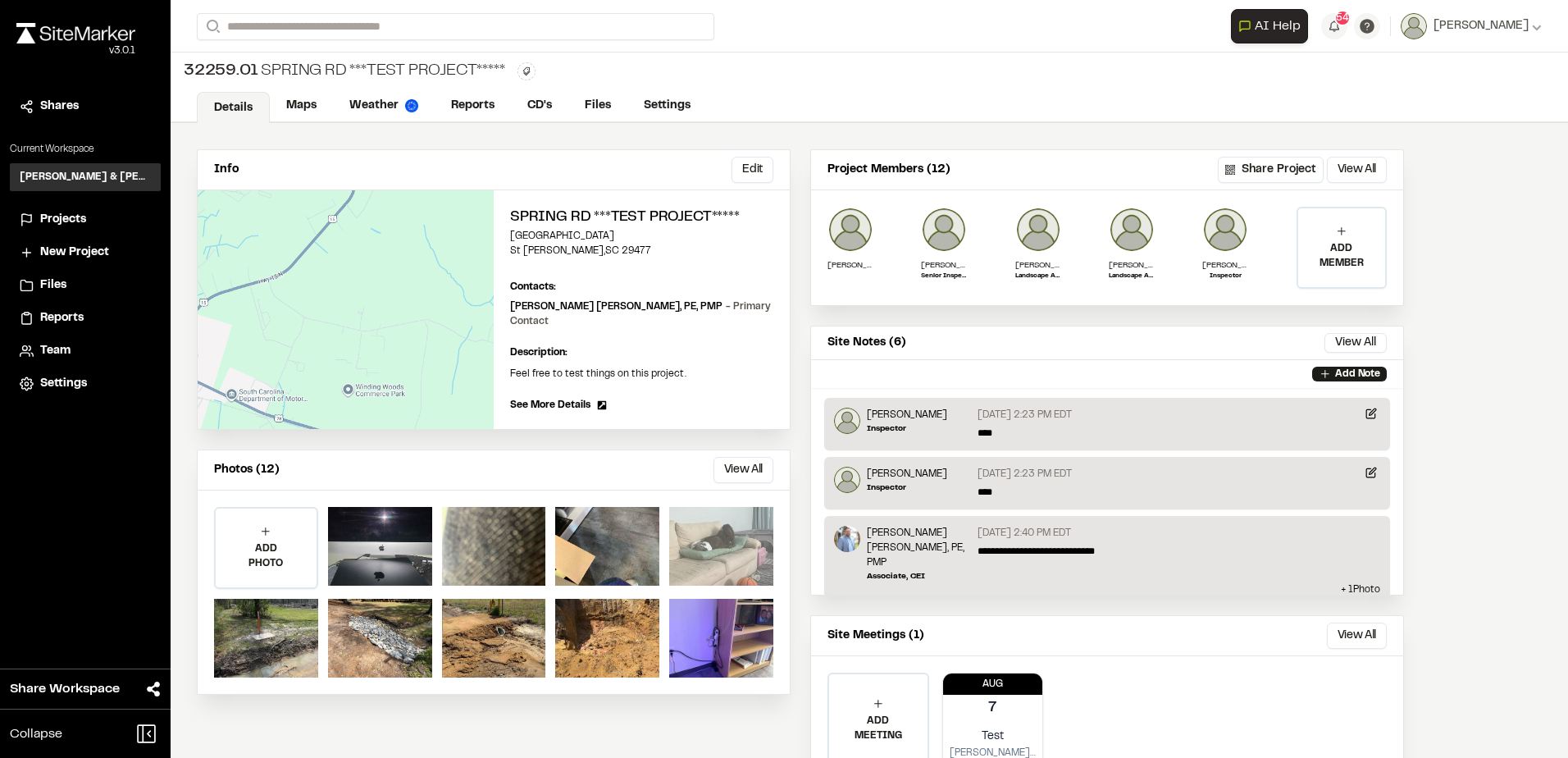
click at [710, 524] on div at bounding box center [721, 546] width 105 height 79
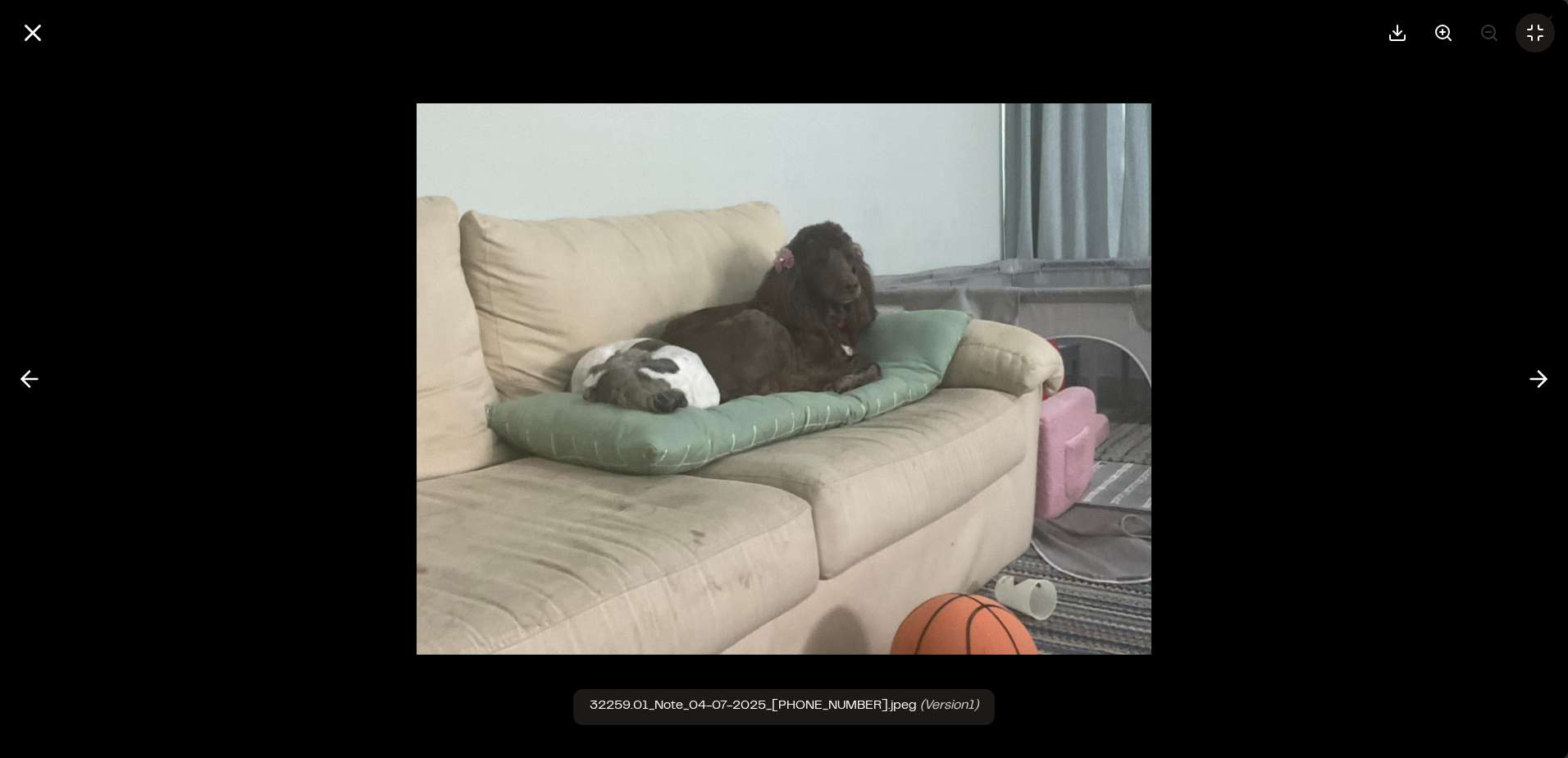
click at [1553, 30] on div at bounding box center [784, 33] width 1568 height 65
click at [1545, 31] on button at bounding box center [1534, 32] width 39 height 39
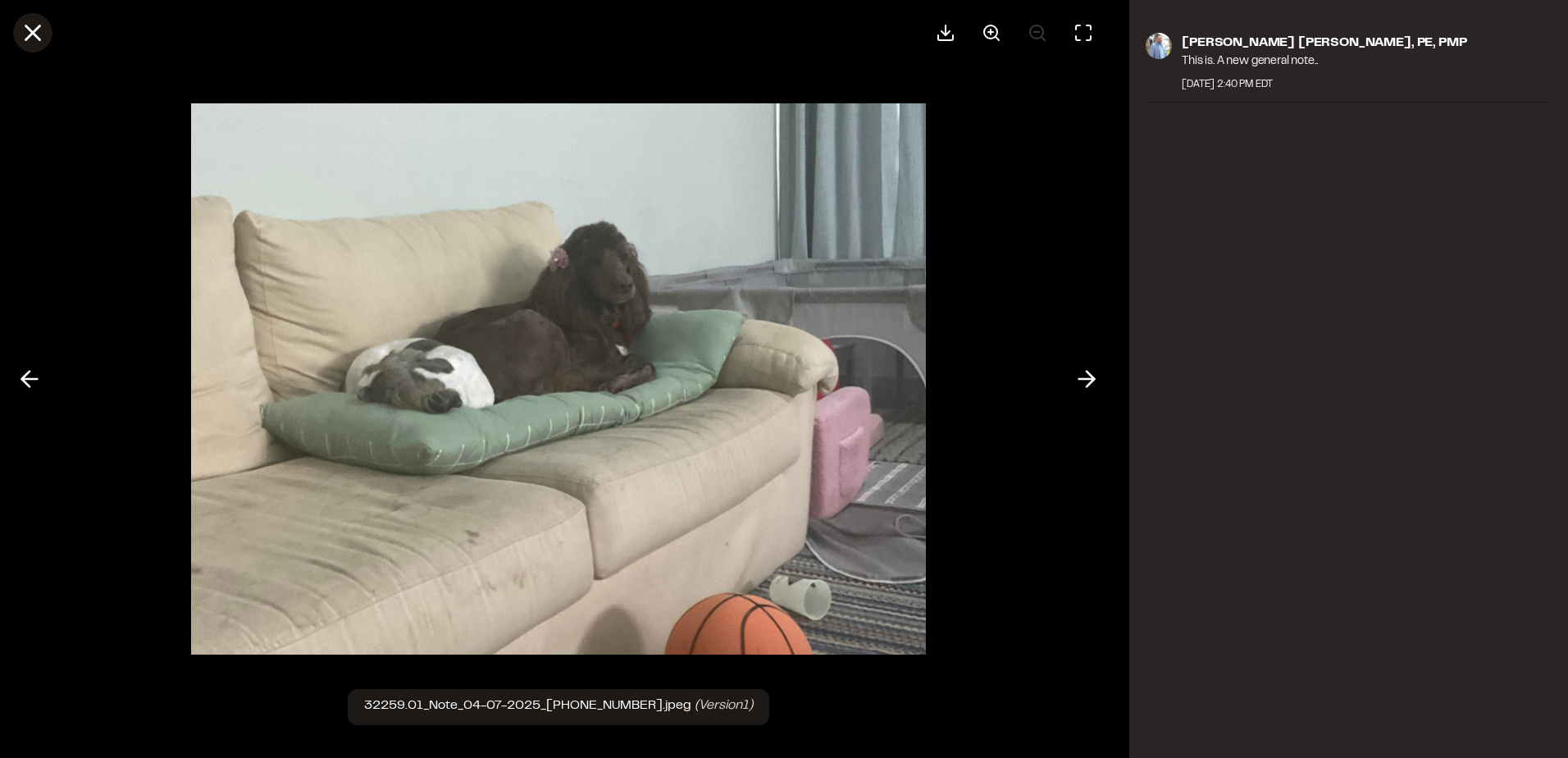
click at [41, 37] on icon at bounding box center [33, 33] width 28 height 28
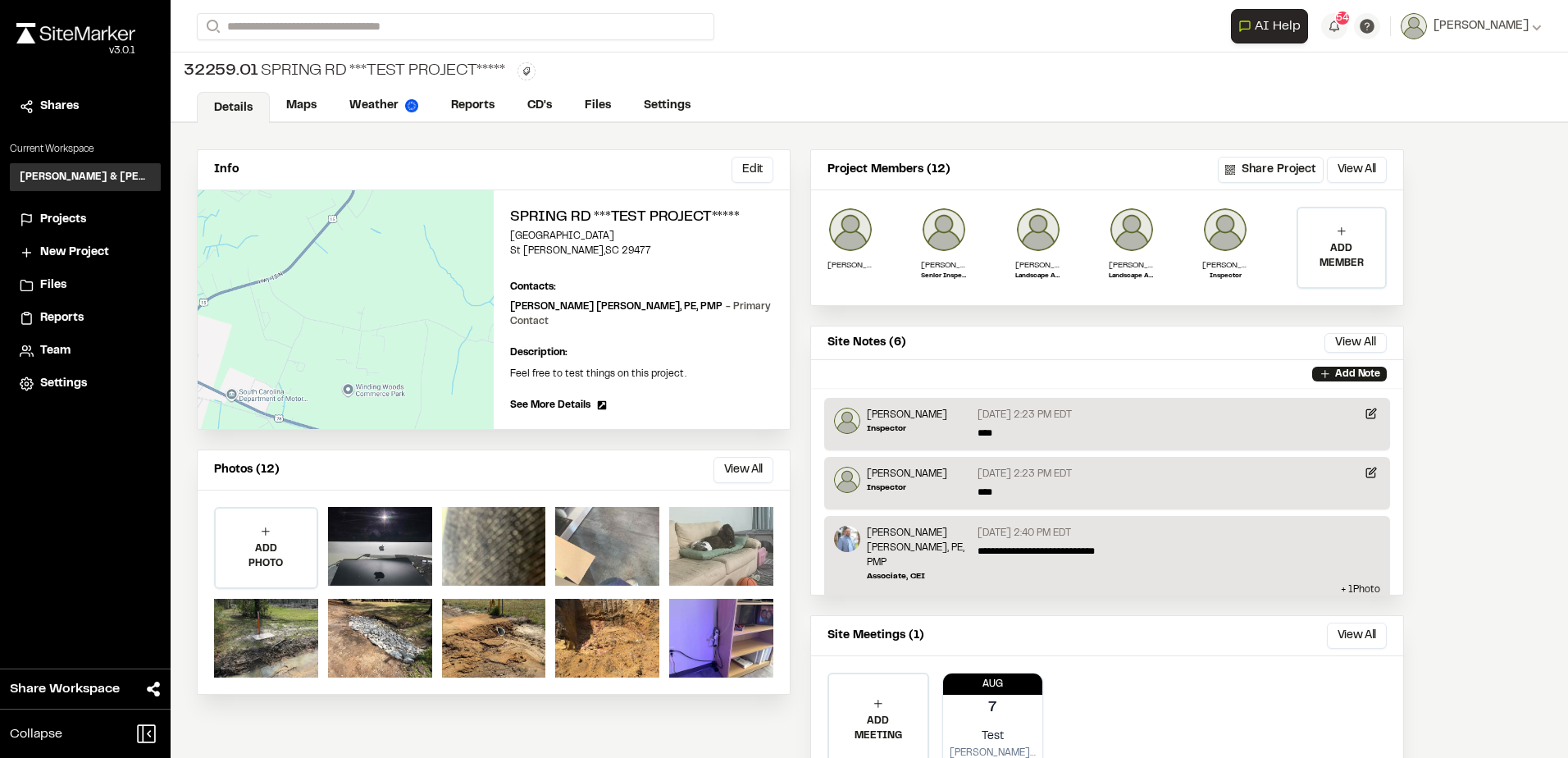
click at [587, 535] on div at bounding box center [607, 546] width 105 height 79
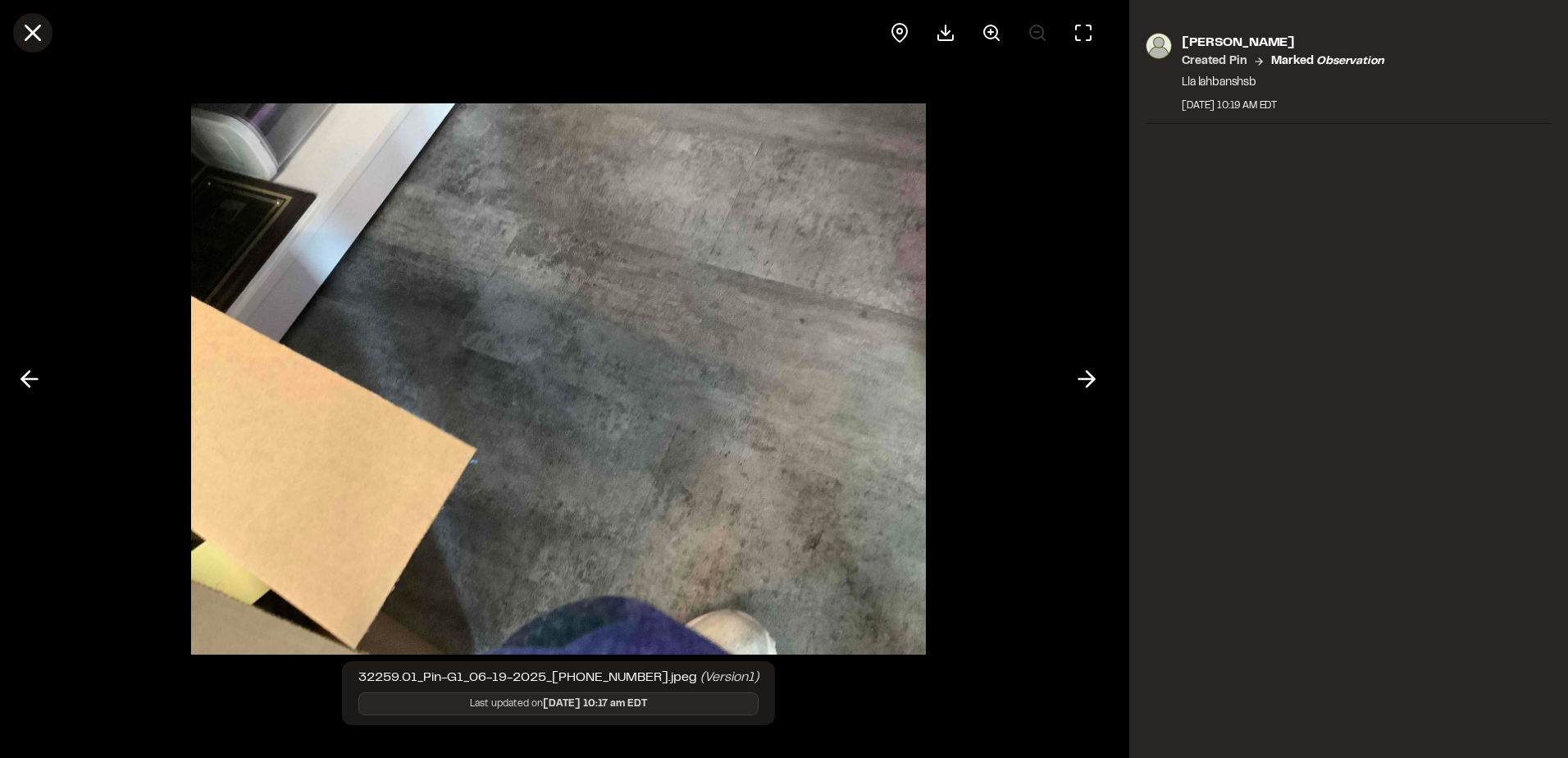
click at [38, 24] on icon at bounding box center [33, 33] width 28 height 28
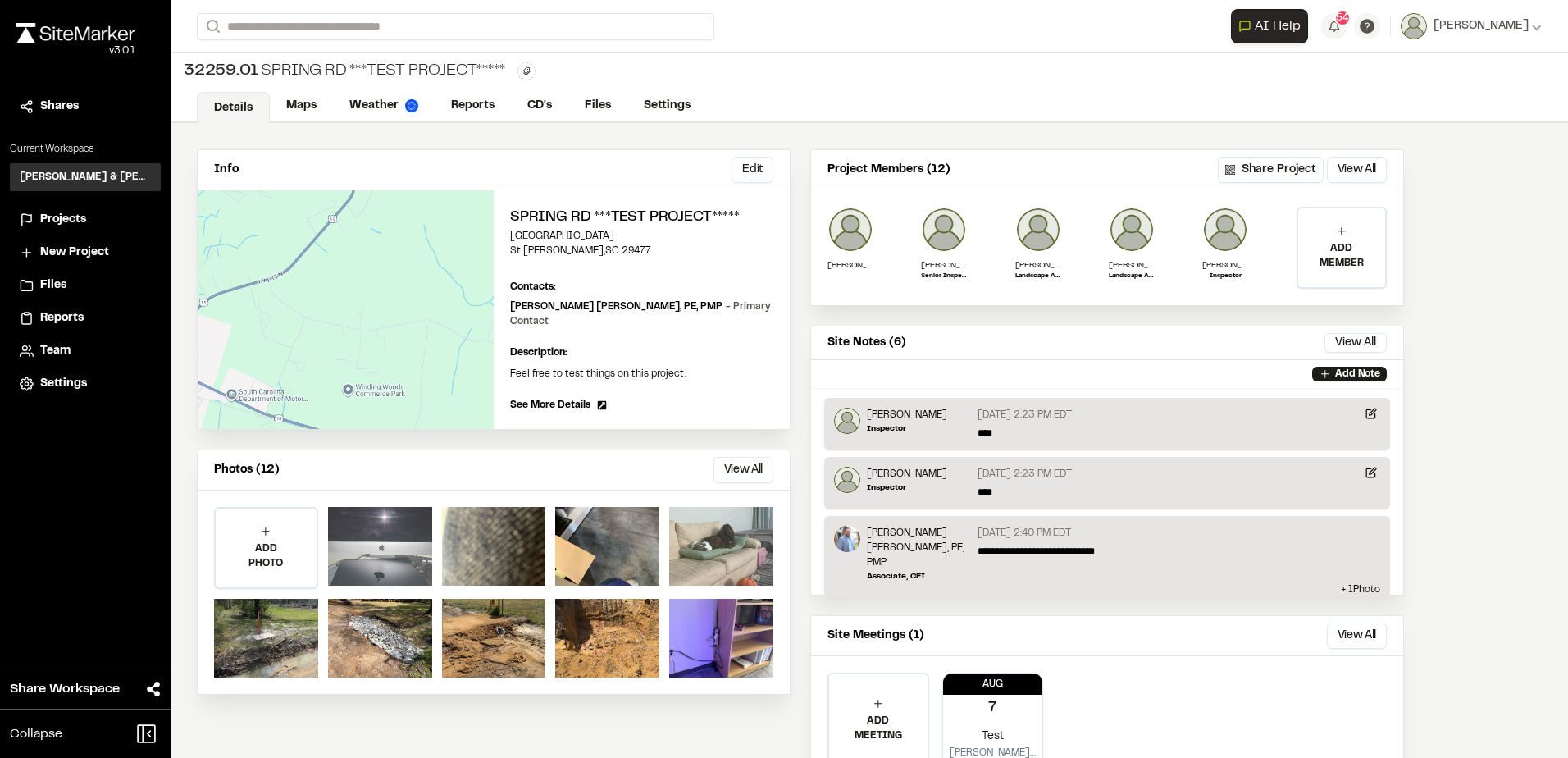
click at [365, 558] on div at bounding box center [380, 546] width 105 height 79
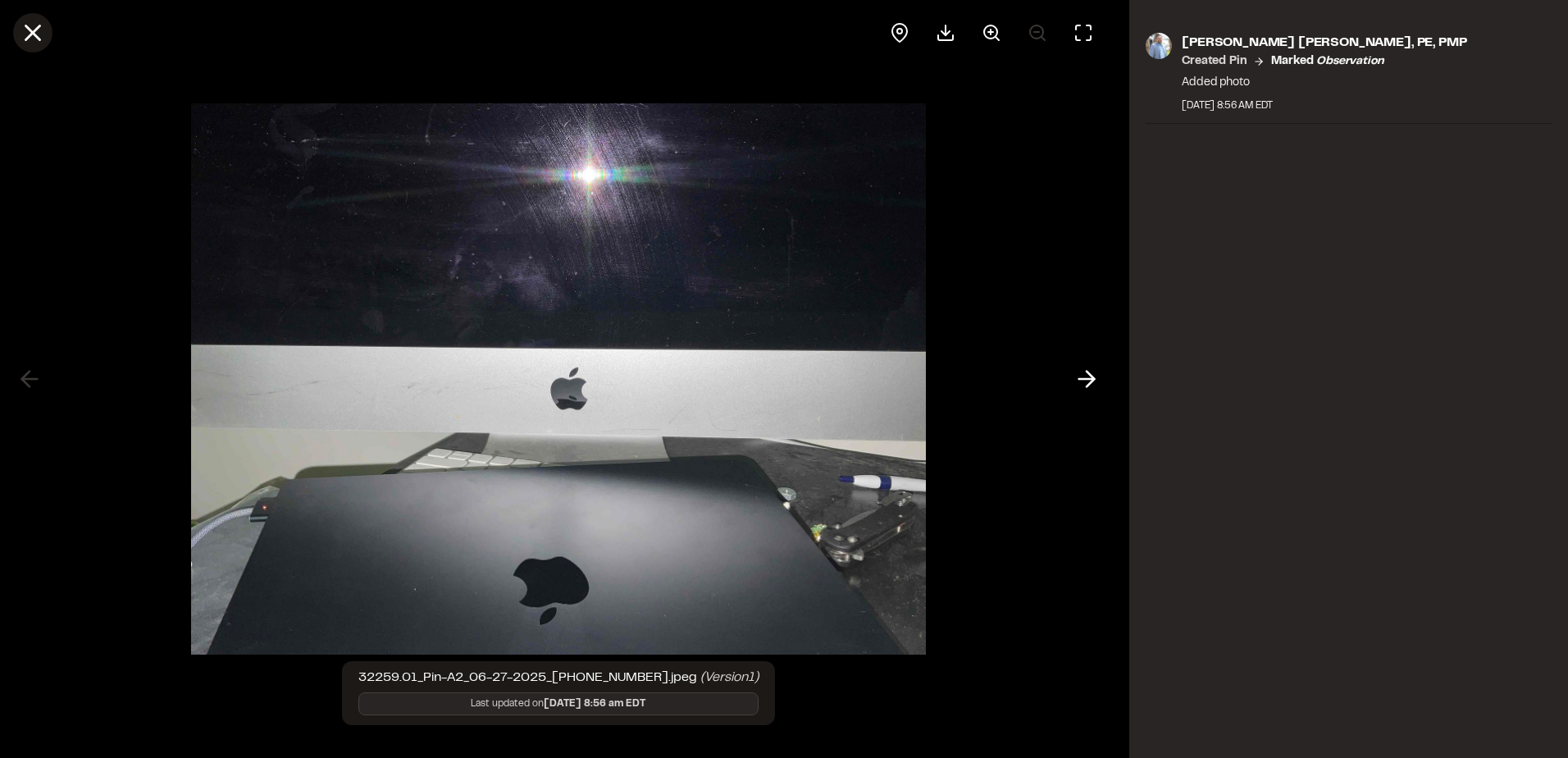
click at [33, 29] on icon at bounding box center [33, 33] width 28 height 28
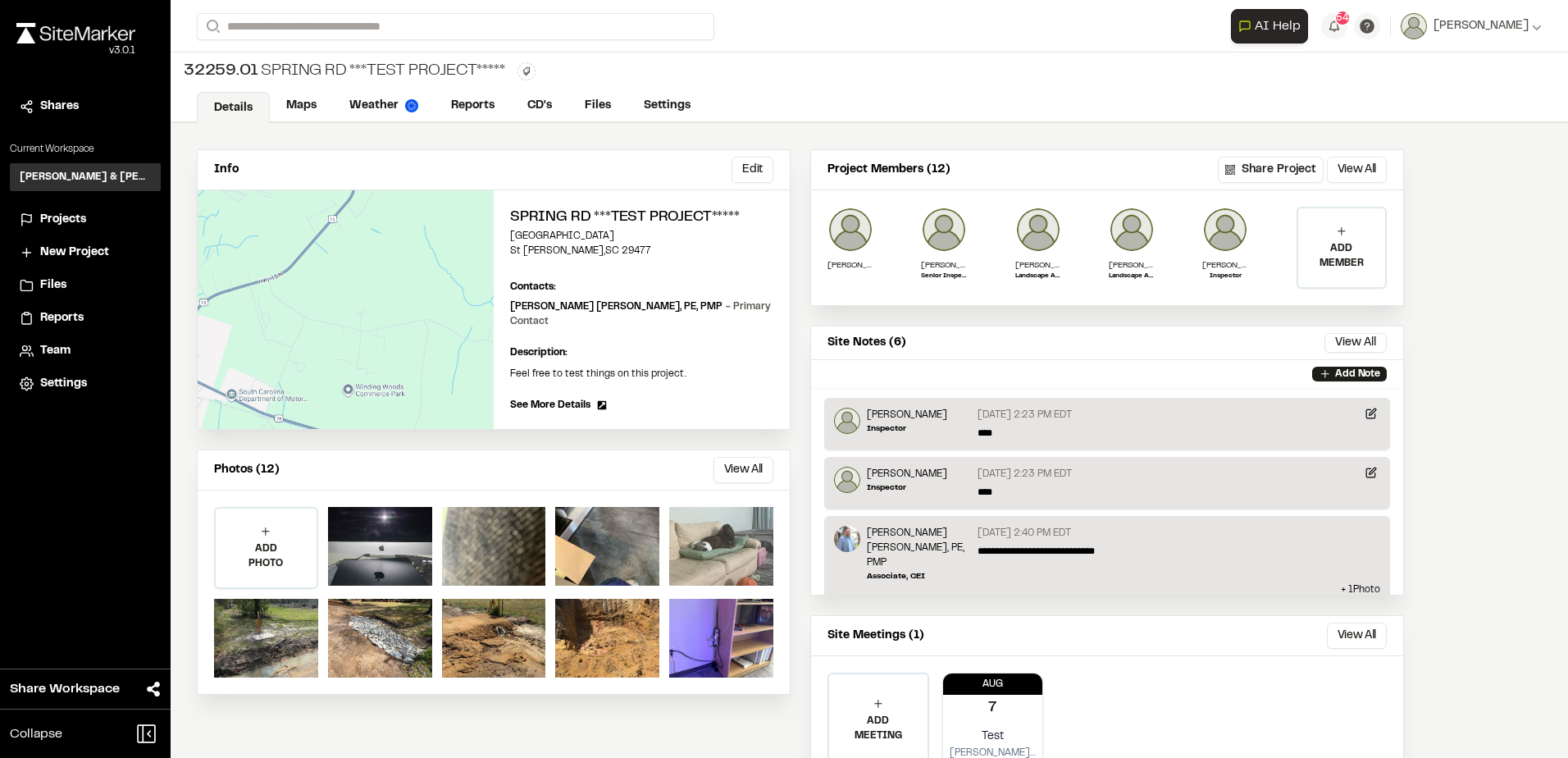
click at [278, 544] on p "ADD PHOTO" at bounding box center [265, 555] width 101 height 29
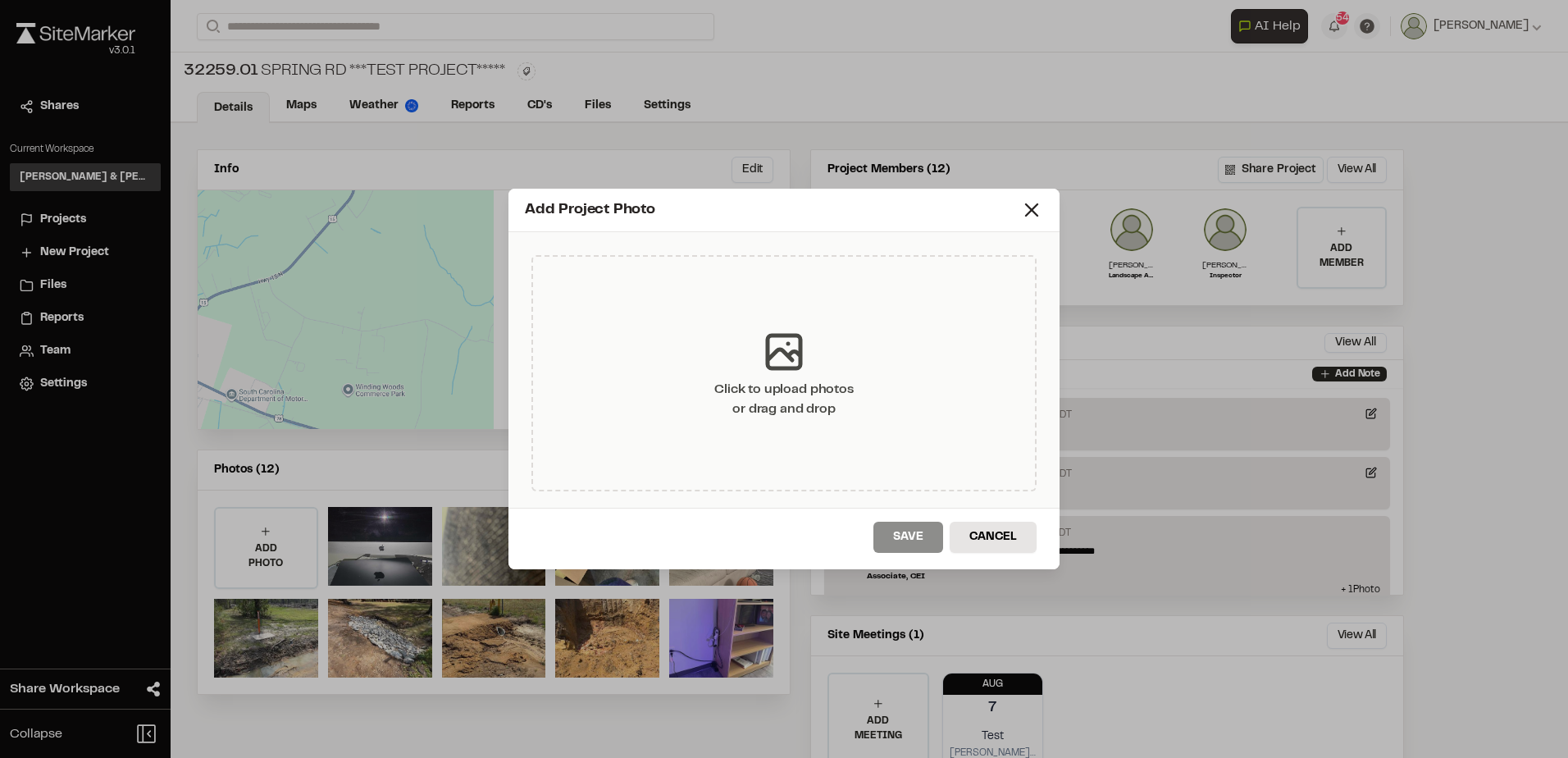
click at [733, 394] on div "Click to upload photos or drag and drop" at bounding box center [784, 399] width 138 height 39
click at [1027, 208] on icon at bounding box center [1031, 209] width 23 height 23
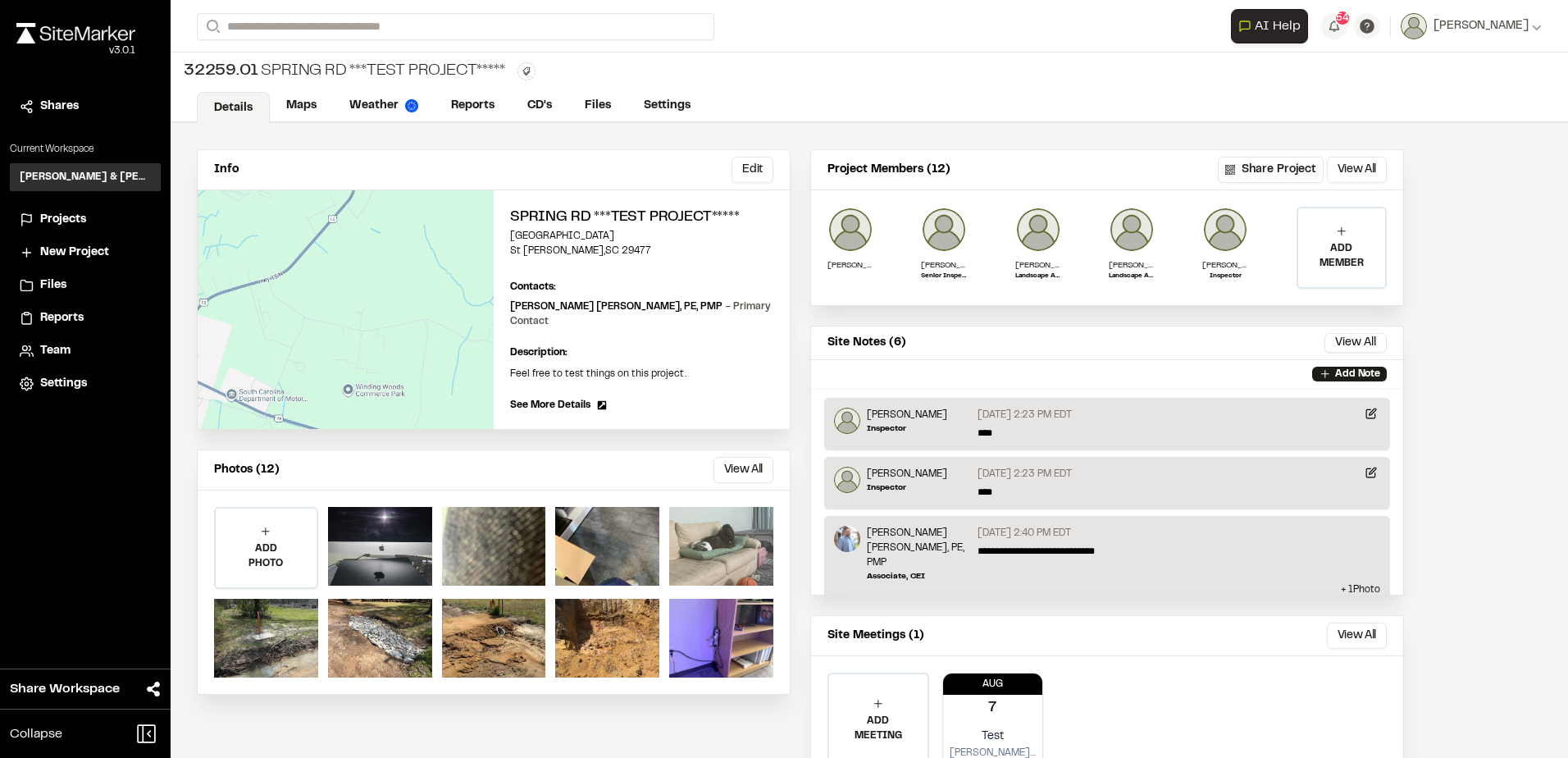
click at [92, 214] on div "Projects" at bounding box center [95, 220] width 111 height 18
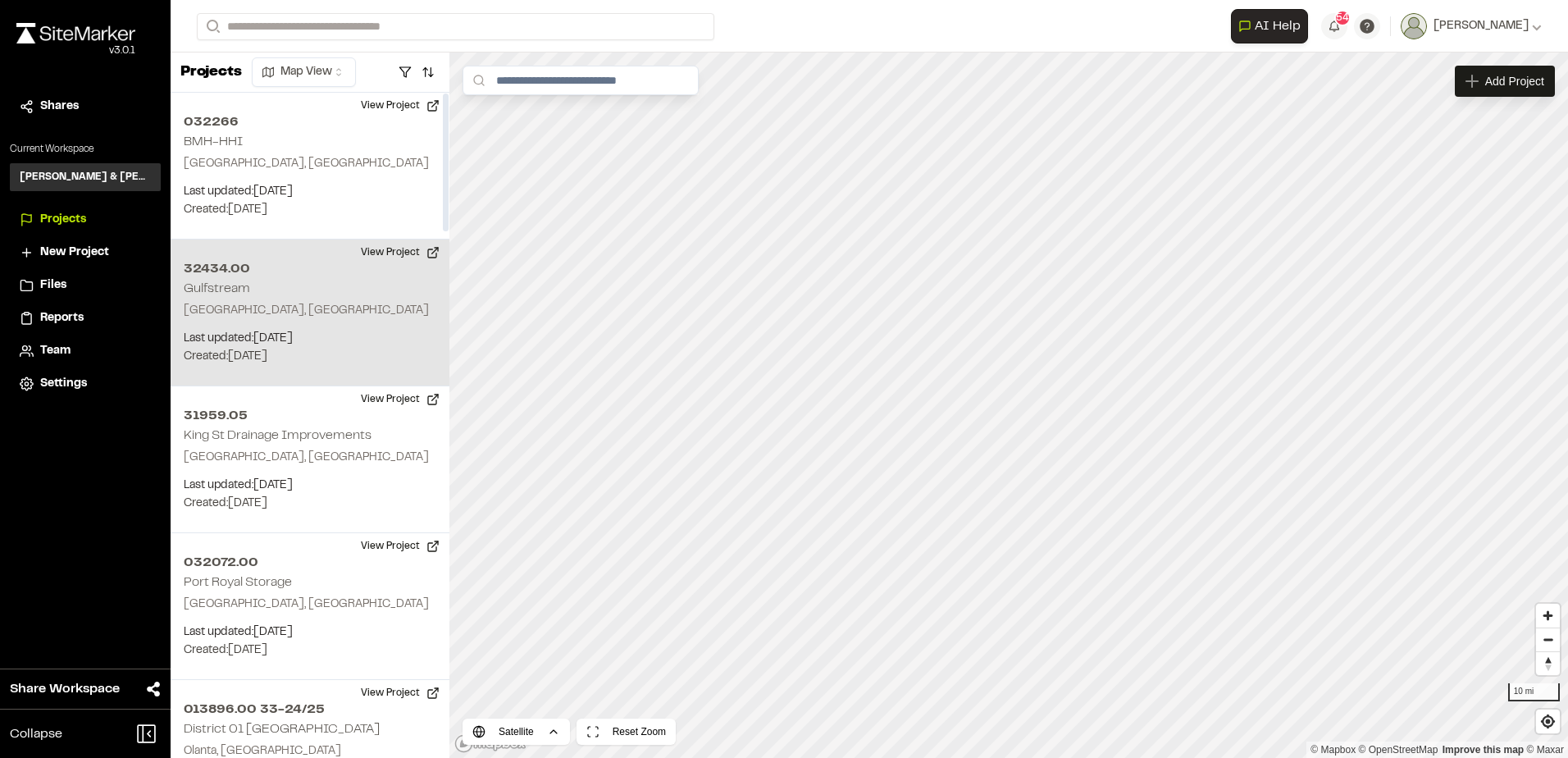
click at [343, 346] on p "Last updated: Oct 1, 2025" at bounding box center [310, 339] width 253 height 18
click at [1015, 375] on div "32434.00 Gulfstream" at bounding box center [1008, 377] width 123 height 18
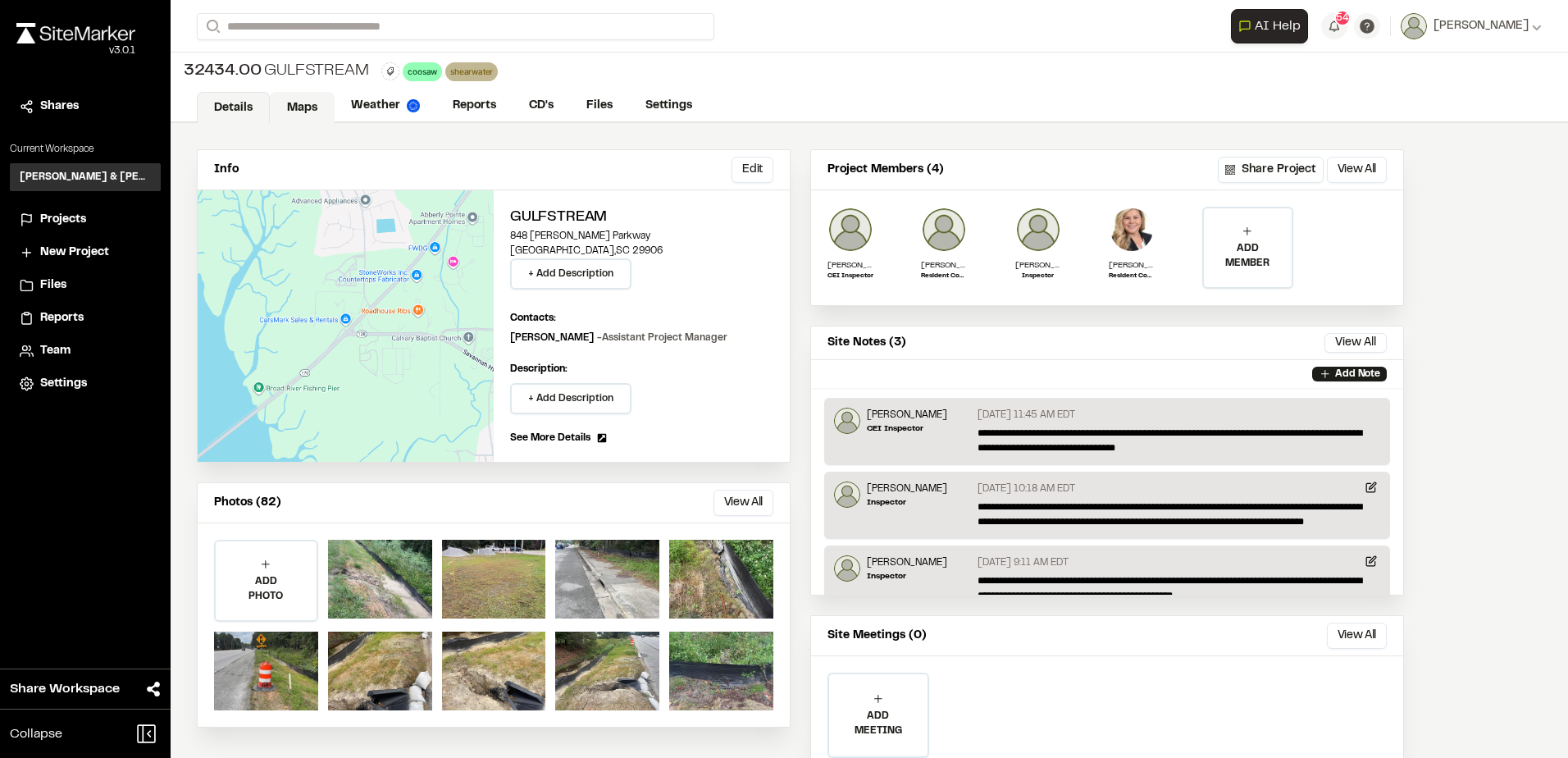
click at [303, 101] on link "Maps" at bounding box center [302, 107] width 65 height 31
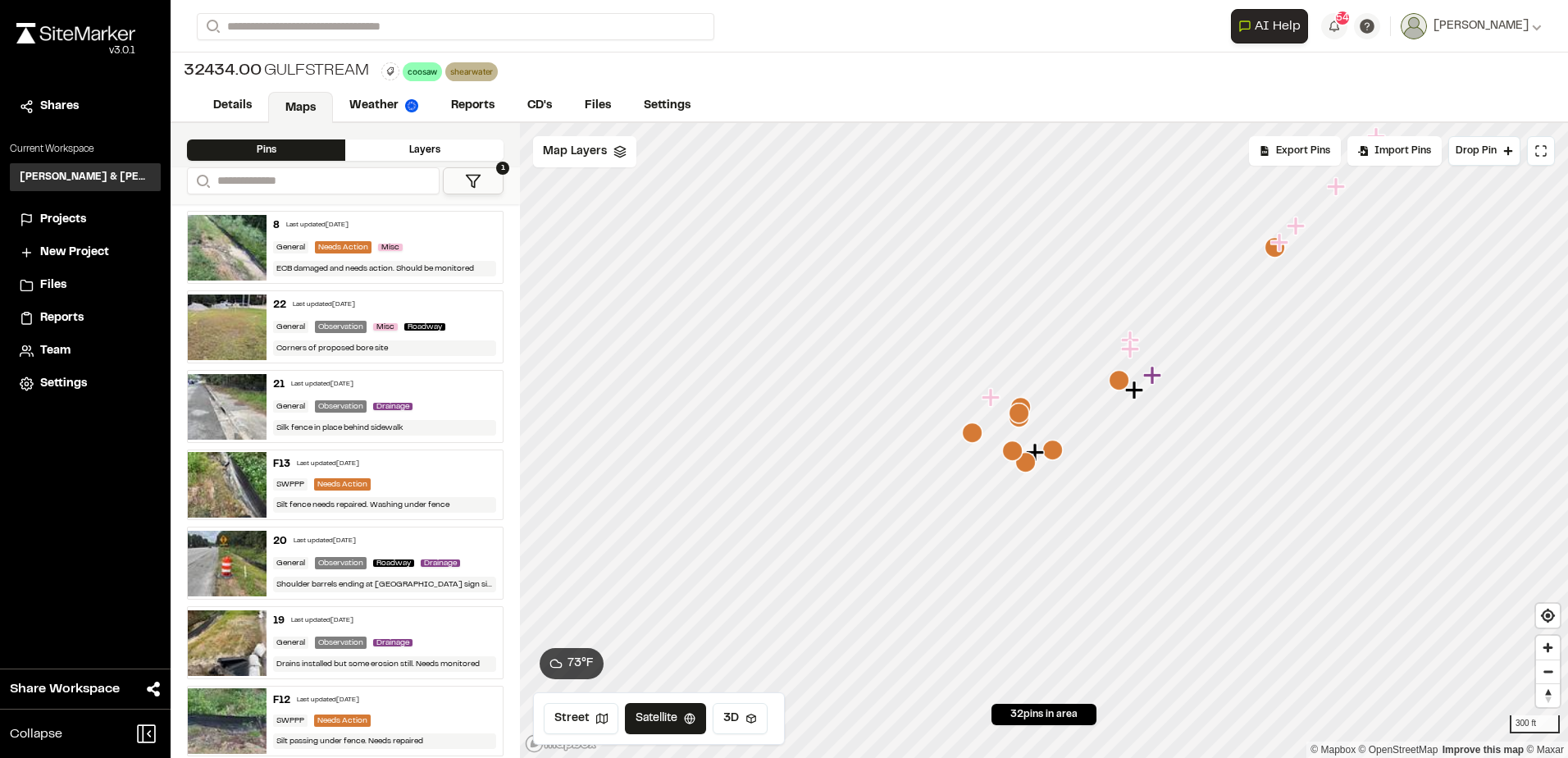
click at [444, 304] on div "22 Last updated [DATE]" at bounding box center [384, 305] width 223 height 15
click at [1048, 314] on icon "Map marker" at bounding box center [1051, 312] width 18 height 18
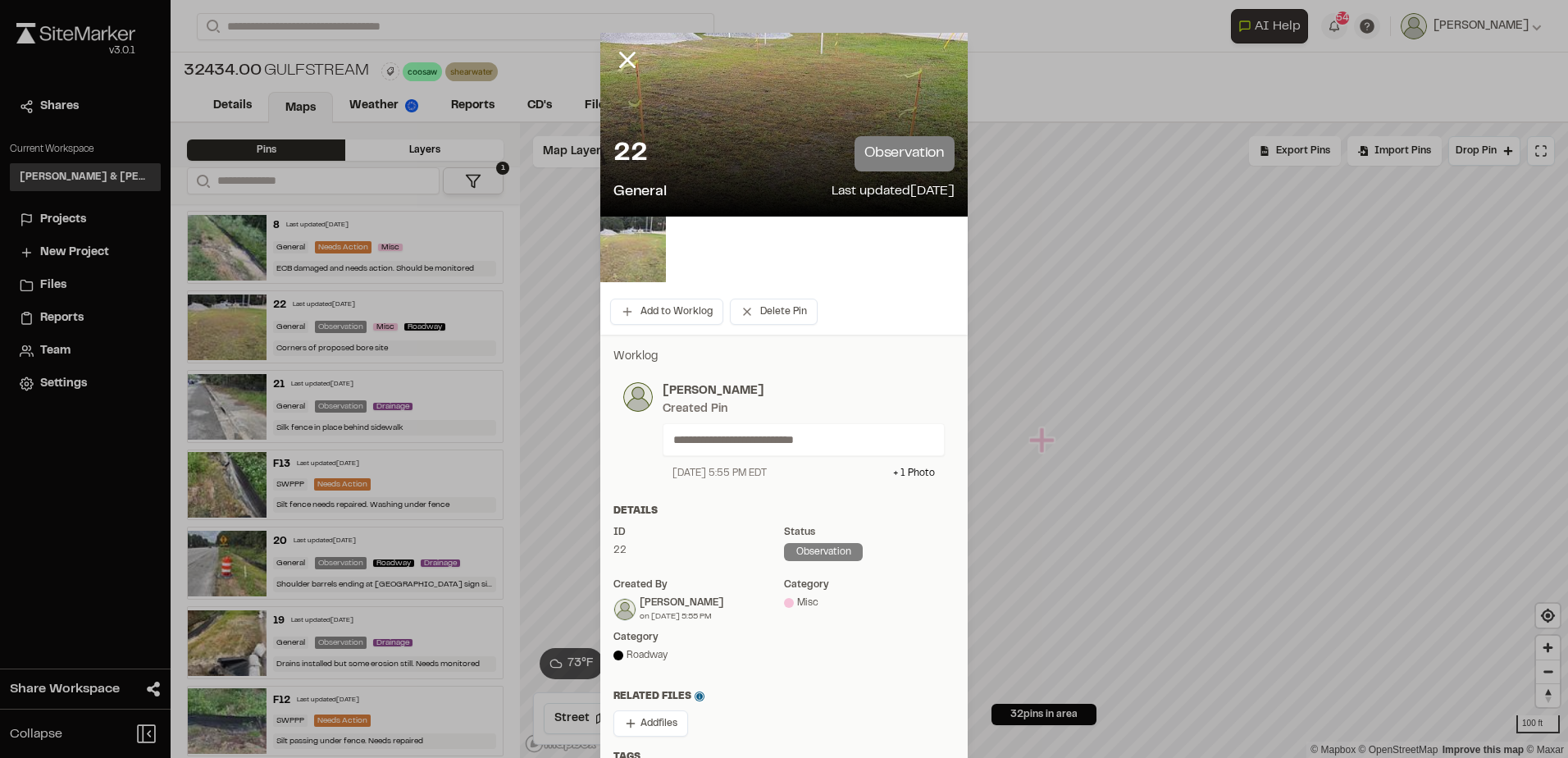
click at [634, 246] on img at bounding box center [633, 249] width 65 height 65
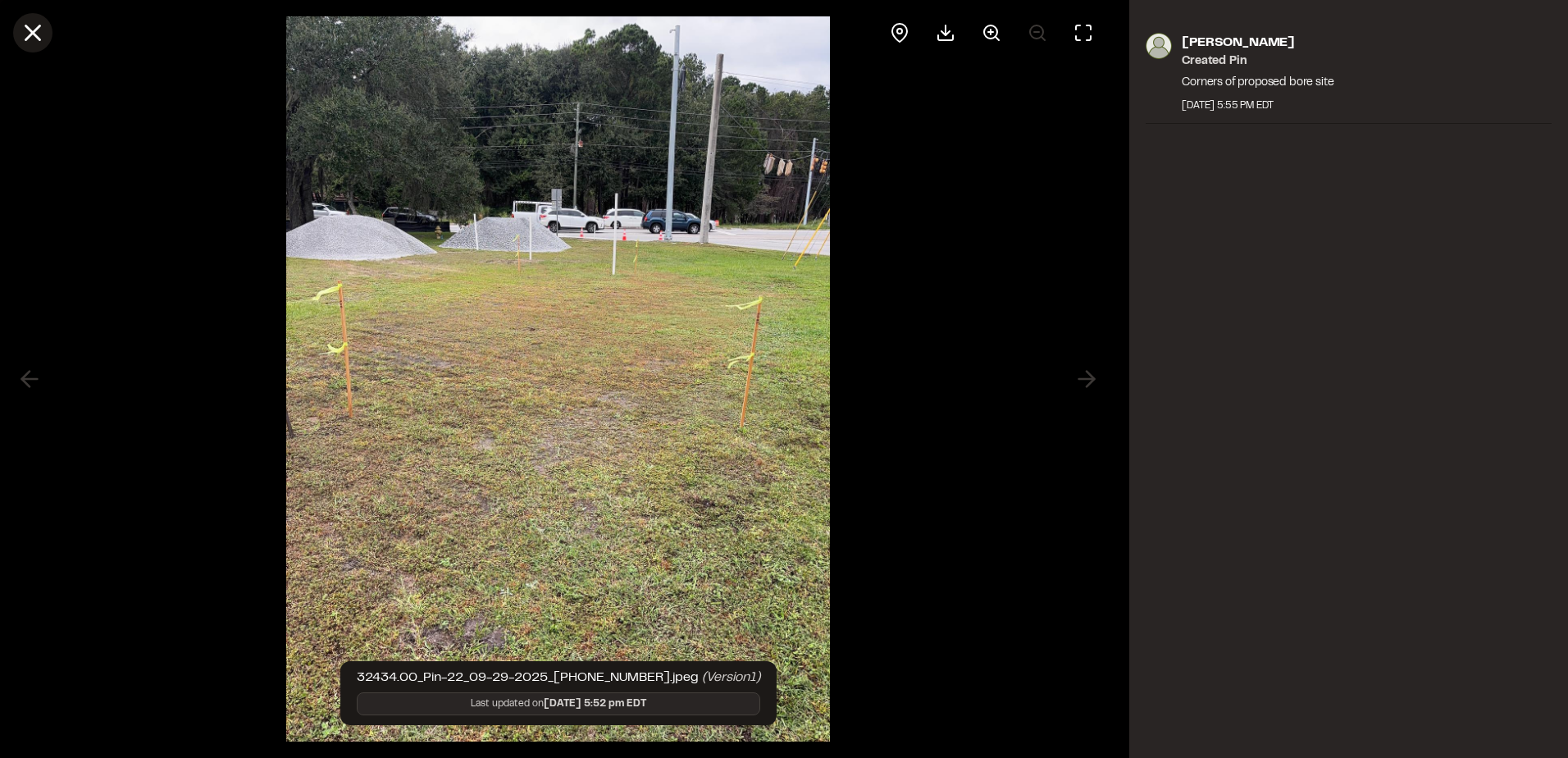
click at [21, 25] on icon at bounding box center [33, 33] width 28 height 28
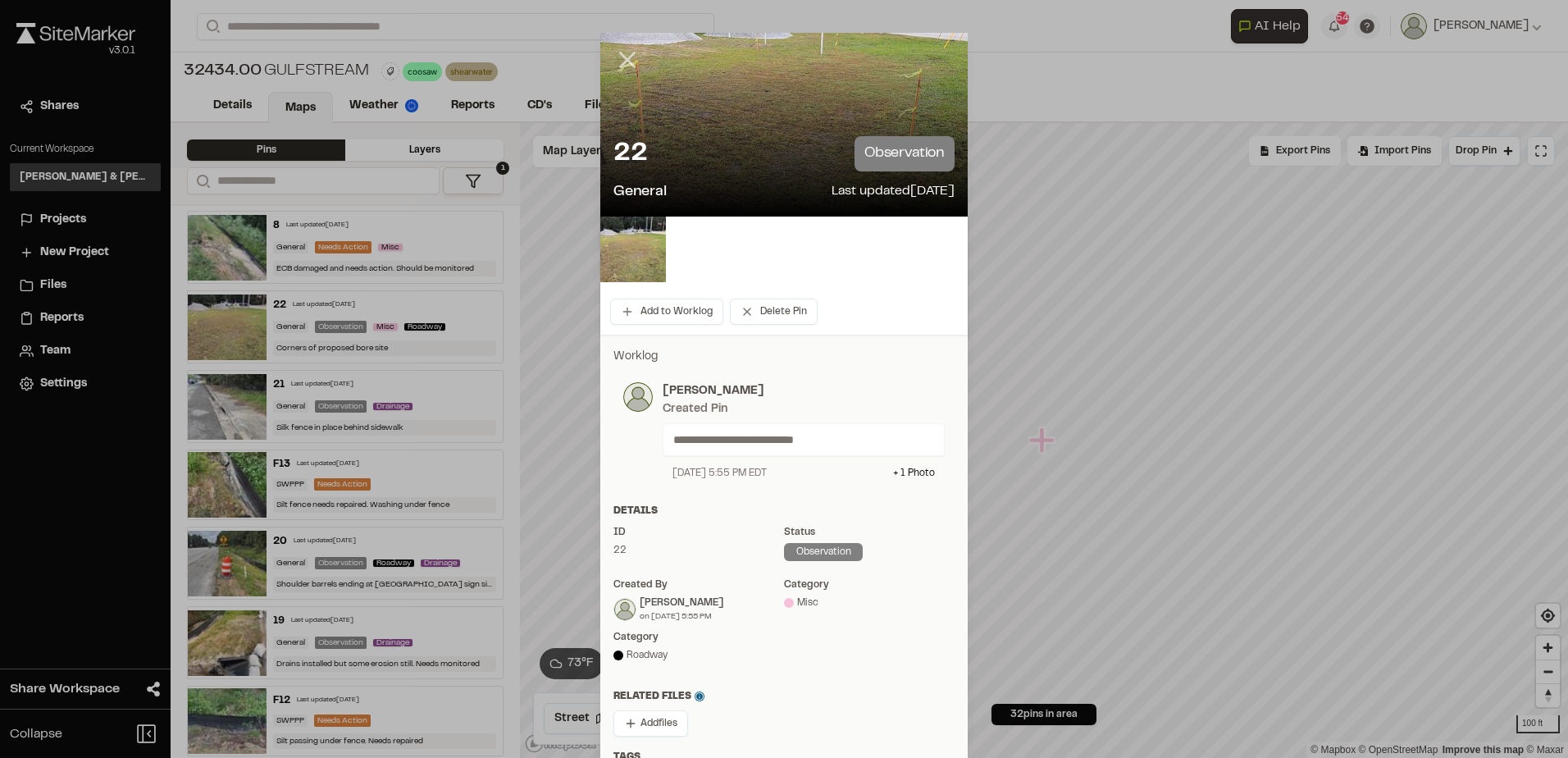
click at [621, 52] on icon at bounding box center [627, 60] width 28 height 28
